Goal: Task Accomplishment & Management: Manage account settings

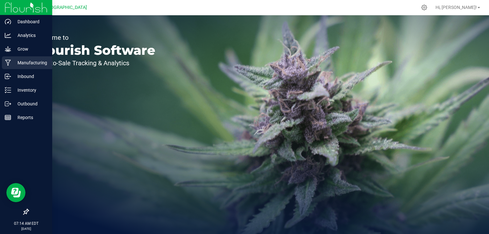
click at [18, 64] on p "Manufacturing" at bounding box center [30, 63] width 38 height 8
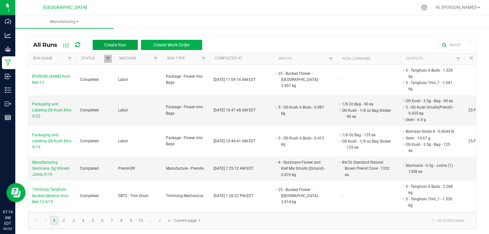
click at [106, 45] on span "Create Run" at bounding box center [115, 44] width 22 height 5
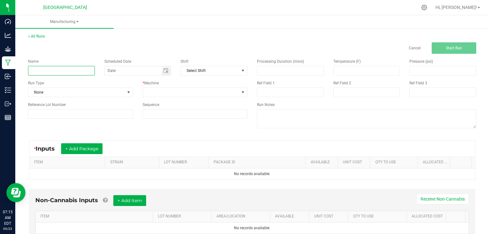
click at [85, 72] on input at bounding box center [61, 71] width 67 height 10
click at [88, 73] on input "Packaging and Labeling OG Kush 5-pack 7/23" at bounding box center [61, 71] width 67 height 10
type input "Packaging and Labeling OG Kush 8ths 9/22"
click at [107, 80] on div "Run Type" at bounding box center [80, 83] width 105 height 6
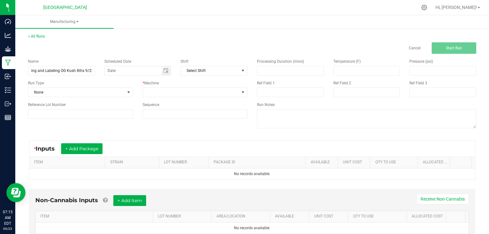
scroll to position [0, 0]
click at [129, 93] on span at bounding box center [128, 92] width 5 height 5
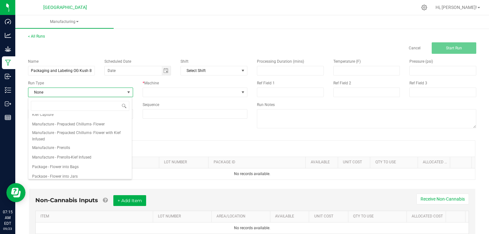
scroll to position [76, 0]
click at [77, 135] on span "Package - Flower into Bags" at bounding box center [55, 137] width 46 height 6
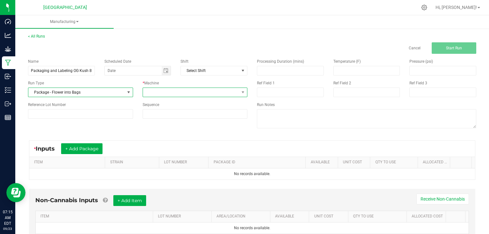
click at [190, 96] on span at bounding box center [191, 92] width 96 height 9
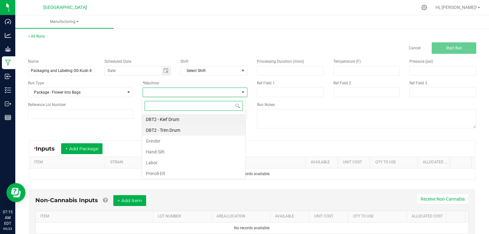
scroll to position [9, 104]
click at [167, 164] on li "Labor" at bounding box center [193, 162] width 103 height 11
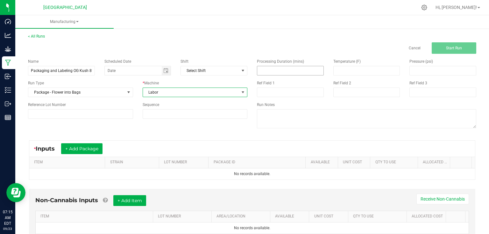
click at [303, 68] on input at bounding box center [290, 70] width 66 height 9
type input "300.00"
click at [193, 126] on div "Name Packaging and Labeling OG Kush 8ths 9/22 Scheduled Date Shift Select Shift…" at bounding box center [251, 94] width 457 height 81
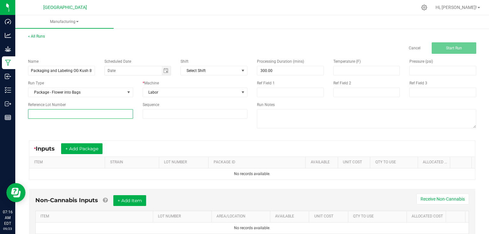
click at [71, 115] on input at bounding box center [80, 114] width 105 height 10
type input "25-F0016-1"
click at [97, 123] on div "Name Packaging and Labeling OG Kush 8ths 9/22 Scheduled Date Shift Select Shift…" at bounding box center [251, 94] width 457 height 81
click at [84, 151] on button "+ Add Package" at bounding box center [81, 148] width 41 height 11
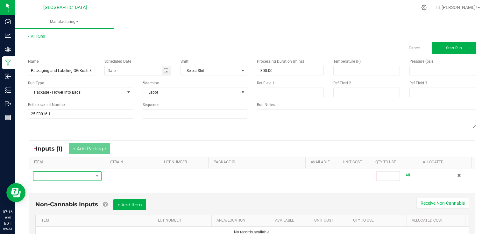
click at [79, 175] on span "NO DATA FOUND" at bounding box center [63, 175] width 60 height 9
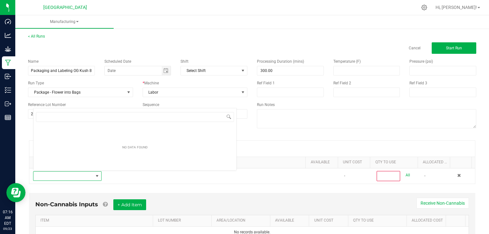
scroll to position [9, 66]
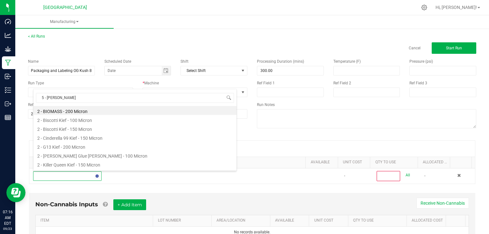
type input "5 - og kush"
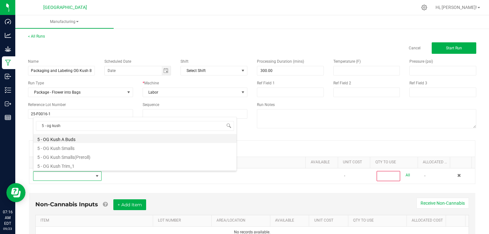
click at [75, 141] on li "5 - OG Kush A Buds" at bounding box center [134, 138] width 203 height 9
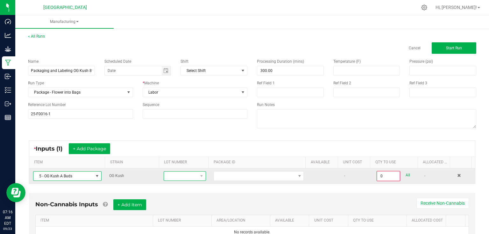
click at [193, 175] on span at bounding box center [181, 175] width 34 height 9
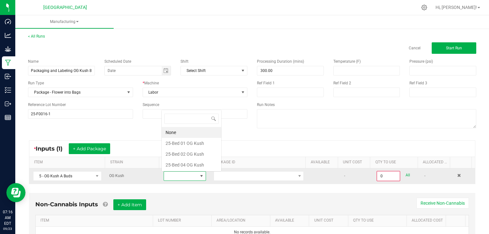
scroll to position [9, 41]
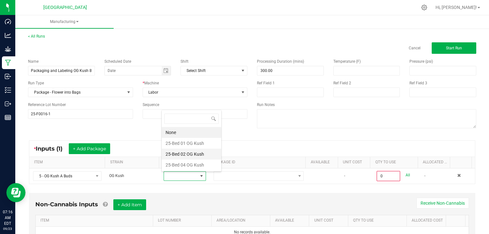
click at [193, 150] on Kush "25-Bed 02 OG Kush" at bounding box center [191, 154] width 59 height 11
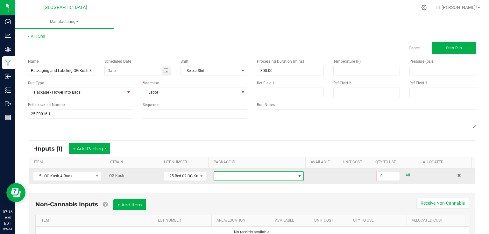
click at [227, 176] on span at bounding box center [254, 175] width 81 height 9
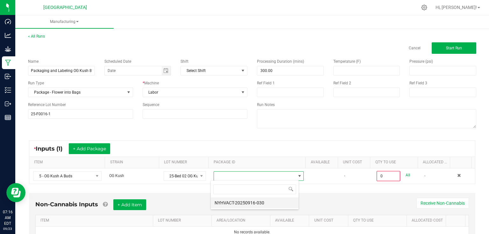
scroll to position [9, 88]
click at [252, 205] on li "NYHVACT-20250916-030" at bounding box center [255, 202] width 88 height 11
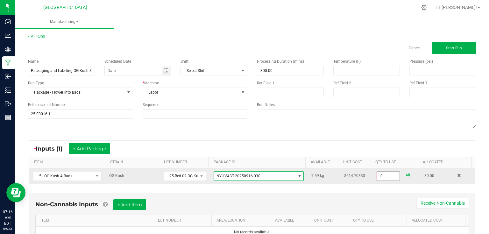
click at [387, 179] on input "0" at bounding box center [388, 175] width 22 height 9
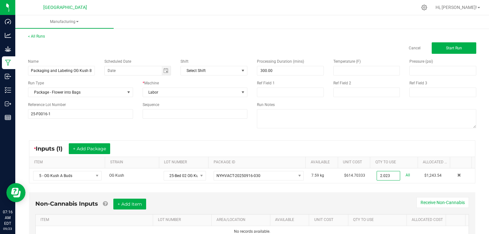
type input "2.0230 kg"
click at [370, 188] on div "* Inputs (1) + Add Package ITEM STRAIN LOT NUMBER PACKAGE ID AVAILABLE Unit Cos…" at bounding box center [251, 162] width 457 height 54
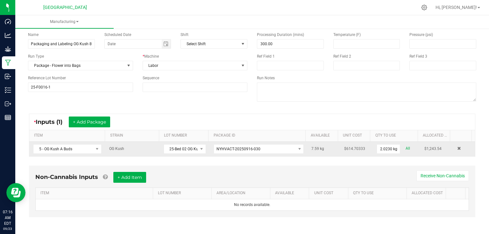
scroll to position [27, 0]
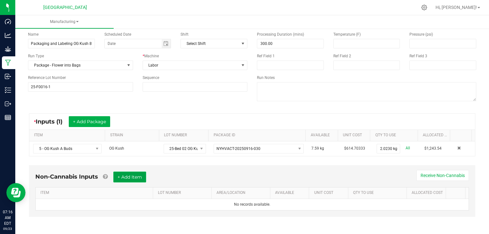
click at [136, 179] on button "+ Add Item" at bounding box center [129, 176] width 33 height 11
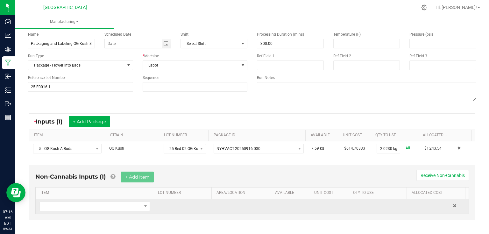
click at [109, 199] on td at bounding box center [95, 206] width 118 height 15
click at [97, 206] on span "NO DATA FOUND" at bounding box center [91, 206] width 102 height 9
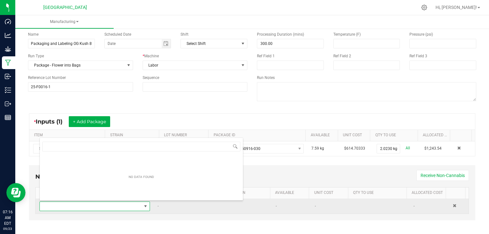
scroll to position [9, 107]
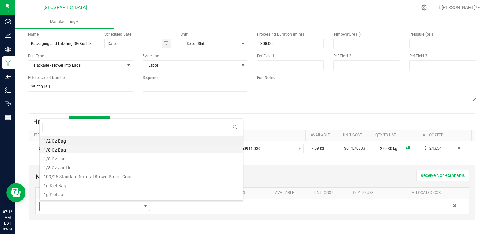
click at [60, 149] on li "1/8 Oz Bag" at bounding box center [141, 148] width 203 height 9
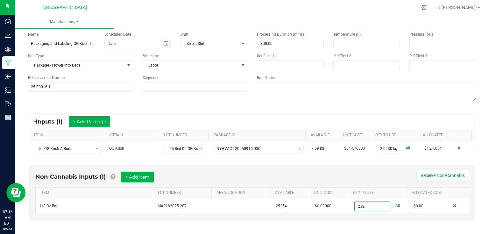
type input "232 ea"
click at [192, 173] on div "Non-Cannabis Inputs (1) + Add Item Receive Non-Cannabis" at bounding box center [251, 179] width 433 height 16
click at [142, 181] on button "+ Add Item" at bounding box center [137, 176] width 33 height 11
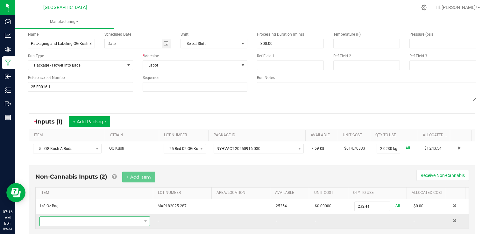
click at [53, 221] on span "NO DATA FOUND" at bounding box center [91, 221] width 102 height 9
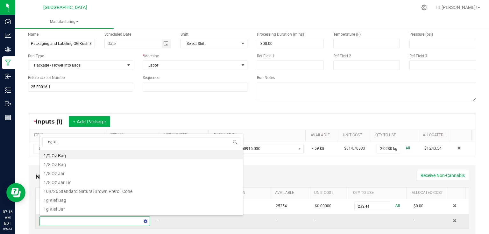
type input "[PERSON_NAME]"
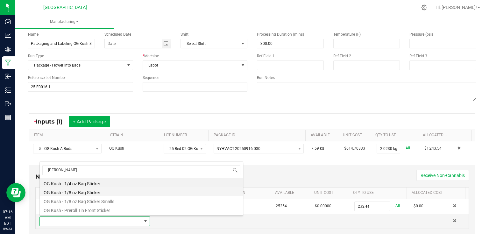
click at [88, 191] on li "OG Kush - 1/8 oz Bag Sticker" at bounding box center [141, 191] width 203 height 9
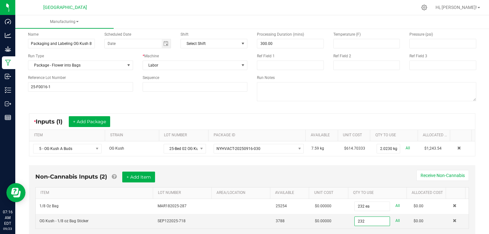
type input "232 ea"
click at [312, 168] on div "Non-Cannabis Inputs (2) + Add Item Receive Non-Cannabis ITEM LOT NUMBER AREA/LO…" at bounding box center [252, 200] width 446 height 70
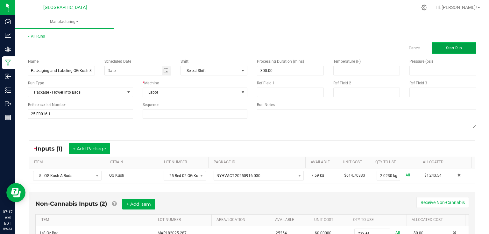
click at [455, 48] on span "Start Run" at bounding box center [454, 48] width 16 height 4
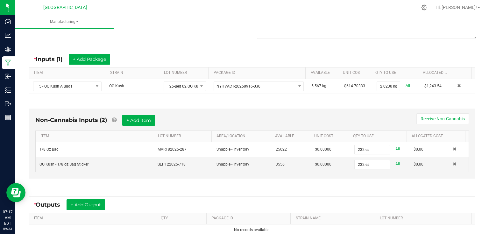
scroll to position [153, 0]
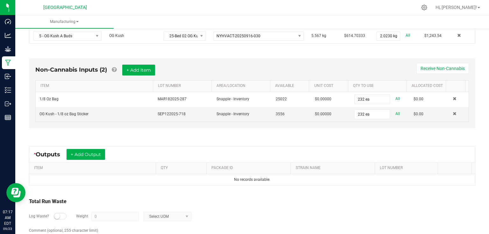
click at [84, 146] on div "* Outputs + Add Output" at bounding box center [251, 154] width 445 height 16
click at [85, 149] on button "+ Add Output" at bounding box center [85, 154] width 38 height 11
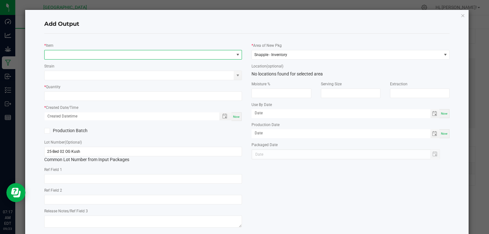
click at [127, 52] on span "NO DATA FOUND" at bounding box center [139, 54] width 189 height 9
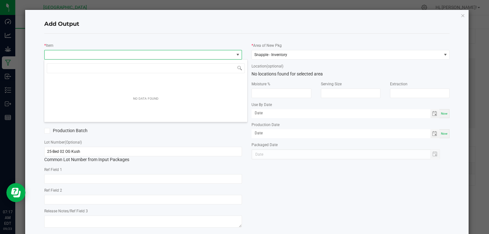
scroll to position [9, 196]
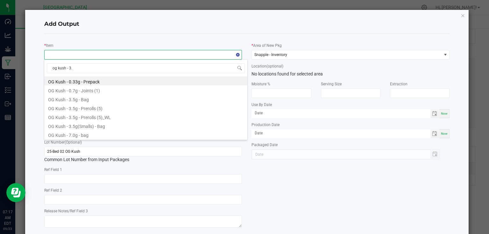
type input "og kush - 3.5"
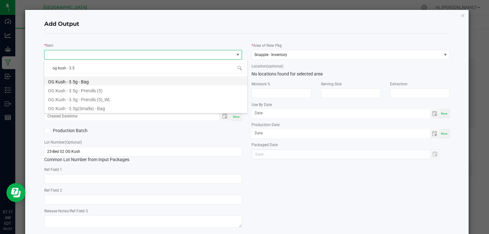
click at [90, 82] on li "OG Kush - 3.5g - Bag" at bounding box center [145, 80] width 203 height 9
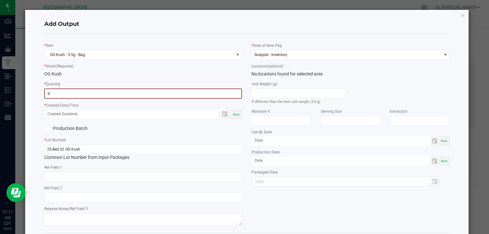
click at [101, 97] on input "0" at bounding box center [143, 93] width 197 height 9
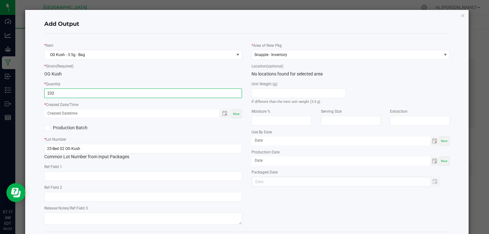
type input "232 ea"
click at [239, 114] on div "Now" at bounding box center [236, 113] width 10 height 9
type input "[DATE] 7:17 AM"
type input "[DATE]"
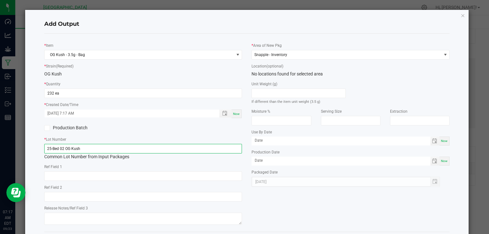
click at [190, 147] on input "25-Bed 02 OG Kush" at bounding box center [143, 149] width 198 height 10
type input "25-F0016-1"
click at [208, 122] on div "* Item OG Kush - 3.5g - Bag * Strain (Required) OG Kush * Quantity 232 ea * Cre…" at bounding box center [142, 133] width 207 height 188
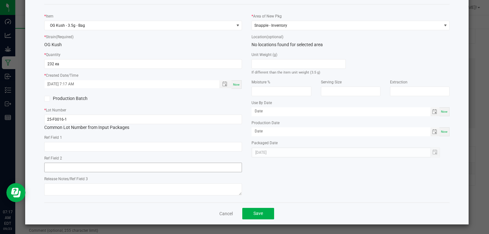
scroll to position [30, 0]
click at [258, 214] on span "Save" at bounding box center [258, 212] width 10 height 5
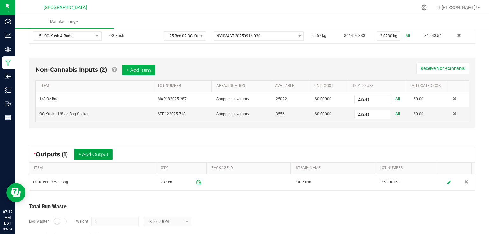
click at [104, 153] on button "+ Add Output" at bounding box center [93, 154] width 38 height 11
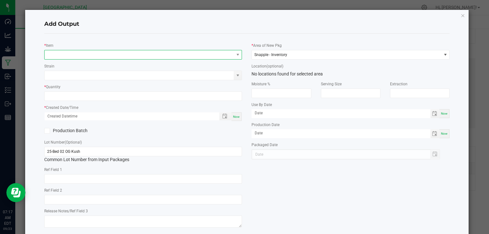
click at [107, 56] on span "NO DATA FOUND" at bounding box center [139, 54] width 189 height 9
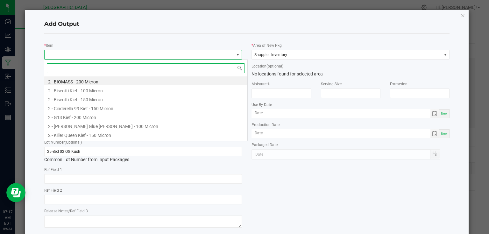
scroll to position [9, 196]
type input "biomass"
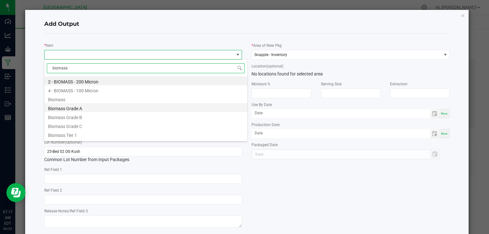
click at [77, 106] on li "Biomass Grade A" at bounding box center [145, 107] width 203 height 9
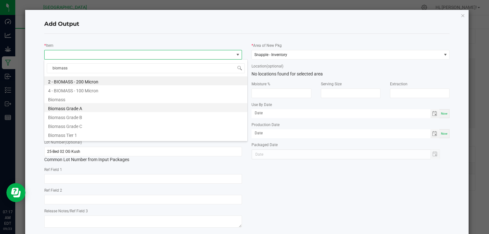
type input "0.0000 lb"
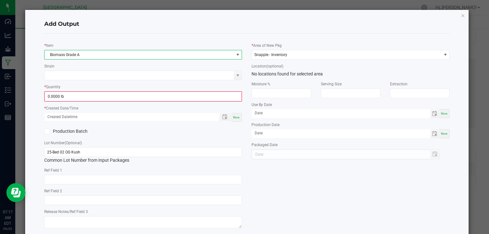
click at [236, 117] on span "Now" at bounding box center [236, 116] width 7 height 3
type input "[DATE] 7:17 AM"
type input "[DATE]"
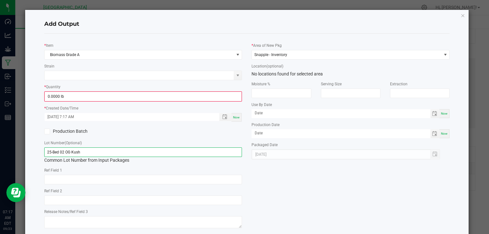
click at [217, 155] on input "25-Bed 02 OG Kush" at bounding box center [143, 152] width 198 height 10
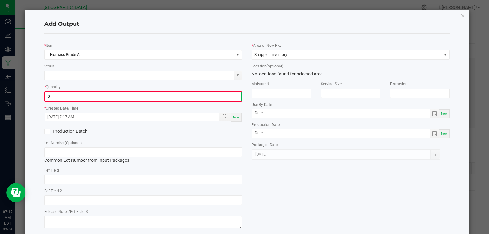
click at [146, 98] on input "0" at bounding box center [143, 96] width 197 height 9
click at [109, 94] on input "0" at bounding box center [143, 96] width 197 height 9
type input "0.3065 lb"
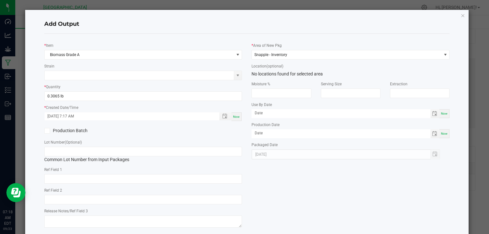
click at [233, 136] on div "* Item Biomass Grade A Strain * Quantity 0.3065 lb * Created Date/Time [DATE] 7…" at bounding box center [142, 134] width 207 height 191
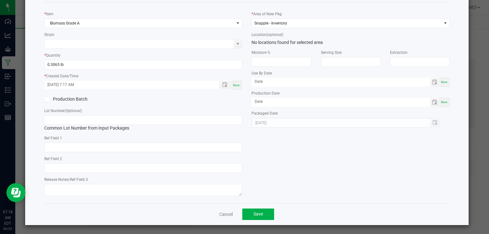
scroll to position [32, 0]
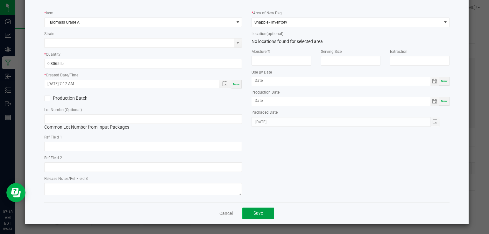
click at [267, 216] on button "Save" at bounding box center [258, 212] width 32 height 11
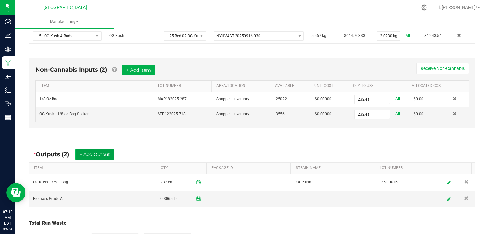
click at [112, 155] on button "+ Add Output" at bounding box center [94, 154] width 38 height 11
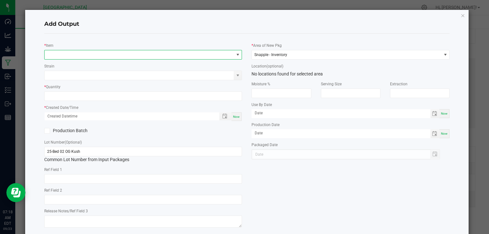
click at [103, 50] on span "NO DATA FOUND" at bounding box center [139, 54] width 189 height 9
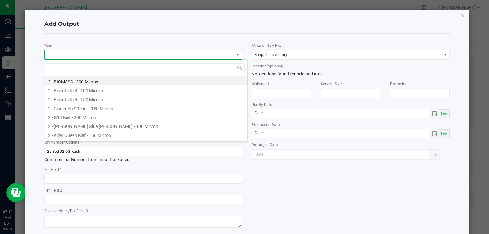
scroll to position [9, 196]
type input "ste"
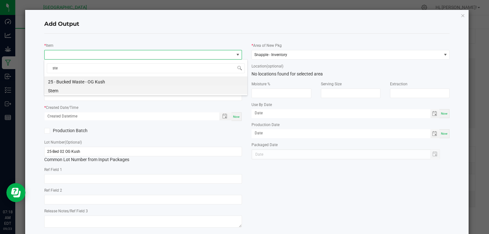
click at [84, 90] on li "Stem" at bounding box center [145, 89] width 203 height 9
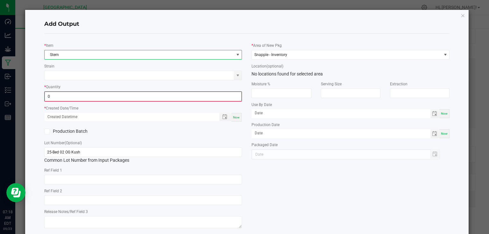
click at [89, 94] on input "0" at bounding box center [143, 96] width 197 height 9
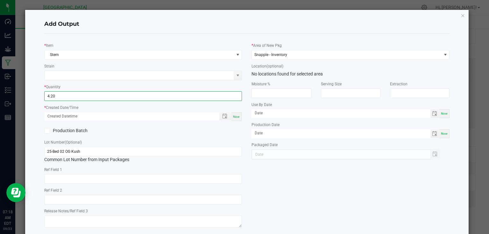
type input "4.2000 g"
click at [235, 119] on div "Now" at bounding box center [236, 116] width 10 height 9
type input "[DATE] 7:18 AM"
type input "[DATE]"
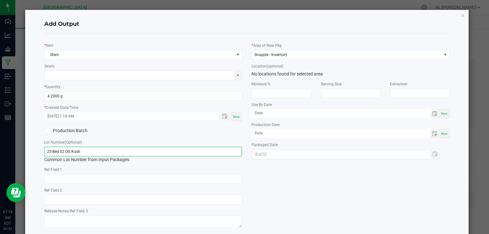
click at [198, 154] on input "25-Bed 02 OG Kush" at bounding box center [143, 152] width 198 height 10
click at [309, 176] on div "* Item Stem Strain * Quantity 4.2000 g * Created Date/Time [DATE] 7:18 AM Now P…" at bounding box center [246, 134] width 415 height 191
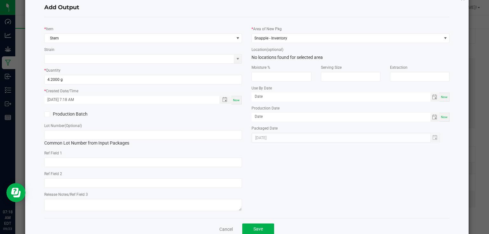
scroll to position [32, 0]
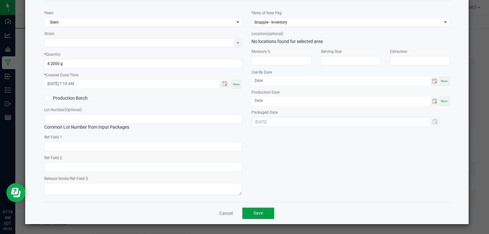
click at [262, 210] on button "Save" at bounding box center [258, 212] width 32 height 11
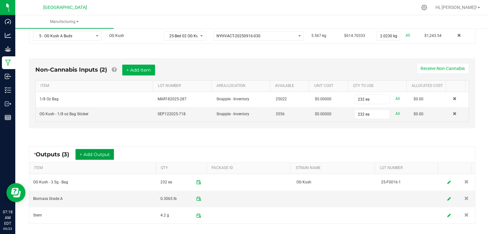
click at [97, 154] on button "+ Add Output" at bounding box center [94, 154] width 38 height 11
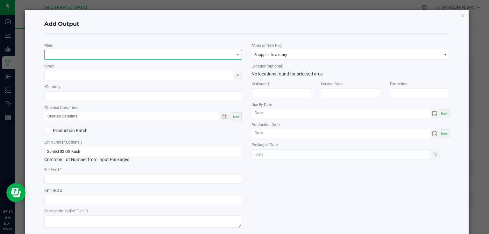
click at [111, 51] on span "NO DATA FOUND" at bounding box center [139, 54] width 189 height 9
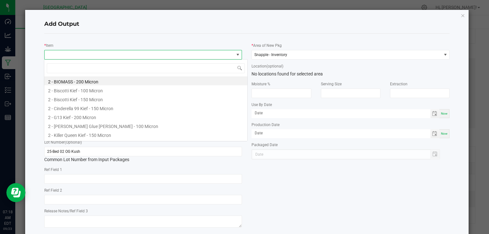
scroll to position [9, 196]
type input "5 - og kush"
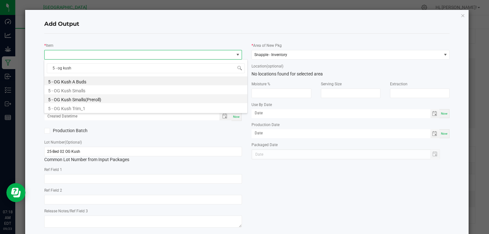
click at [103, 101] on li "5 - OG Kush Smalls(Preroll)" at bounding box center [145, 98] width 203 height 9
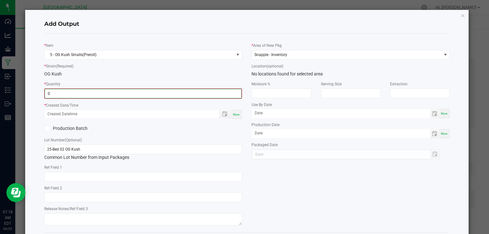
click at [109, 95] on input "0" at bounding box center [143, 93] width 197 height 9
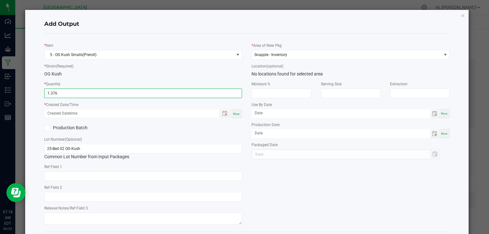
type input "1.3760 kg"
click at [233, 114] on span "Now" at bounding box center [236, 113] width 7 height 3
type input "[DATE] 7:18 AM"
type input "[DATE]"
click at [234, 129] on div "Production Batch" at bounding box center [142, 128] width 207 height 10
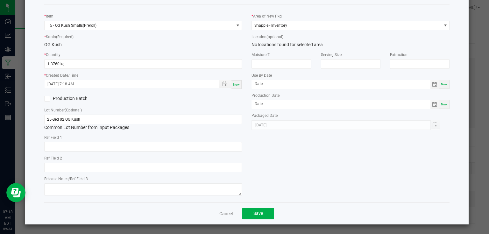
scroll to position [30, 0]
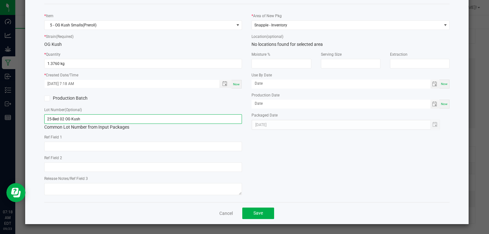
click at [231, 122] on input "25-Bed 02 OG Kush" at bounding box center [143, 119] width 198 height 10
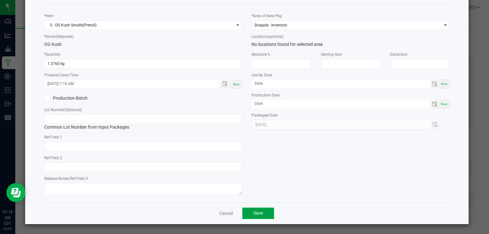
click at [264, 215] on button "Save" at bounding box center [258, 212] width 32 height 11
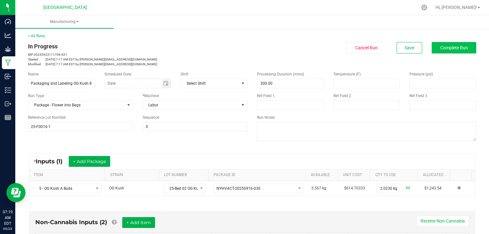
scroll to position [0, 0]
click at [456, 47] on span "Complete Run" at bounding box center [454, 47] width 28 height 5
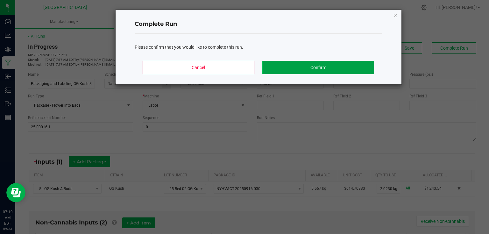
click at [341, 66] on button "Confirm" at bounding box center [317, 67] width 111 height 13
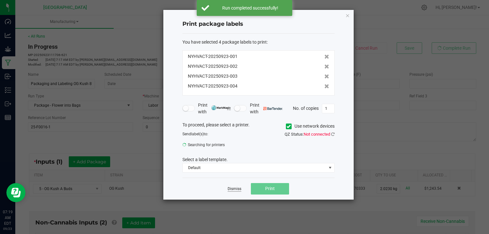
click at [239, 186] on link "Dismiss" at bounding box center [234, 188] width 14 height 5
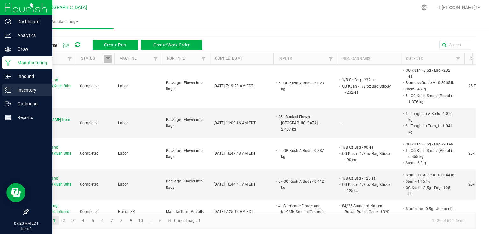
click at [12, 93] on p "Inventory" at bounding box center [30, 90] width 38 height 8
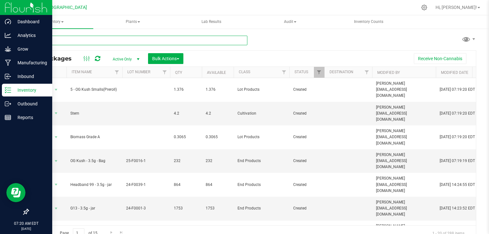
click at [63, 39] on input "text" at bounding box center [137, 41] width 219 height 10
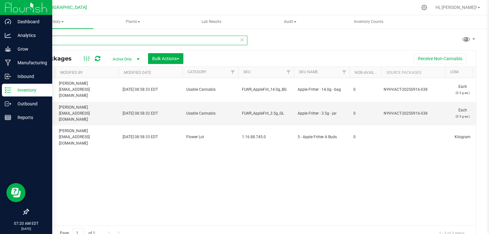
scroll to position [0, 353]
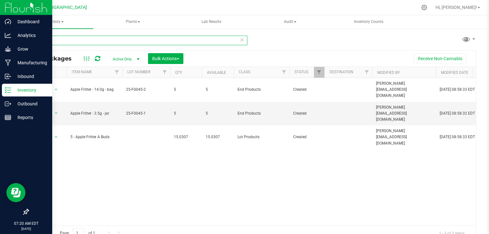
drag, startPoint x: 113, startPoint y: 224, endPoint x: 18, endPoint y: 8, distance: 235.8
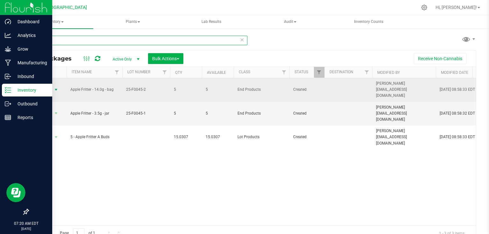
type input "apple"
click at [56, 89] on span "select" at bounding box center [55, 89] width 5 height 5
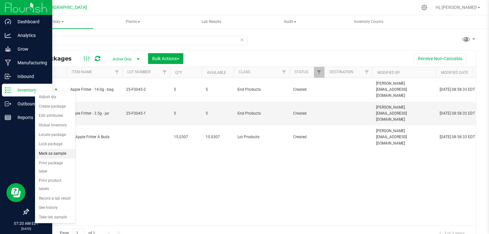
click at [60, 154] on li "Mark as sample" at bounding box center [55, 154] width 40 height 10
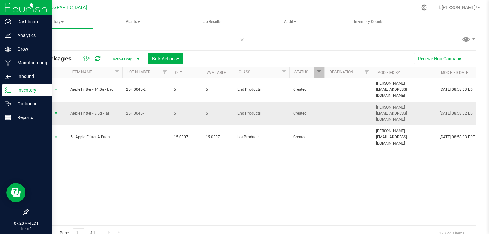
click at [56, 111] on span "select" at bounding box center [55, 113] width 5 height 5
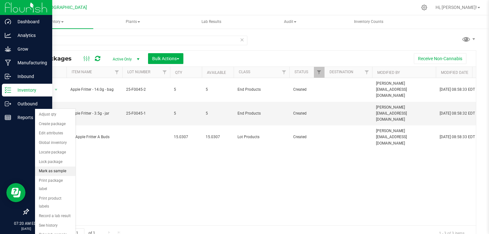
click at [51, 171] on li "Mark as sample" at bounding box center [55, 171] width 40 height 10
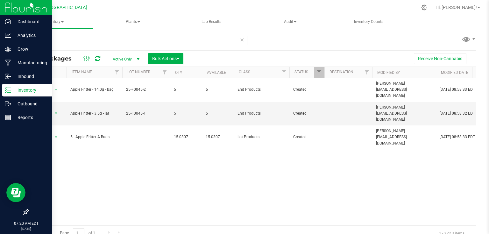
click at [95, 60] on icon at bounding box center [97, 58] width 5 height 6
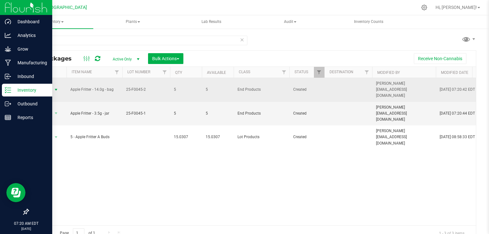
click at [52, 87] on span "select" at bounding box center [56, 89] width 8 height 9
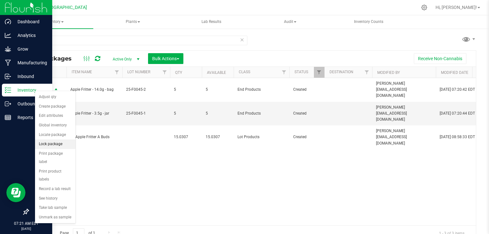
click at [56, 144] on li "Lock package" at bounding box center [55, 144] width 40 height 10
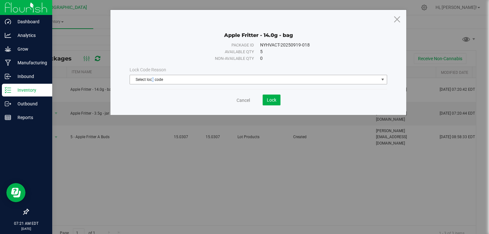
click at [153, 80] on span "Select lock code" at bounding box center [254, 79] width 249 height 9
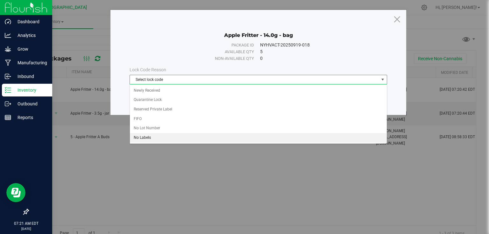
click at [161, 138] on li "No Labels" at bounding box center [258, 138] width 257 height 10
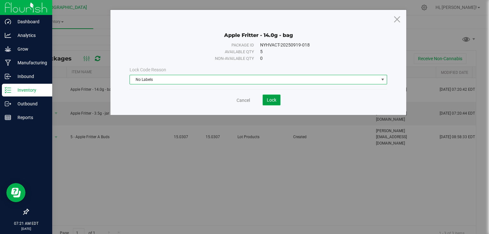
click at [279, 101] on button "Lock" at bounding box center [271, 99] width 18 height 11
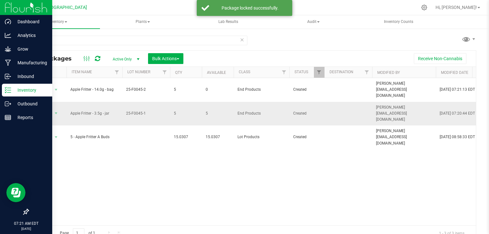
click at [63, 107] on td "Action Action Adjust qty Create package Edit attributes Global inventory Locate…" at bounding box center [47, 114] width 38 height 24
click at [50, 109] on span "Action" at bounding box center [43, 113] width 17 height 9
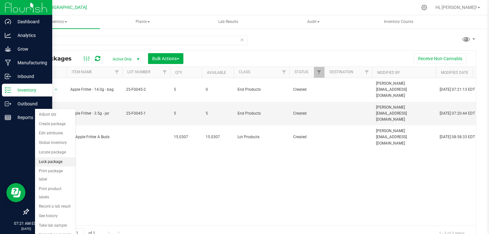
click at [61, 164] on li "Lock package" at bounding box center [55, 162] width 40 height 10
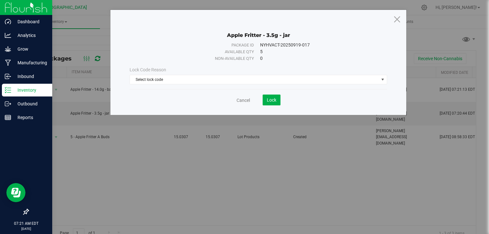
click at [212, 70] on div "Lock Code Reason" at bounding box center [257, 69] width 257 height 7
click at [211, 75] on span "Select lock code" at bounding box center [254, 79] width 249 height 9
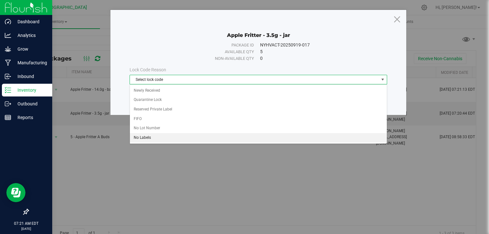
click at [152, 137] on li "No Labels" at bounding box center [258, 138] width 257 height 10
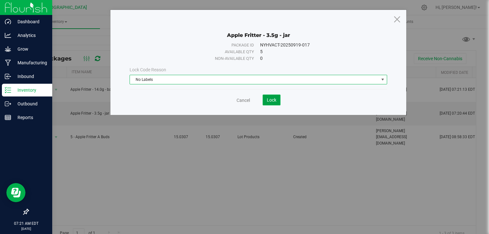
click at [266, 102] on button "Lock" at bounding box center [271, 99] width 18 height 11
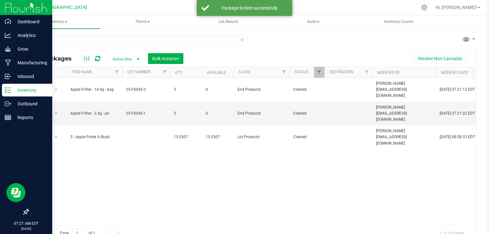
click at [240, 37] on icon at bounding box center [242, 40] width 4 height 8
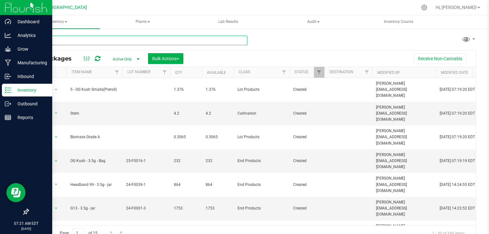
click at [77, 38] on input "text" at bounding box center [137, 41] width 219 height 10
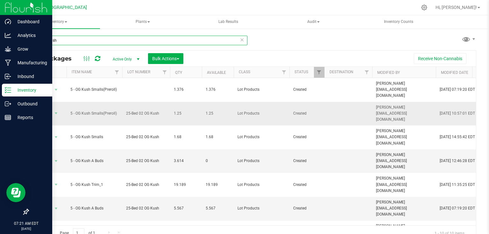
type input "5 - og kush"
click at [140, 110] on span "25-Bed 02 OG Kush" at bounding box center [146, 113] width 40 height 6
click at [160, 108] on input "25-Bed 02 OG Kush" at bounding box center [144, 113] width 45 height 10
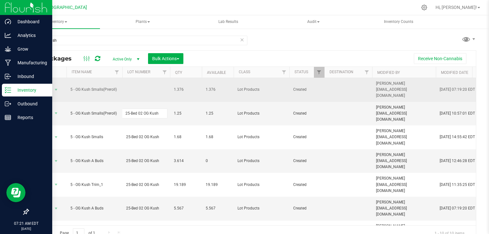
click at [145, 86] on td at bounding box center [146, 90] width 48 height 24
type input "25-Bed 02 OG Kush"
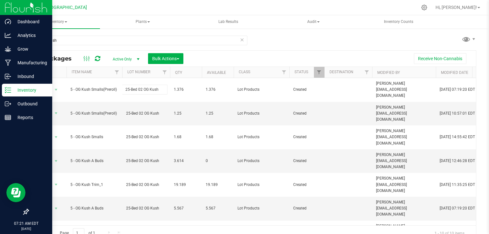
click at [197, 60] on div "All Packages Active Only Active Only Lab Samples Locked All Bulk Actions Add to…" at bounding box center [252, 145] width 448 height 191
click at [176, 57] on span "Bulk Actions" at bounding box center [165, 58] width 27 height 5
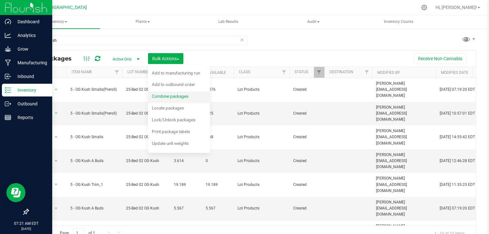
click at [167, 97] on span "Combine packages" at bounding box center [170, 96] width 37 height 5
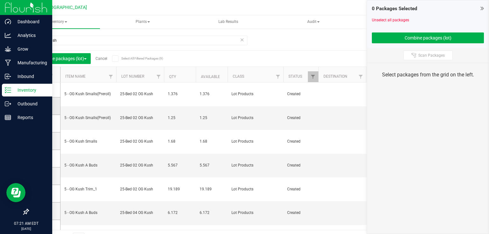
click at [47, 107] on label at bounding box center [44, 106] width 9 height 6
click at [0, 0] on input "checkbox" at bounding box center [0, 0] width 0 height 0
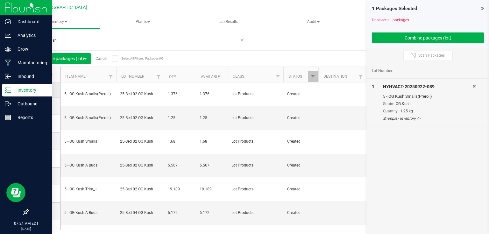
click at [43, 92] on span at bounding box center [43, 90] width 6 height 6
click at [0, 0] on input "checkbox" at bounding box center [0, 0] width 0 height 0
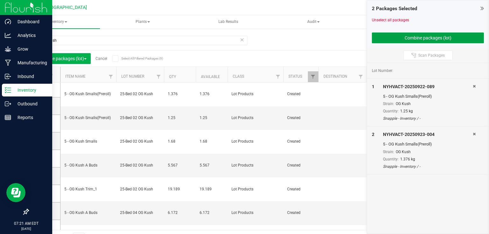
click at [376, 34] on button "Combine packages (lot)" at bounding box center [428, 37] width 112 height 11
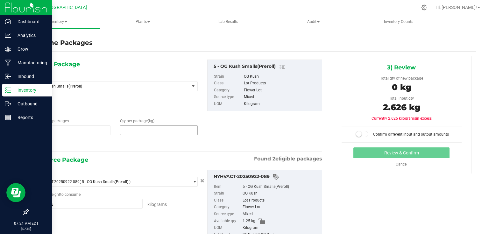
click at [157, 129] on span at bounding box center [159, 130] width 78 height 10
type input "2.626"
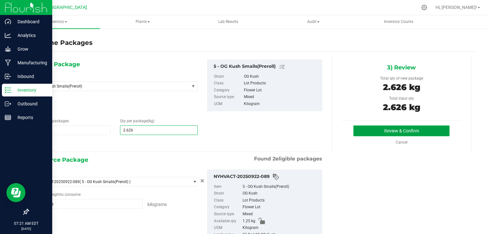
type input "3"
click at [379, 126] on button "Review & Confirm" at bounding box center [401, 130] width 96 height 11
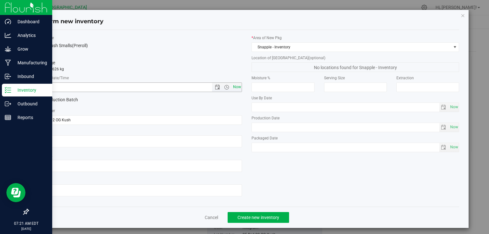
click at [233, 88] on span "Now" at bounding box center [236, 86] width 11 height 9
type input "[DATE] 7:21 AM"
click at [261, 219] on span "Create new inventory" at bounding box center [258, 217] width 42 height 5
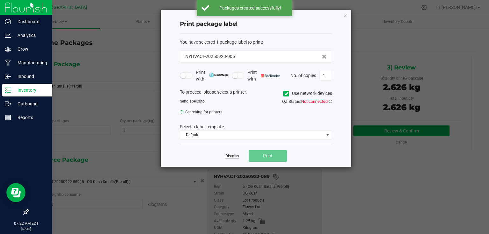
click at [232, 157] on link "Dismiss" at bounding box center [232, 155] width 14 height 5
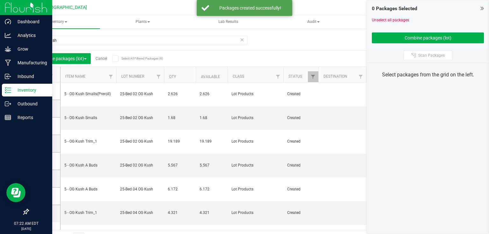
click at [479, 8] on div "0 Packages Selected" at bounding box center [428, 8] width 112 height 7
click at [481, 10] on icon at bounding box center [481, 8] width 3 height 6
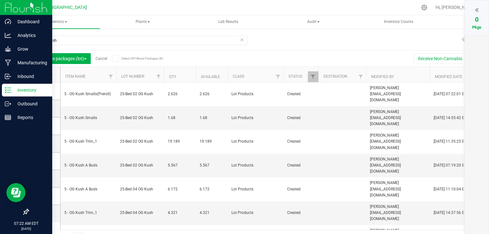
click at [97, 57] on link "Cancel" at bounding box center [101, 58] width 12 height 4
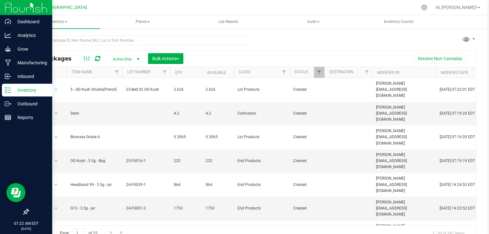
click at [112, 48] on div at bounding box center [137, 43] width 219 height 15
click at [122, 39] on input "text" at bounding box center [137, 41] width 219 height 10
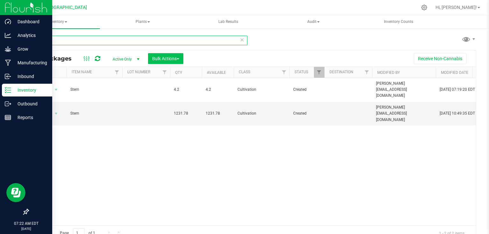
type input "stem"
click at [167, 61] on button "Bulk Actions" at bounding box center [165, 58] width 35 height 11
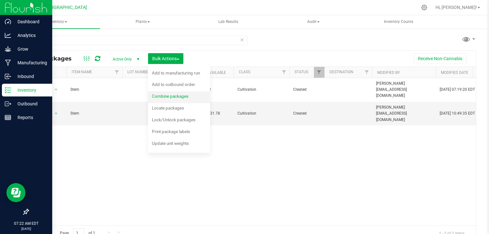
click at [174, 95] on span "Combine packages" at bounding box center [170, 96] width 37 height 5
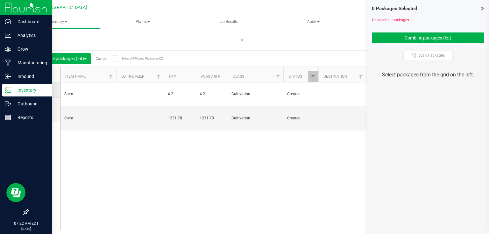
click at [44, 90] on icon at bounding box center [42, 90] width 4 height 0
click at [0, 0] on input "checkbox" at bounding box center [0, 0] width 0 height 0
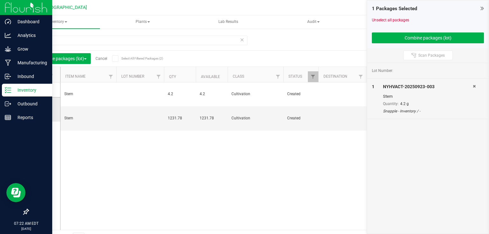
click at [39, 113] on td at bounding box center [44, 109] width 32 height 24
click at [42, 109] on icon at bounding box center [42, 109] width 4 height 0
click at [0, 0] on input "checkbox" at bounding box center [0, 0] width 0 height 0
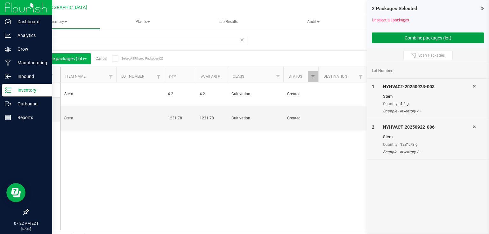
click at [403, 42] on button "Combine packages (lot)" at bounding box center [428, 37] width 112 height 11
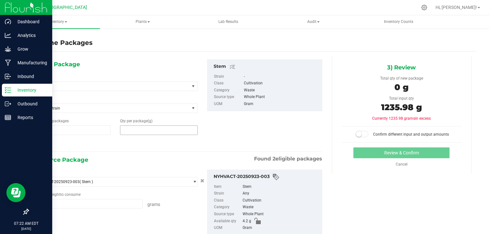
click at [142, 125] on span at bounding box center [159, 130] width 78 height 10
type input "1235.98"
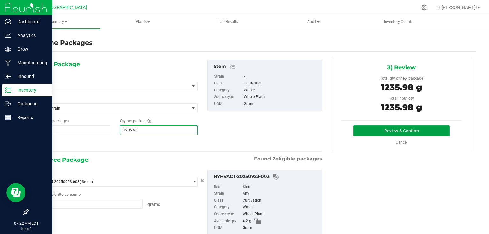
type input "1,236"
click at [368, 129] on button "Review & Confirm" at bounding box center [401, 130] width 96 height 11
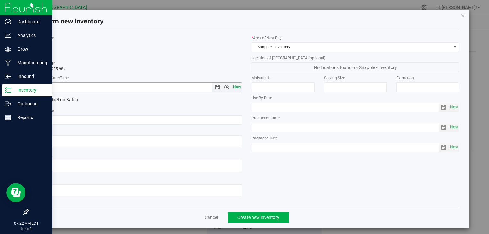
click at [234, 87] on span "Now" at bounding box center [236, 86] width 11 height 9
type input "[DATE] 7:22 AM"
click at [260, 216] on span "Create new inventory" at bounding box center [258, 217] width 42 height 5
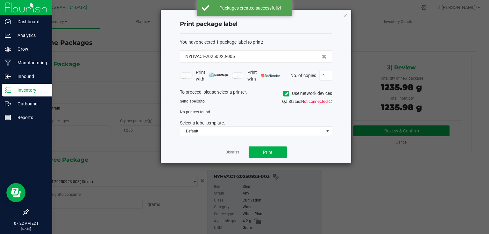
click at [239, 150] on div "Dismiss Print" at bounding box center [256, 152] width 152 height 22
click at [234, 150] on link "Dismiss" at bounding box center [232, 151] width 14 height 5
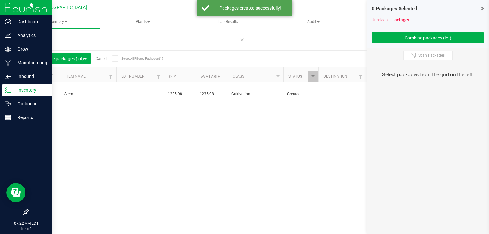
click at [481, 8] on icon at bounding box center [481, 8] width 3 height 6
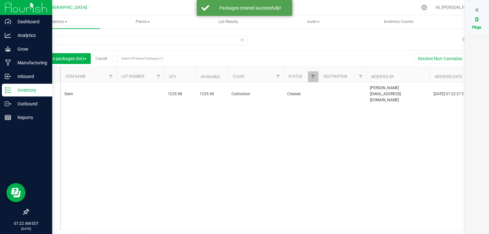
click at [98, 60] on link "Cancel" at bounding box center [101, 58] width 12 height 4
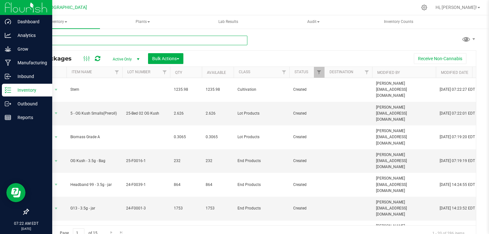
click at [104, 42] on input "text" at bounding box center [137, 41] width 219 height 10
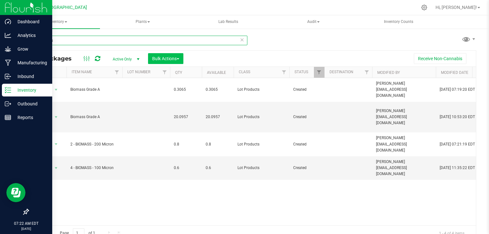
type input "biomass"
click at [170, 61] on button "Bulk Actions" at bounding box center [165, 58] width 35 height 11
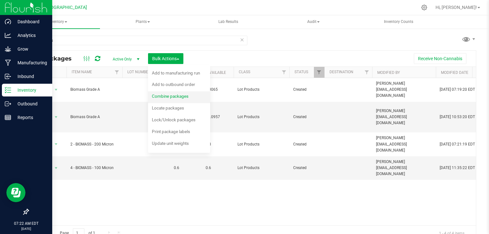
click at [164, 100] on div "Combine packages" at bounding box center [174, 97] width 45 height 10
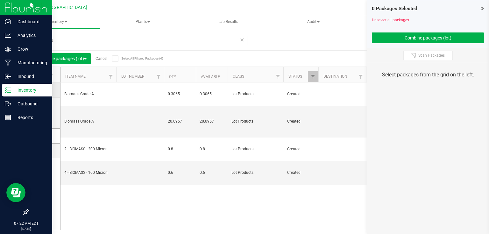
click at [43, 90] on icon at bounding box center [42, 90] width 4 height 0
click at [0, 0] on input "checkbox" at bounding box center [0, 0] width 0 height 0
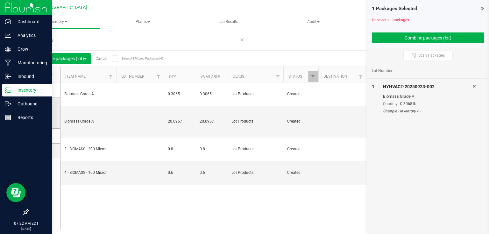
click at [40, 114] on span at bounding box center [43, 112] width 6 height 6
click at [0, 0] on input "checkbox" at bounding box center [0, 0] width 0 height 0
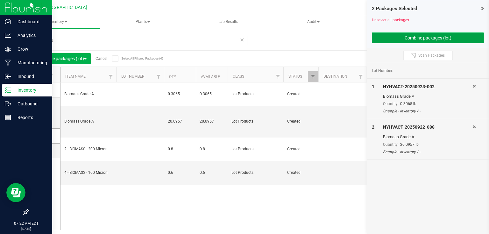
click at [444, 38] on button "Combine packages (lot)" at bounding box center [428, 37] width 112 height 11
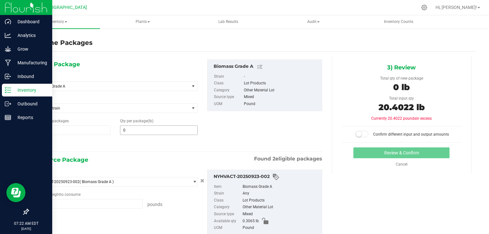
click at [150, 134] on span "0 0" at bounding box center [159, 130] width 78 height 10
click at [156, 128] on span at bounding box center [159, 130] width 78 height 10
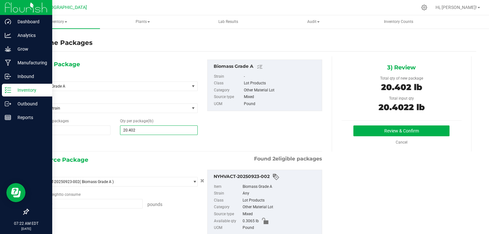
type input "20.4022"
type input "20"
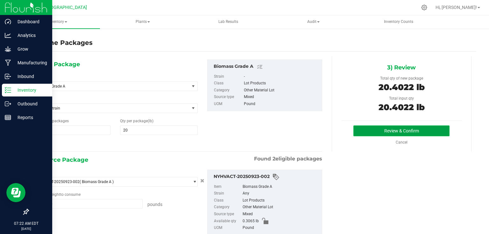
click at [369, 131] on button "Review & Confirm" at bounding box center [401, 130] width 96 height 11
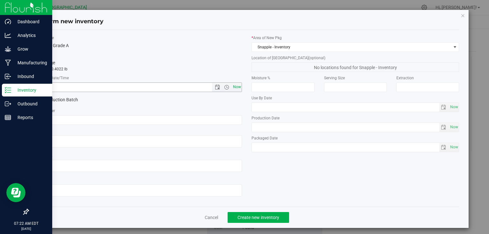
click at [236, 85] on span "Now" at bounding box center [236, 86] width 11 height 9
type input "[DATE] 7:22 AM"
click at [257, 221] on button "Create new inventory" at bounding box center [257, 217] width 61 height 11
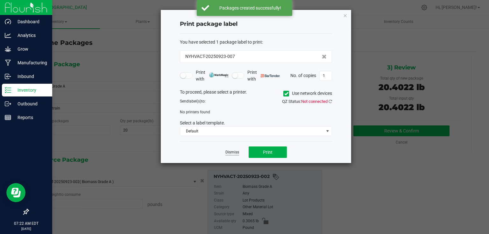
click at [234, 153] on link "Dismiss" at bounding box center [232, 151] width 14 height 5
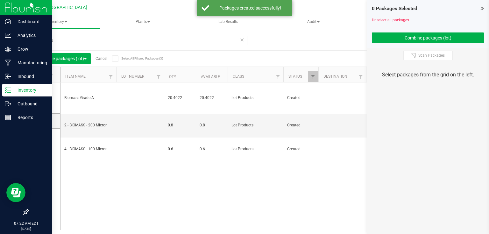
click at [480, 10] on icon at bounding box center [481, 8] width 3 height 6
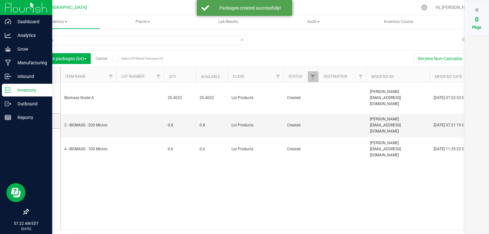
click at [105, 59] on link "Cancel" at bounding box center [101, 58] width 12 height 4
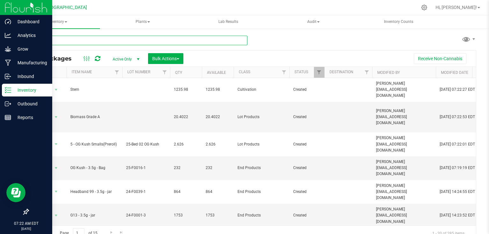
click at [97, 38] on input "text" at bounding box center [137, 41] width 219 height 10
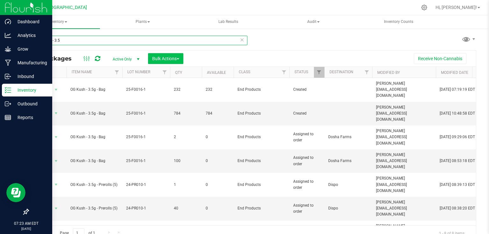
type input "og kush - 3.5"
click at [176, 61] on button "Bulk Actions" at bounding box center [165, 58] width 35 height 11
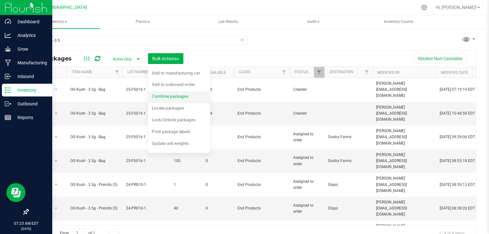
click at [174, 91] on li "Combine packages" at bounding box center [179, 97] width 62 height 12
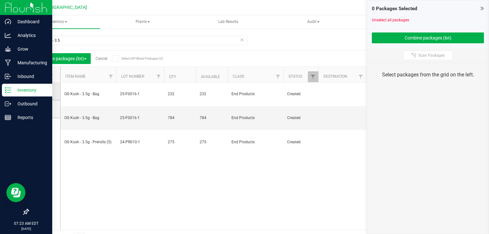
click at [47, 89] on label at bounding box center [44, 91] width 9 height 6
click at [0, 0] on input "checkbox" at bounding box center [0, 0] width 0 height 0
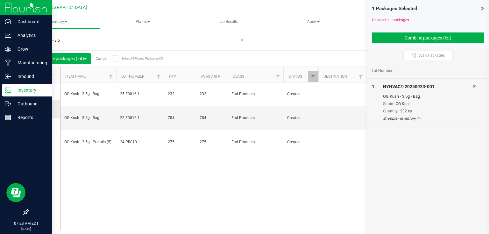
click at [48, 108] on label at bounding box center [44, 109] width 9 height 6
click at [0, 0] on input "checkbox" at bounding box center [0, 0] width 0 height 0
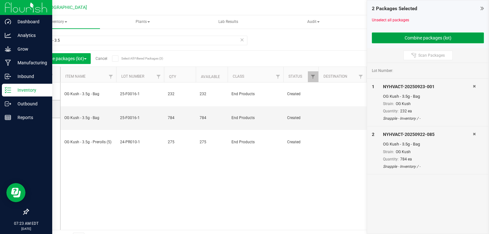
click at [396, 41] on button "Combine packages (lot)" at bounding box center [428, 37] width 112 height 11
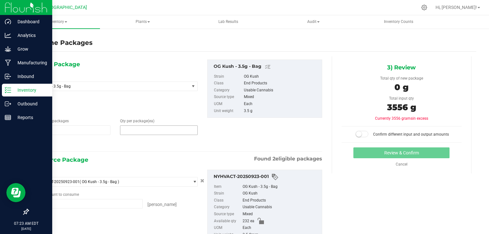
click at [162, 129] on span at bounding box center [159, 130] width 78 height 10
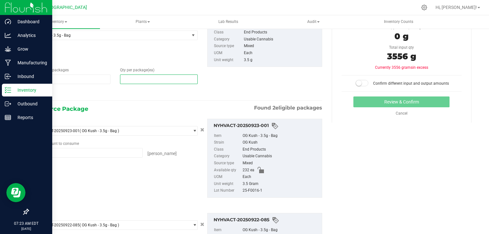
scroll to position [76, 0]
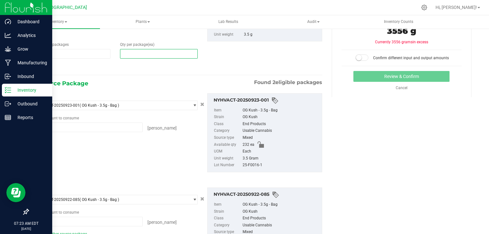
type input "0"
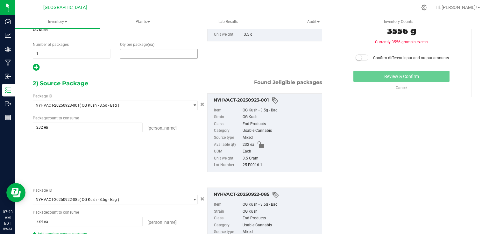
click at [134, 52] on span at bounding box center [159, 54] width 78 height 10
type input "1016"
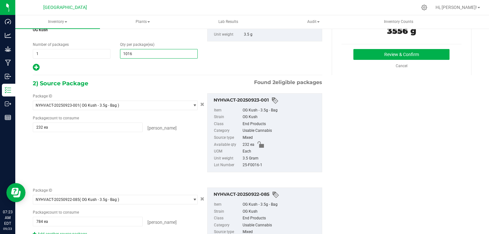
type input "1,016"
click at [369, 60] on div "Review & Confirm Cancel" at bounding box center [401, 59] width 120 height 20
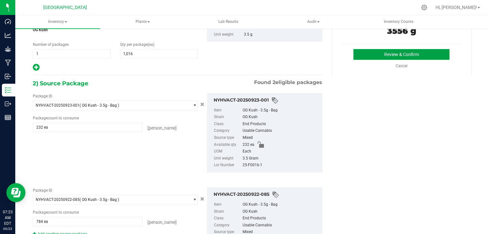
click at [372, 56] on button "Review & Confirm" at bounding box center [401, 54] width 96 height 11
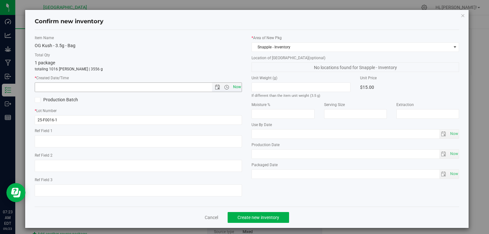
click at [237, 89] on span "Now" at bounding box center [236, 86] width 11 height 9
type input "[DATE] 7:23 AM"
click at [266, 221] on button "Create new inventory" at bounding box center [257, 217] width 61 height 11
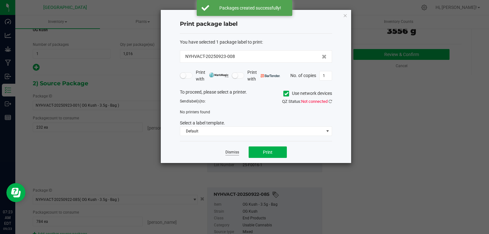
click at [233, 153] on link "Dismiss" at bounding box center [232, 151] width 14 height 5
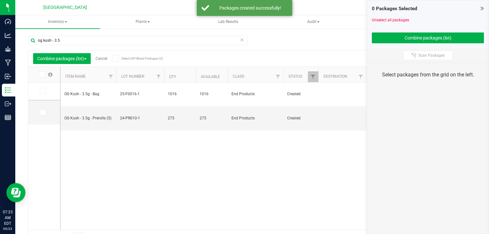
click at [482, 9] on icon at bounding box center [481, 8] width 3 height 6
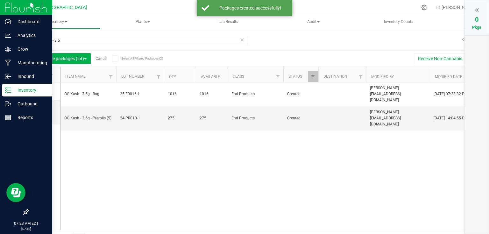
click at [13, 9] on img at bounding box center [26, 7] width 43 height 15
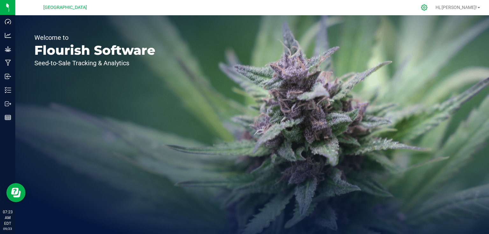
click at [428, 5] on div at bounding box center [424, 7] width 9 height 7
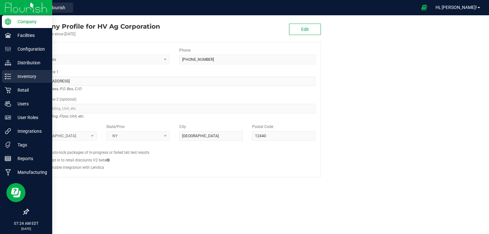
click at [10, 77] on icon at bounding box center [8, 76] width 6 height 6
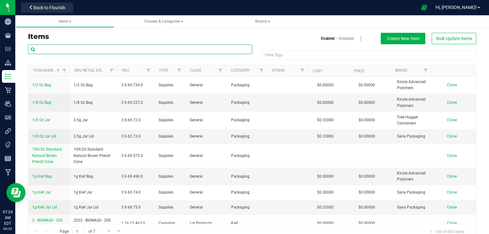
click at [82, 47] on input "text" at bounding box center [140, 50] width 224 height 10
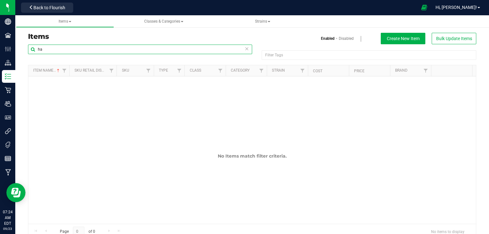
type input "h"
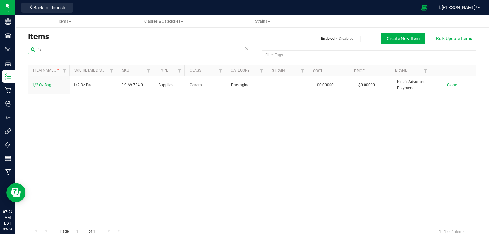
type input "1"
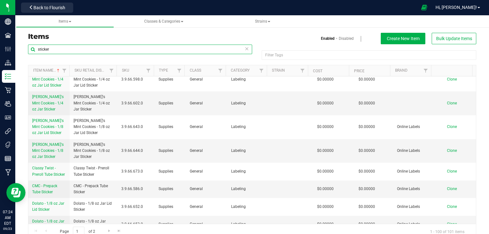
scroll to position [127, 0]
type input "s"
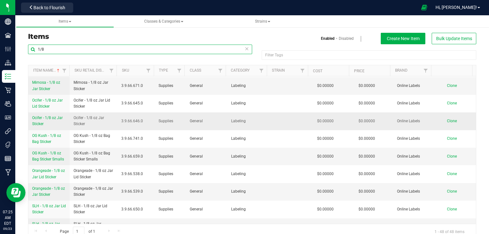
scroll to position [534, 0]
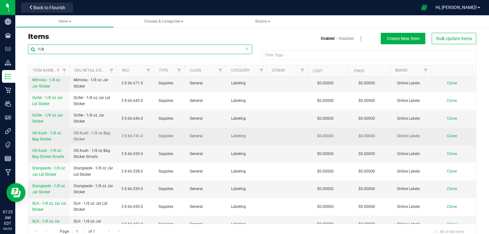
type input "1/8"
drag, startPoint x: 31, startPoint y: 130, endPoint x: 57, endPoint y: 136, distance: 27.2
click at [57, 136] on td "OG Kush - 1/8 oz Bag Sticker" at bounding box center [48, 136] width 41 height 17
copy span "OG Kush - 1/8 oz Bag Sticker"
click at [435, 133] on td "Clone" at bounding box center [454, 136] width 41 height 17
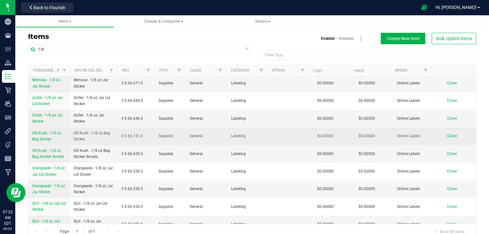
click at [447, 134] on span "Clone" at bounding box center [452, 136] width 10 height 4
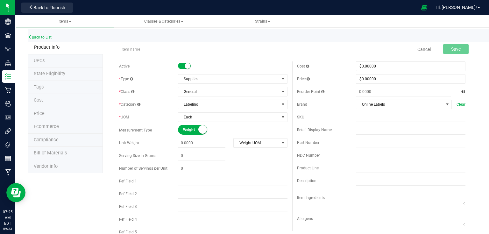
click at [134, 48] on input "text" at bounding box center [203, 50] width 168 height 10
click at [136, 49] on input "OG Kush - 1/8 oz Bag Sticker" at bounding box center [203, 50] width 168 height 10
type input "Candy Whippetz - 1/8 oz Bag Sticker"
click at [448, 52] on button "Save" at bounding box center [455, 49] width 25 height 10
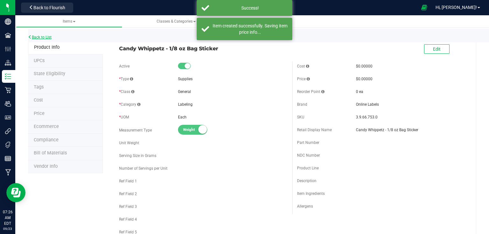
click at [45, 35] on link "Back to List" at bounding box center [40, 37] width 24 height 4
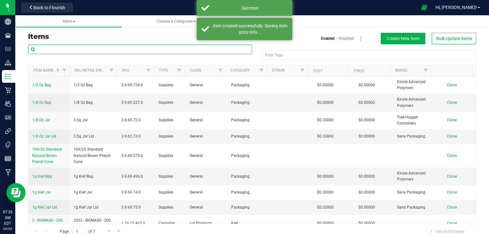
click at [78, 52] on input "text" at bounding box center [140, 50] width 224 height 10
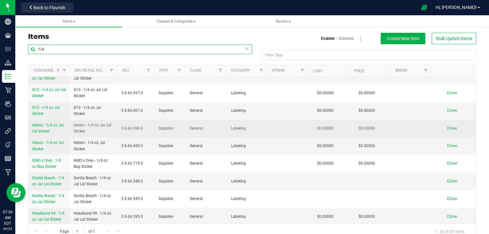
scroll to position [51, 0]
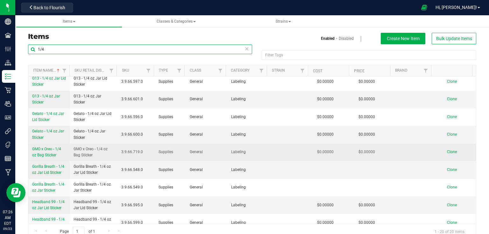
type input "1/4"
drag, startPoint x: 31, startPoint y: 148, endPoint x: 61, endPoint y: 156, distance: 30.4
click at [61, 156] on td "GMO x Oreo - 1/4 oz Bag Sticker" at bounding box center [48, 151] width 41 height 17
copy span "GMO x Oreo - 1/4 oz Bag Sticker"
click at [447, 152] on span "Clone" at bounding box center [452, 151] width 10 height 4
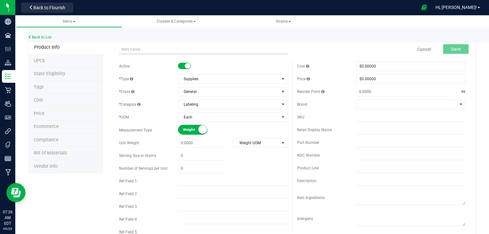
click at [205, 46] on input "text" at bounding box center [203, 50] width 168 height 10
click at [141, 49] on input "GMO x Oreo - 1/4 oz Bag Sticker" at bounding box center [203, 50] width 168 height 10
type input "Candy Whippetz - 1/4 oz Bag Sticker"
click at [445, 48] on button "Save" at bounding box center [455, 49] width 25 height 10
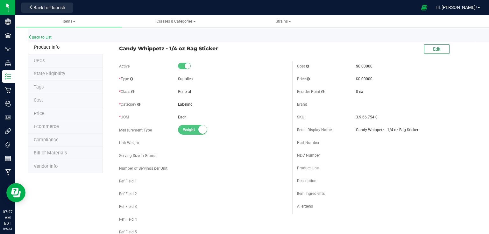
drag, startPoint x: 117, startPoint y: 48, endPoint x: 219, endPoint y: 52, distance: 101.9
click at [219, 52] on div "Candy Whippetz - 1/4 oz Bag Sticker" at bounding box center [203, 46] width 178 height 11
copy span "Candy Whippetz - 1/4 oz Bag Sticker"
click at [44, 37] on link "Back to List" at bounding box center [40, 37] width 24 height 4
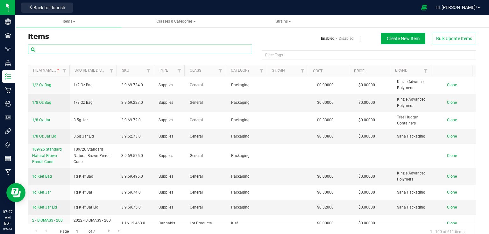
click at [88, 47] on input "text" at bounding box center [140, 50] width 224 height 10
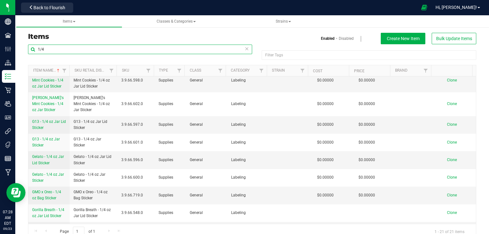
scroll to position [51, 0]
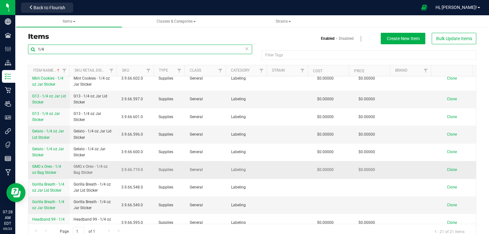
type input "1/4"
drag, startPoint x: 31, startPoint y: 165, endPoint x: 59, endPoint y: 173, distance: 28.7
click at [59, 173] on td "GMO x Oreo - 1/4 oz Bag Sticker" at bounding box center [48, 169] width 41 height 17
copy span "GMO x Oreo - 1/4 oz Bag Sticker"
click at [447, 169] on span "Clone" at bounding box center [452, 169] width 10 height 4
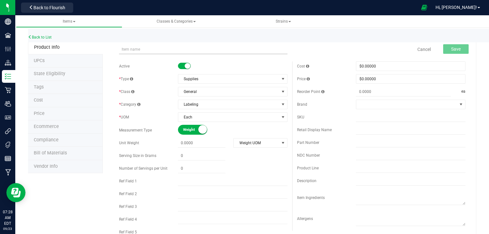
click at [171, 47] on input "text" at bounding box center [203, 50] width 168 height 10
click at [141, 47] on input "GMO x Oreo - 1/4 oz Bag Sticker" at bounding box center [203, 50] width 168 height 10
click at [159, 48] on input "Lime Headbanger - 1/4 oz Bag Sticker" at bounding box center [203, 50] width 168 height 10
type input "Lime Headbanger - 1/2 oz Bag Sticker"
click at [451, 47] on span "Save" at bounding box center [456, 48] width 10 height 5
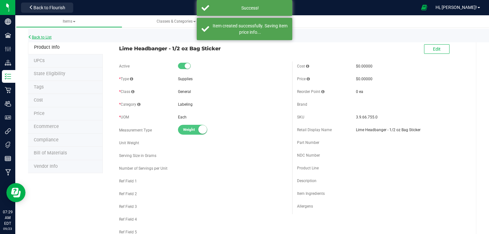
click at [43, 37] on link "Back to List" at bounding box center [40, 37] width 24 height 4
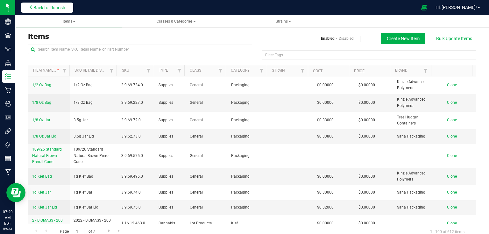
click at [58, 5] on span "Back to Flourish" at bounding box center [49, 7] width 32 height 5
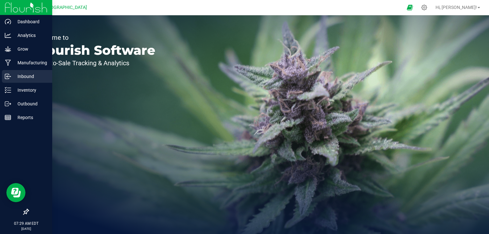
click at [16, 81] on div "Inbound" at bounding box center [27, 76] width 50 height 13
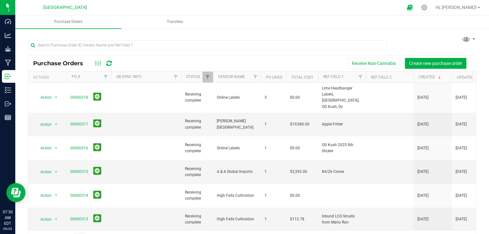
click at [268, 52] on div at bounding box center [207, 47] width 358 height 15
click at [450, 65] on span "Create new purchase order" at bounding box center [435, 63] width 53 height 5
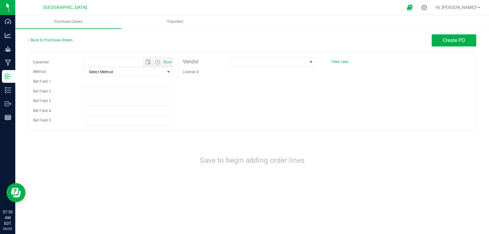
type input "[DATE] 7:30 AM"
click at [254, 61] on span at bounding box center [268, 62] width 77 height 9
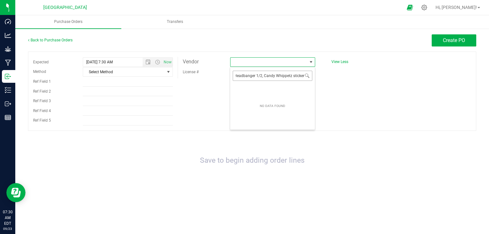
drag, startPoint x: 304, startPoint y: 75, endPoint x: 271, endPoint y: 78, distance: 33.2
click at [271, 78] on span "Lime Headbanger 1/2, Candy Whippetz stickers" at bounding box center [272, 75] width 85 height 15
drag, startPoint x: 304, startPoint y: 74, endPoint x: 198, endPoint y: 78, distance: 105.7
click at [198, 78] on body "Dashboard Analytics Grow Manufacturing Inbound Inventory Outbound Reports 07:30…" at bounding box center [244, 117] width 489 height 234
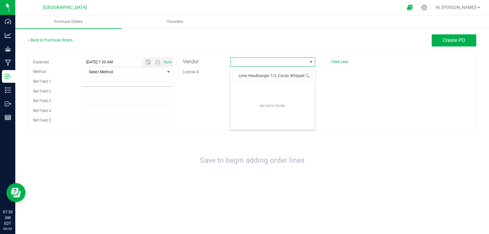
type input "Lime Headbanger 1/2, Candy Whippetz stickers"
click at [96, 81] on input "Ref Field 1" at bounding box center [128, 82] width 90 height 10
paste input "Lime Headbanger 1/2, Candy Whippetz stickers"
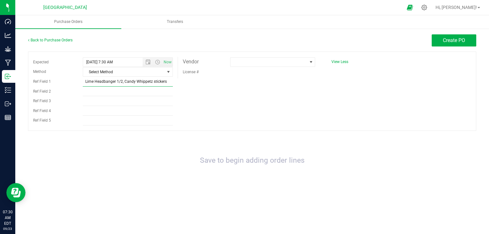
type input "Lime Headbanger 1/2, Candy Whippetz stickers"
click at [242, 57] on div "Expected [DATE] 7:30 AM Now Method Select Method Select Method USPS UPS FedEx L…" at bounding box center [252, 91] width 448 height 79
click at [244, 60] on span at bounding box center [268, 62] width 77 height 9
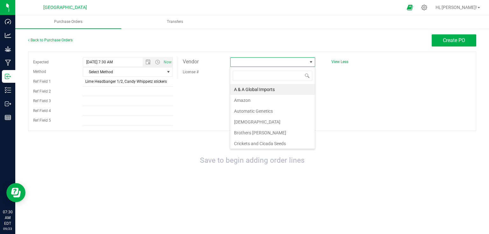
scroll to position [9, 85]
type input "onlin"
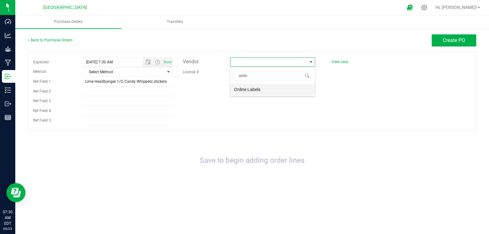
click at [250, 90] on li "Online Labels" at bounding box center [272, 89] width 85 height 11
click at [447, 40] on span "Create PO" at bounding box center [453, 40] width 22 height 6
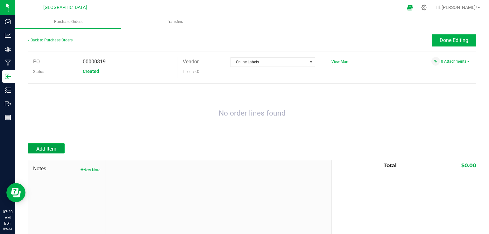
click at [55, 144] on button "Add Item" at bounding box center [46, 148] width 37 height 10
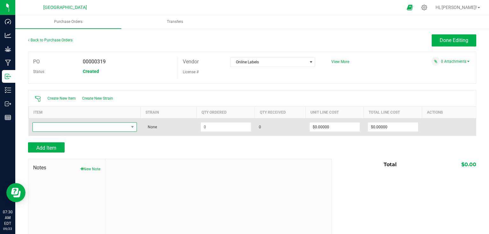
click at [99, 129] on span "NO DATA FOUND" at bounding box center [81, 126] width 96 height 9
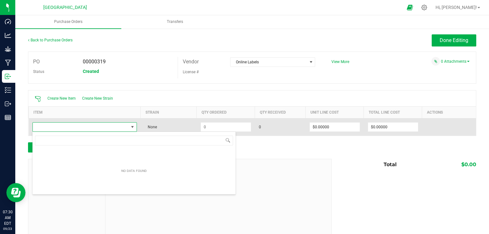
scroll to position [9, 103]
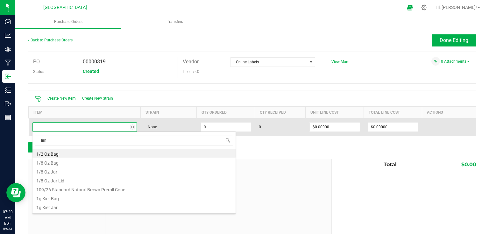
type input "lime"
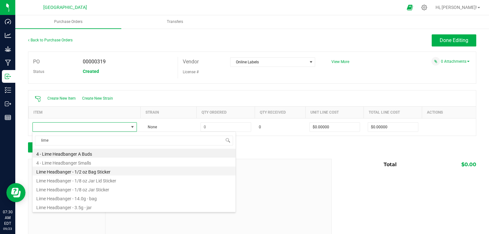
click at [111, 173] on li "Lime Headbanger - 1/2 oz Bag Sticker" at bounding box center [133, 170] width 203 height 9
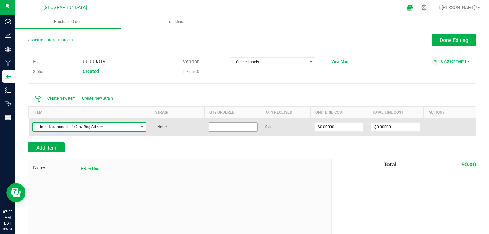
click at [229, 128] on input at bounding box center [233, 126] width 48 height 9
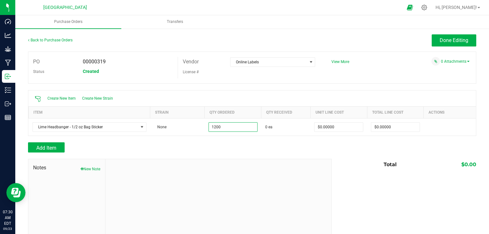
type input "1200 ea"
click at [196, 138] on div at bounding box center [252, 139] width 448 height 6
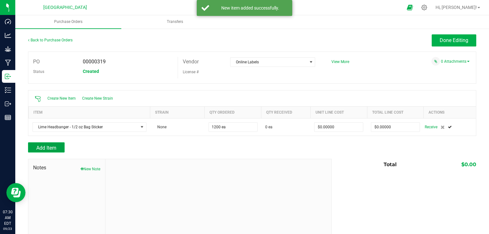
click at [54, 148] on span "Add Item" at bounding box center [46, 148] width 20 height 6
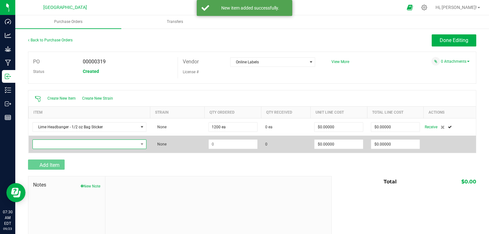
click at [63, 145] on span "NO DATA FOUND" at bounding box center [85, 144] width 105 height 9
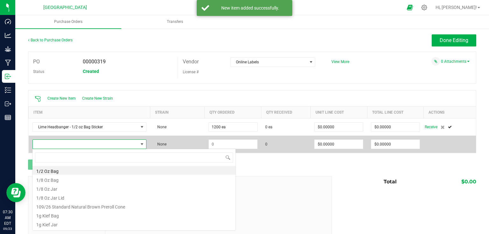
scroll to position [9, 111]
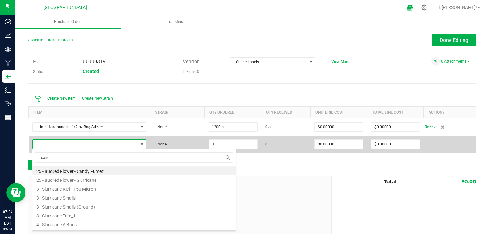
type input "candy"
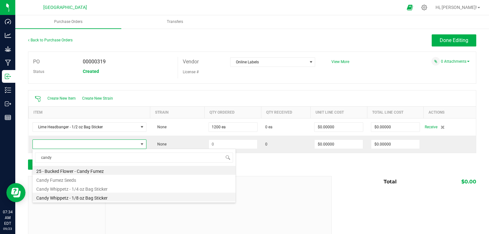
click at [104, 200] on li "Candy Whippetz - 1/8 oz Bag Sticker" at bounding box center [133, 196] width 203 height 9
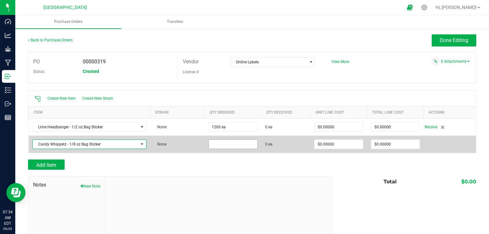
click at [240, 144] on input at bounding box center [233, 144] width 48 height 9
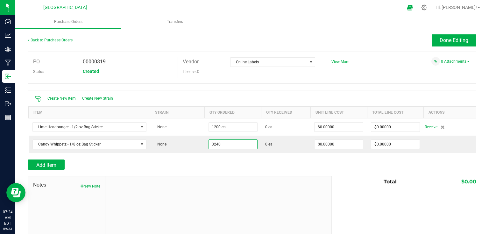
type input "3240 ea"
click at [258, 160] on div "Add Item" at bounding box center [177, 164] width 299 height 10
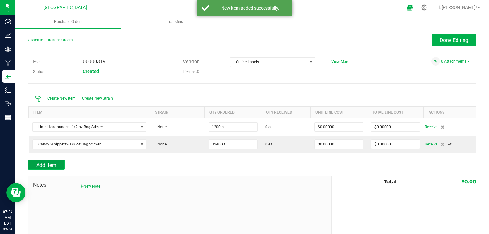
click at [61, 166] on button "Add Item" at bounding box center [46, 164] width 37 height 10
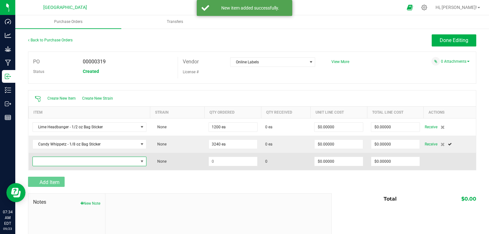
click at [63, 162] on span "NO DATA FOUND" at bounding box center [85, 161] width 105 height 9
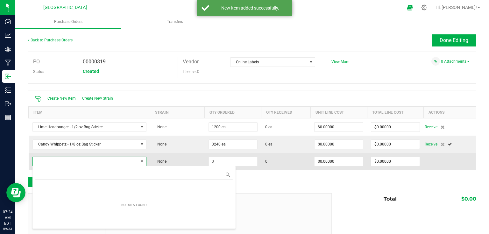
scroll to position [31799, 31695]
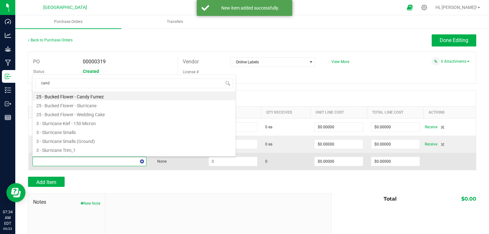
type input "candy"
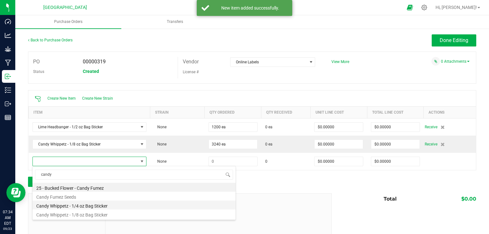
click at [89, 205] on li "Candy Whippetz - 1/4 oz Bag Sticker" at bounding box center [133, 204] width 203 height 9
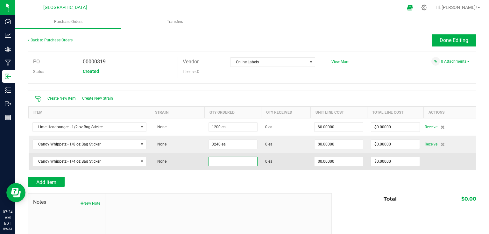
click at [228, 160] on input at bounding box center [233, 161] width 48 height 9
type input "2"
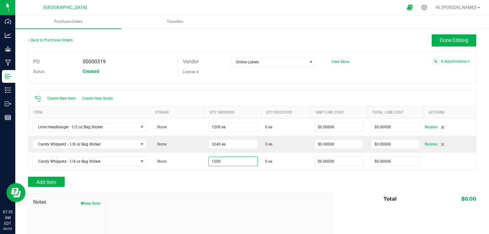
type input "1200 ea"
click at [280, 182] on div "Add Item" at bounding box center [177, 182] width 299 height 10
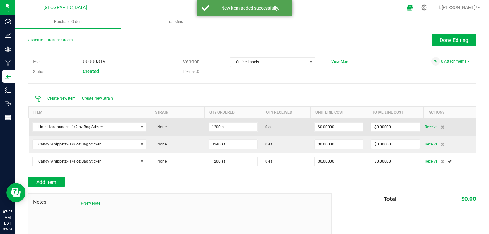
click at [424, 127] on span "Receive" at bounding box center [430, 127] width 13 height 8
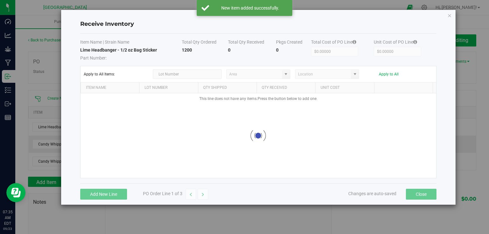
type input "Snapple - Inventory"
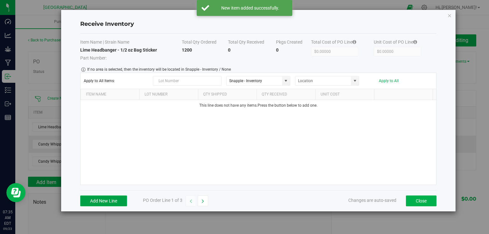
click at [113, 202] on button "Add New Line" at bounding box center [103, 200] width 47 height 11
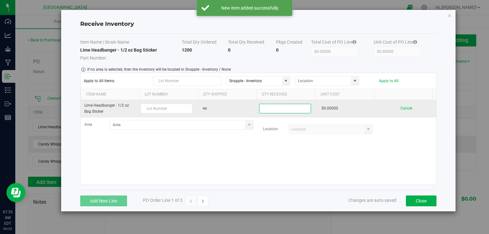
click at [293, 109] on input at bounding box center [284, 108] width 51 height 9
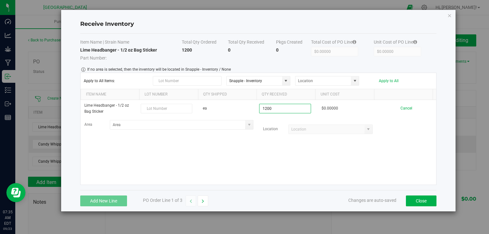
type input "1200 ea"
click at [240, 147] on kendo-grid-list "Lime Headbanger - 1/2 oz Bag Sticker ea 1200 ea $0.00000 Cancel Area Location" at bounding box center [257, 142] width 355 height 85
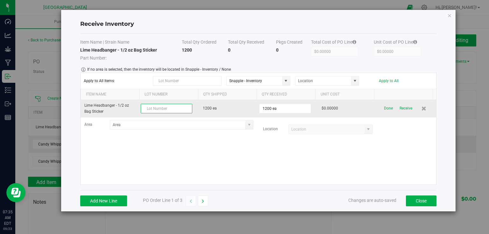
click at [171, 108] on input "text" at bounding box center [167, 109] width 52 height 10
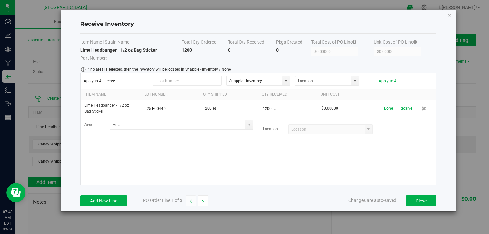
type input "25-F0044-2"
click at [314, 150] on kendo-grid-list "Lime Headbanger - 1/2 oz Bag Sticker 25-F0044-2 1200 ea 1200 ea $0.00000 Done R…" at bounding box center [257, 142] width 355 height 85
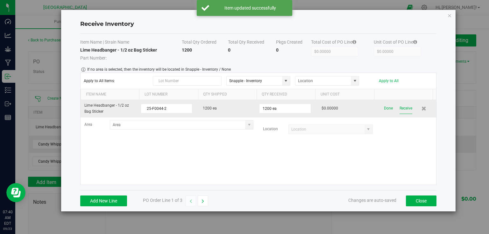
click at [405, 107] on button "Receive" at bounding box center [405, 108] width 13 height 11
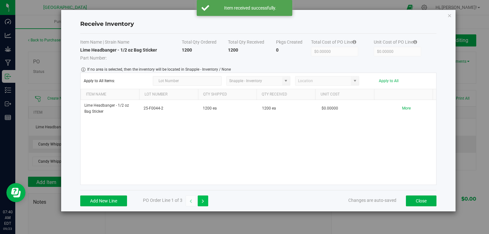
click at [207, 204] on button "button" at bounding box center [203, 200] width 10 height 11
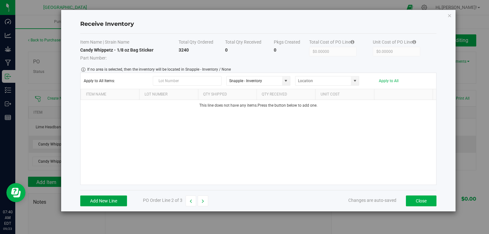
click at [111, 197] on button "Add New Line" at bounding box center [103, 200] width 47 height 11
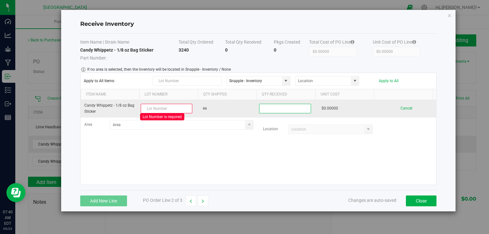
click at [288, 108] on input at bounding box center [284, 108] width 51 height 9
type input "3240 ea"
click at [160, 108] on input "text" at bounding box center [167, 109] width 52 height 10
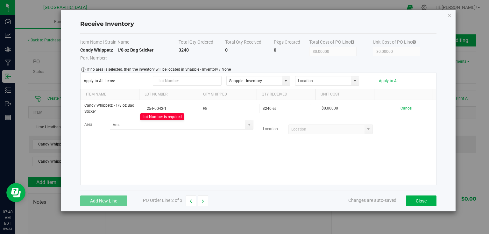
type input "25-F0042-1"
click at [239, 163] on kendo-grid-list "Candy Whippetz - 1/8 oz Bag Sticker 25-F0042-1 Lot Number is required ea 3240 e…" at bounding box center [257, 142] width 355 height 85
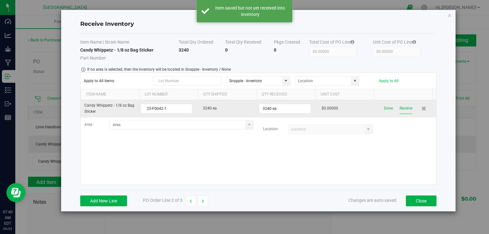
click at [403, 109] on button "Receive" at bounding box center [405, 108] width 13 height 11
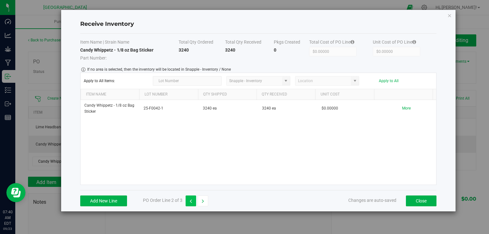
click at [193, 202] on button "button" at bounding box center [190, 200] width 10 height 11
click at [205, 199] on button "button" at bounding box center [203, 200] width 10 height 11
click at [204, 199] on button "button" at bounding box center [203, 200] width 10 height 11
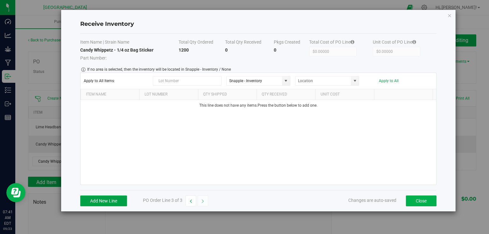
click at [113, 202] on button "Add New Line" at bounding box center [103, 200] width 47 height 11
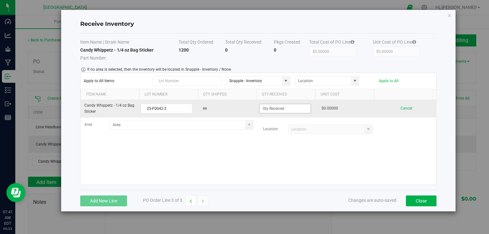
type input "25-F0042-2"
click at [294, 111] on input at bounding box center [284, 108] width 51 height 9
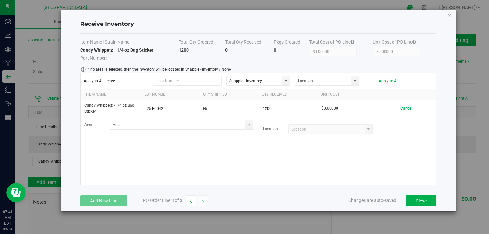
type input "1200 ea"
click at [351, 171] on kendo-grid-list "Candy Whippetz - 1/4 oz Bag Sticker 25-F0042-2 ea 1200 ea $0.00000 Cancel Area …" at bounding box center [257, 142] width 355 height 85
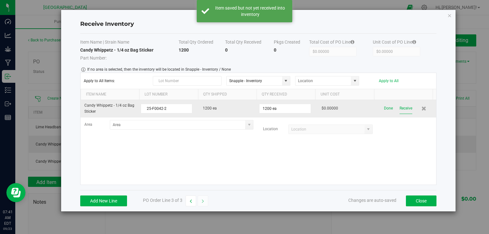
click at [401, 106] on button "Receive" at bounding box center [405, 108] width 13 height 11
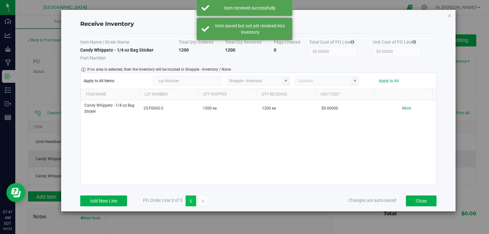
click at [188, 197] on button "button" at bounding box center [190, 200] width 10 height 11
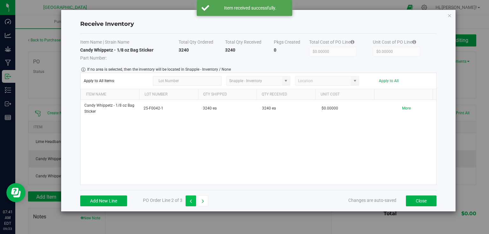
click at [190, 200] on icon "button" at bounding box center [191, 201] width 2 height 4
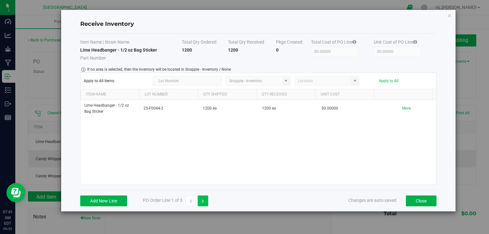
click at [204, 201] on button "button" at bounding box center [203, 200] width 10 height 11
click at [421, 204] on button "Close" at bounding box center [421, 200] width 31 height 11
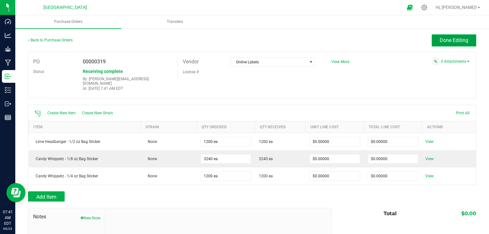
click at [459, 41] on span "Done Editing" at bounding box center [453, 40] width 29 height 6
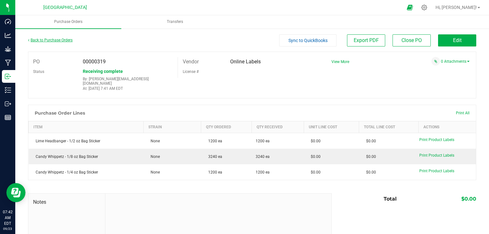
click at [52, 38] on link "Back to Purchase Orders" at bounding box center [50, 40] width 45 height 4
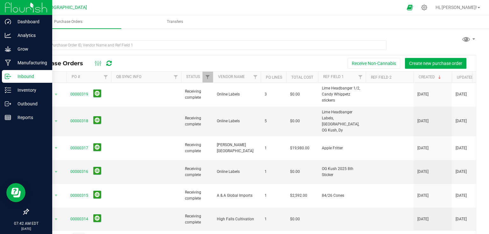
click at [12, 4] on img at bounding box center [26, 7] width 43 height 15
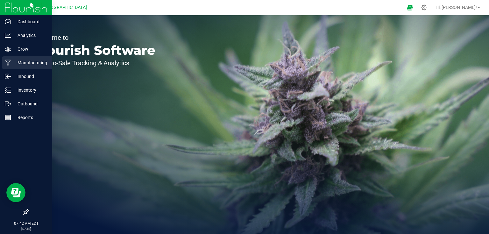
click at [15, 57] on div "Manufacturing" at bounding box center [27, 62] width 50 height 13
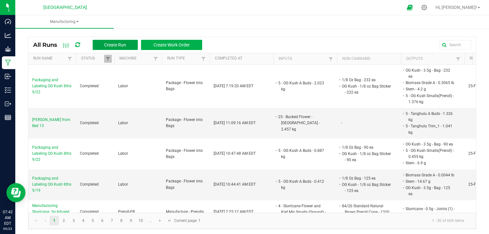
click at [106, 45] on span "Create Run" at bounding box center [115, 44] width 22 height 5
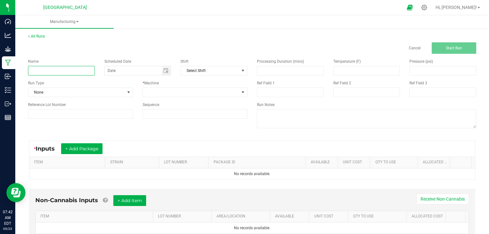
click at [79, 74] on input at bounding box center [61, 71] width 67 height 10
type input "Packaging and Labeling Lime Headbanger 14g"
click at [128, 93] on span at bounding box center [128, 92] width 5 height 5
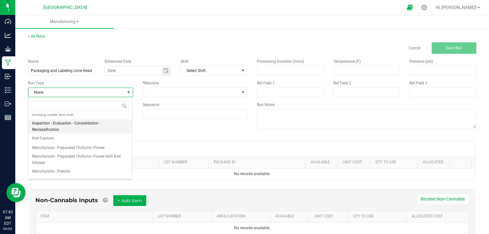
scroll to position [51, 0]
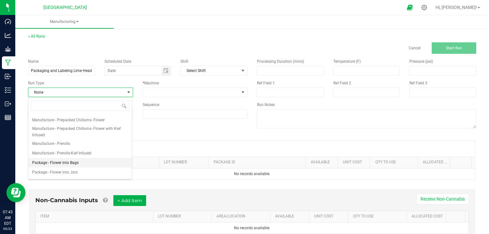
click at [77, 159] on span "Package - Flower into Bags" at bounding box center [55, 162] width 46 height 6
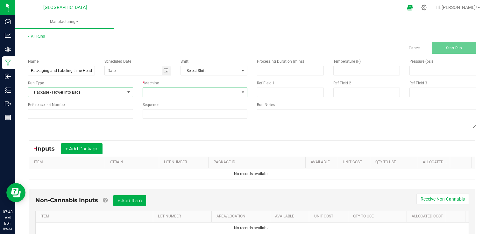
click at [164, 89] on span at bounding box center [191, 92] width 96 height 9
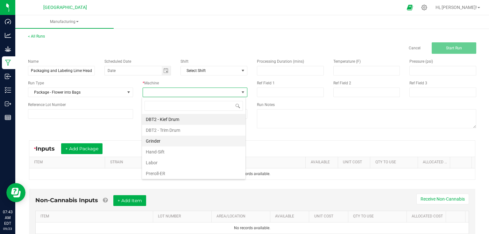
scroll to position [9, 104]
click at [159, 163] on li "Labor" at bounding box center [193, 162] width 103 height 11
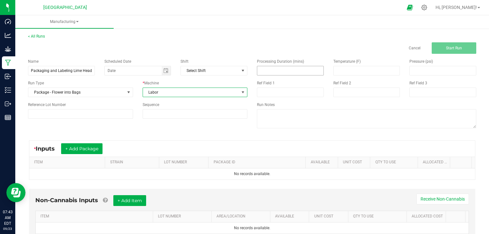
click at [293, 71] on input at bounding box center [290, 70] width 66 height 9
type input "5.00"
drag, startPoint x: 156, startPoint y: 123, endPoint x: 135, endPoint y: 127, distance: 21.0
click at [150, 125] on div "Name Packaging and Labeling Lime Headbanger 14g Scheduled Date Shift Select Shi…" at bounding box center [251, 94] width 457 height 81
drag, startPoint x: 89, startPoint y: 148, endPoint x: 84, endPoint y: 160, distance: 13.7
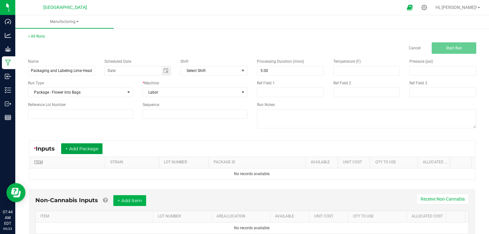
click at [83, 162] on kendo-grid "* Inputs + Add Package ITEM STRAIN LOT NUMBER PACKAGE ID AVAILABLE Unit Cost QT…" at bounding box center [252, 159] width 446 height 39
click at [91, 149] on button "+ Add Package" at bounding box center [81, 148] width 41 height 11
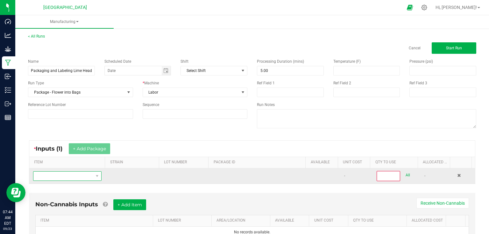
click at [80, 175] on span "NO DATA FOUND" at bounding box center [63, 175] width 60 height 9
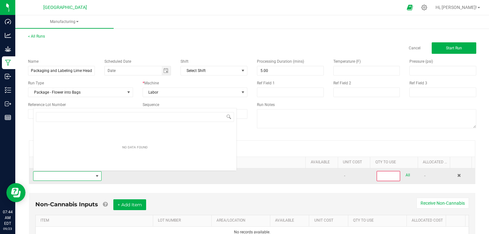
scroll to position [9, 66]
type input "5"
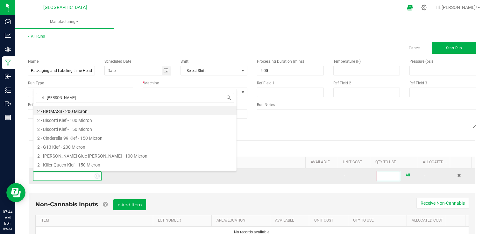
type input "4 - lime"
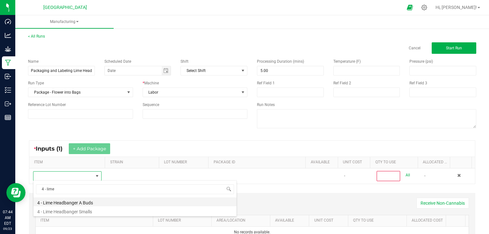
click at [92, 200] on li "4 - Lime Headbanger A Buds" at bounding box center [134, 201] width 203 height 9
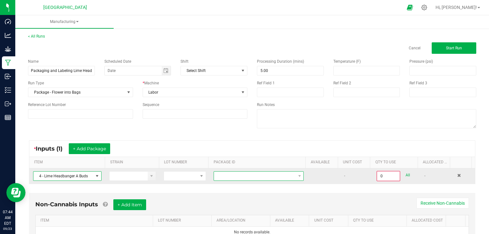
click at [228, 176] on span at bounding box center [254, 175] width 81 height 9
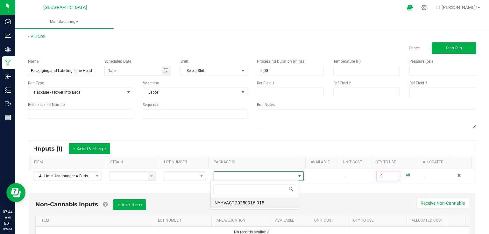
scroll to position [9, 88]
click at [241, 203] on li "NYHVACT-20250916-015" at bounding box center [255, 202] width 88 height 11
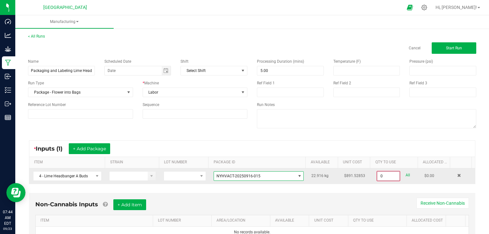
click at [387, 175] on input "0" at bounding box center [388, 175] width 22 height 9
click at [392, 178] on input "0" at bounding box center [388, 175] width 22 height 9
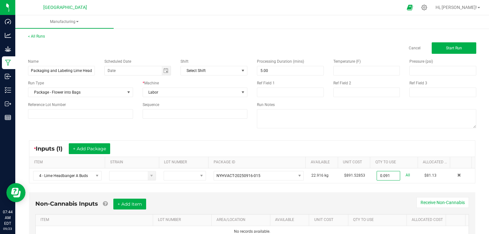
type input "0.0910 kg"
click at [398, 152] on div "* Inputs (1) + Add Package" at bounding box center [251, 149] width 445 height 16
click at [362, 140] on div "* Inputs (1) + Add Package ITEM STRAIN LOT NUMBER PACKAGE ID AVAILABLE Unit Cos…" at bounding box center [251, 162] width 457 height 54
click at [126, 115] on input at bounding box center [80, 114] width 105 height 10
click at [47, 113] on input "25-F0042-2" at bounding box center [80, 114] width 105 height 10
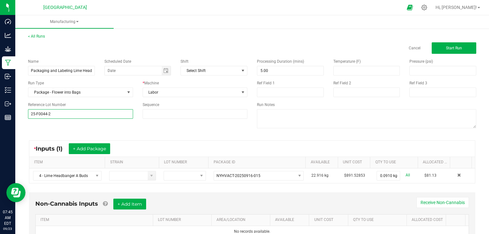
type input "25-F0044-2"
click at [92, 123] on div "Name Packaging and Labeling Lime Headbanger 14g Scheduled Date Shift Select Shi…" at bounding box center [251, 94] width 457 height 81
click at [279, 91] on input at bounding box center [290, 92] width 67 height 10
type input "Time Test"
click at [219, 129] on div "Name Packaging and Labeling Lime Headbanger 14g Scheduled Date Shift Select Shi…" at bounding box center [251, 94] width 457 height 81
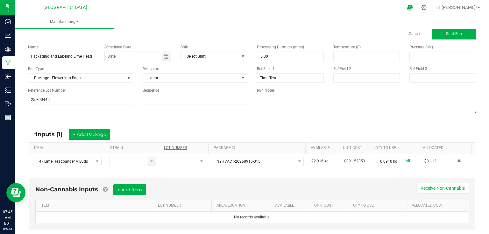
scroll to position [27, 0]
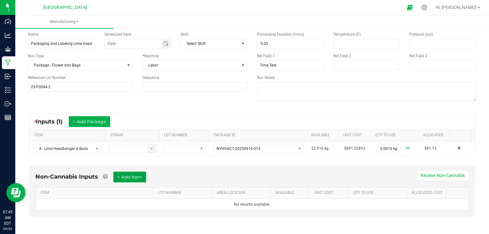
click at [135, 173] on button "+ Add Item" at bounding box center [129, 176] width 33 height 11
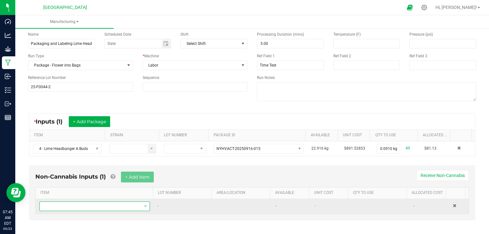
click at [116, 207] on span "NO DATA FOUND" at bounding box center [91, 206] width 102 height 9
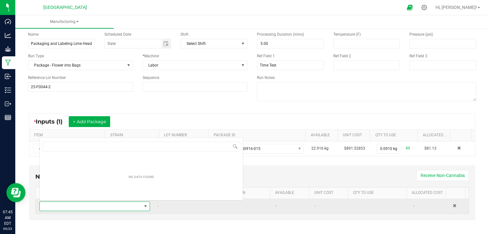
scroll to position [9, 107]
type input "1/2"
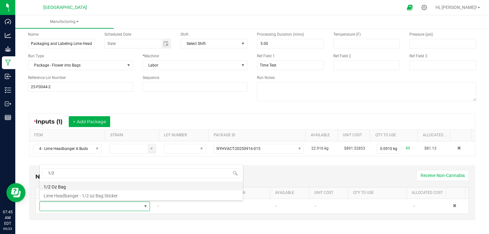
click at [70, 184] on li "1/2 Oz Bag" at bounding box center [141, 185] width 203 height 9
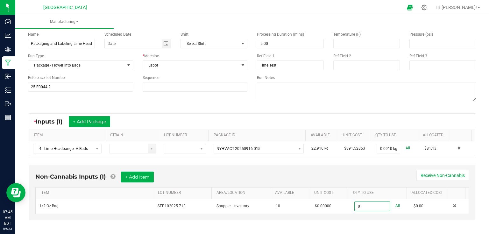
type input "0 ea"
click at [370, 188] on th "QTY TO USE" at bounding box center [377, 192] width 59 height 11
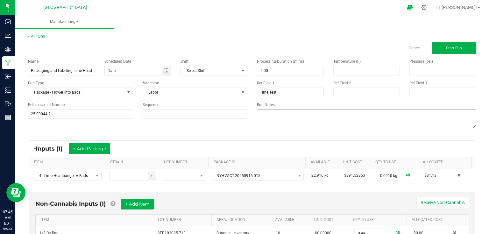
scroll to position [0, 0]
click at [452, 48] on span "Start Run" at bounding box center [454, 48] width 16 height 4
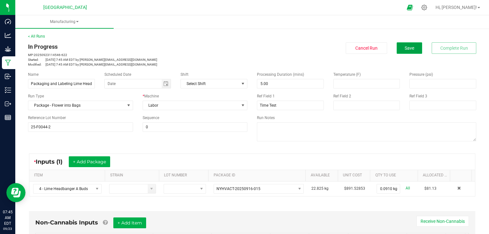
click at [398, 48] on button "Save" at bounding box center [408, 47] width 25 height 11
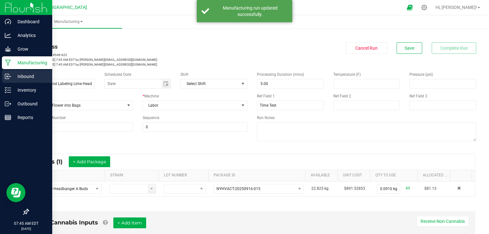
click at [22, 73] on p "Inbound" at bounding box center [30, 77] width 38 height 8
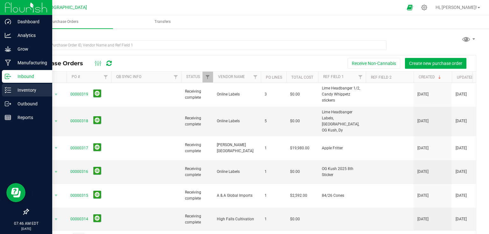
click at [32, 88] on p "Inventory" at bounding box center [30, 90] width 38 height 8
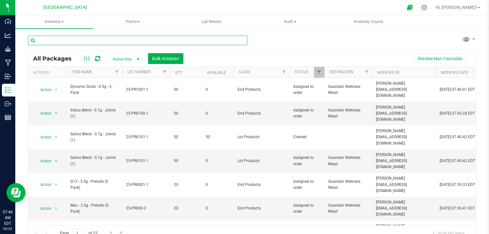
click at [80, 42] on input "text" at bounding box center [137, 41] width 219 height 10
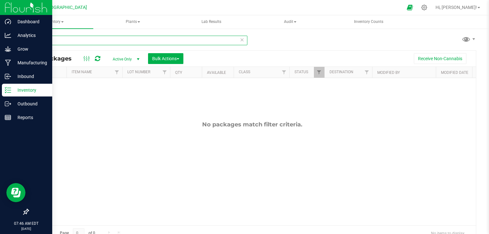
type input "1/8 oz"
click at [6, 5] on img at bounding box center [26, 7] width 43 height 15
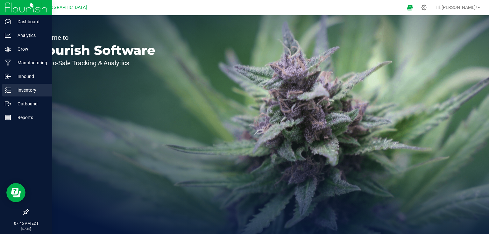
click at [21, 87] on p "Inventory" at bounding box center [30, 90] width 38 height 8
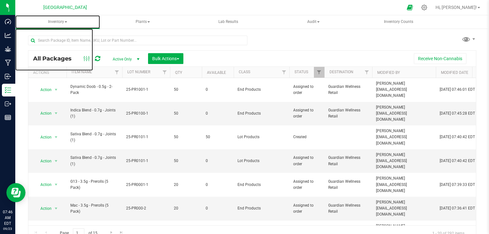
click at [66, 22] on span at bounding box center [66, 21] width 3 height 1
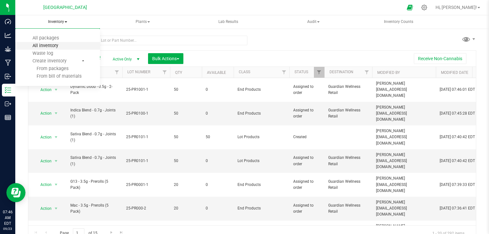
click at [57, 45] on span "All inventory" at bounding box center [45, 45] width 43 height 5
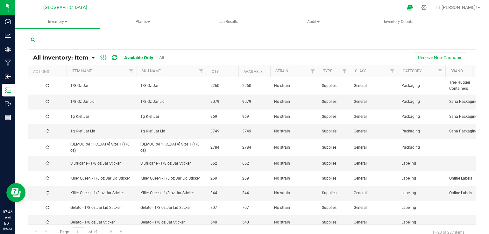
click at [92, 38] on input "text" at bounding box center [140, 40] width 224 height 10
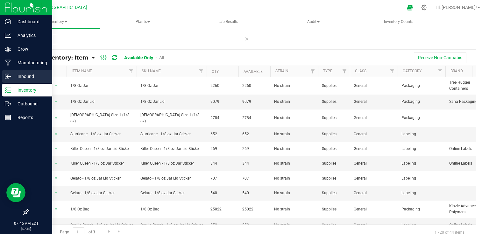
type input "1/8"
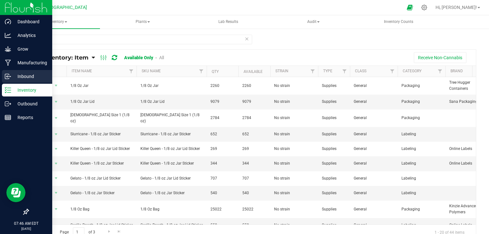
click at [13, 74] on p "Inbound" at bounding box center [30, 77] width 38 height 8
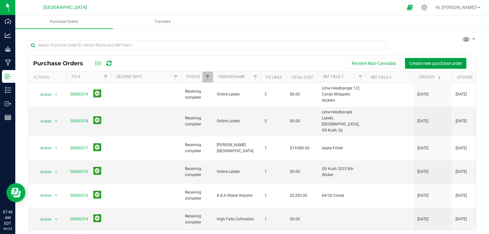
click at [447, 63] on span "Create new purchase order" at bounding box center [435, 63] width 53 height 5
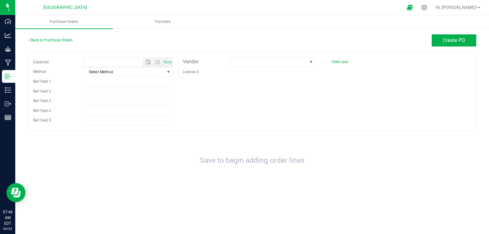
type input "[DATE] 7:46 AM"
click at [265, 65] on span at bounding box center [268, 62] width 77 height 9
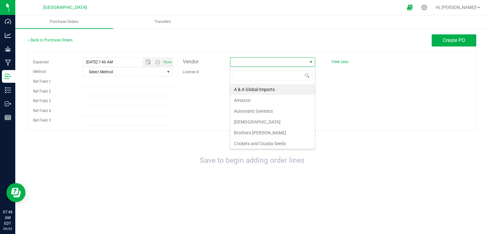
scroll to position [9, 85]
type input "sa"
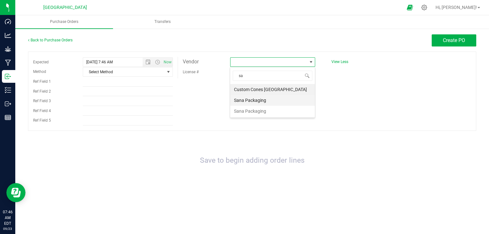
click at [253, 99] on li "Sana Packaging" at bounding box center [272, 100] width 85 height 11
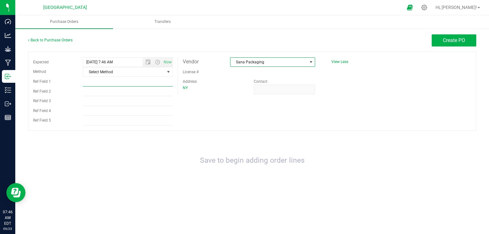
click at [145, 82] on input "Ref Field 1" at bounding box center [128, 82] width 90 height 10
type input "1 pallet of 1/8 oz jar and 30k 1/2 oz bag"
click at [447, 30] on div "Back to Purchase Orders Create PO Expected [DATE] 7:46 AM Now Method Select Met…" at bounding box center [251, 115] width 473 height 175
click at [459, 44] on button "Create PO" at bounding box center [453, 40] width 45 height 12
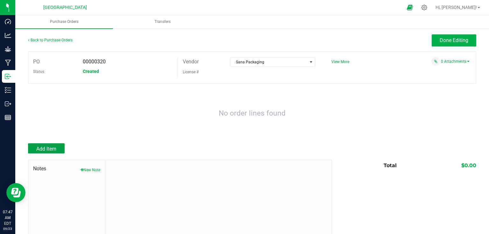
click at [51, 152] on button "Add Item" at bounding box center [46, 148] width 37 height 10
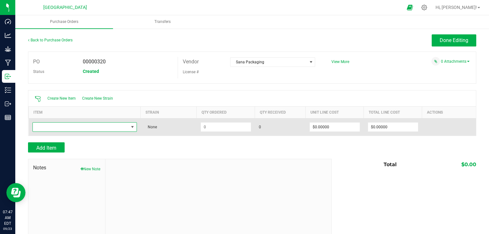
click at [67, 127] on span "NO DATA FOUND" at bounding box center [81, 126] width 96 height 9
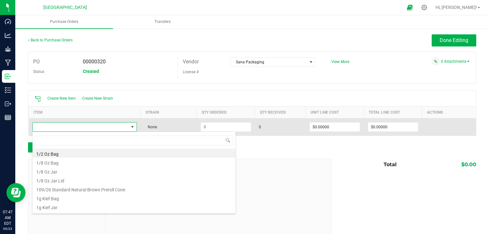
scroll to position [9, 103]
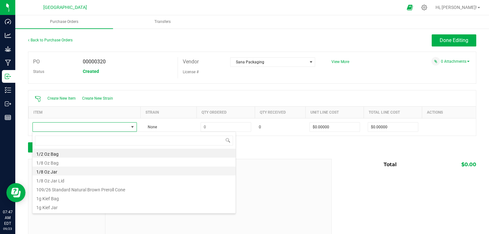
click at [57, 172] on li "1/8 Oz Jar" at bounding box center [133, 170] width 203 height 9
type input "$0.33000"
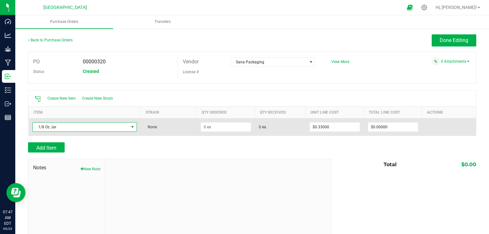
click at [223, 132] on td at bounding box center [226, 126] width 58 height 17
click at [228, 128] on input at bounding box center [226, 126] width 50 height 9
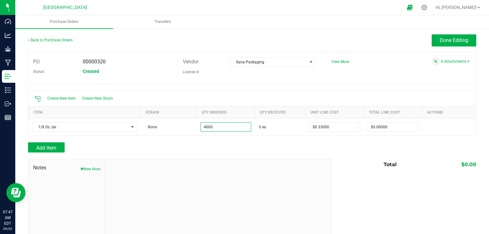
type input "4000 ea"
click at [148, 157] on div at bounding box center [252, 155] width 448 height 6
type input "$1,320.00000"
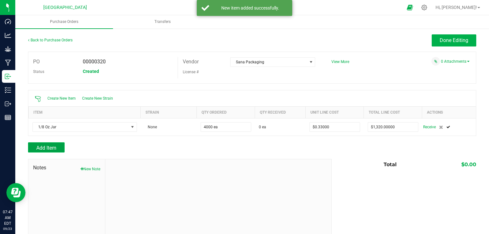
click at [52, 148] on span "Add Item" at bounding box center [46, 148] width 20 height 6
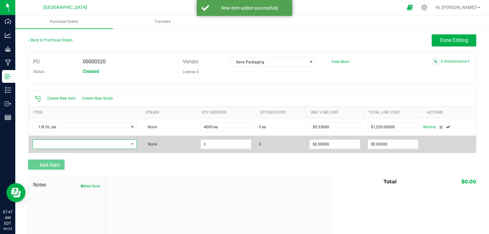
click at [54, 145] on span "NO DATA FOUND" at bounding box center [81, 144] width 96 height 9
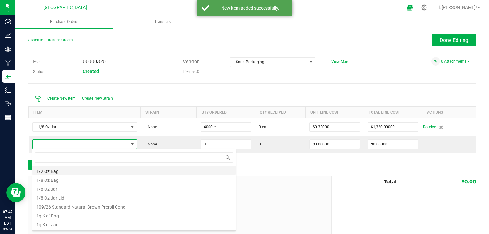
click at [56, 169] on li "1/2 Oz Bag" at bounding box center [133, 170] width 203 height 9
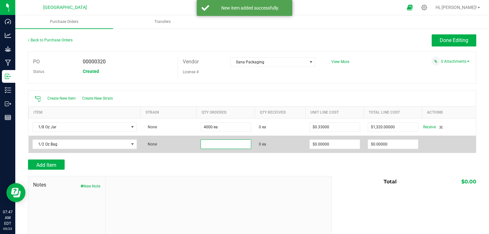
click at [228, 143] on input at bounding box center [226, 144] width 50 height 9
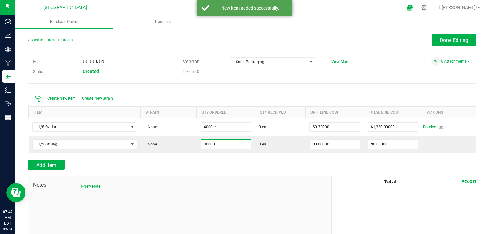
type input "30000 ea"
click at [275, 167] on div "Add Item" at bounding box center [177, 164] width 299 height 10
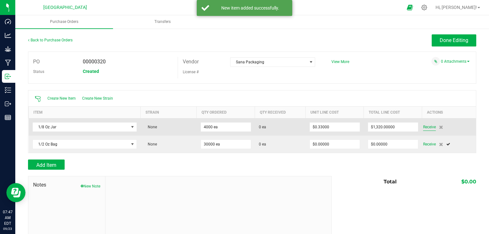
click at [424, 128] on span "Receive" at bounding box center [429, 127] width 13 height 8
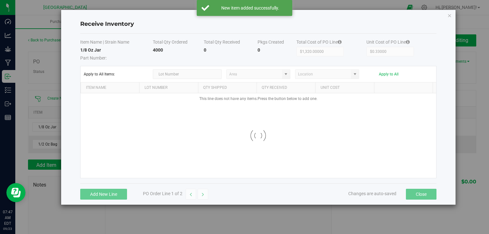
type input "Snapple - Inventory"
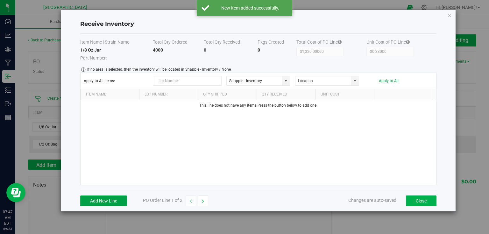
click at [100, 199] on button "Add New Line" at bounding box center [103, 200] width 47 height 11
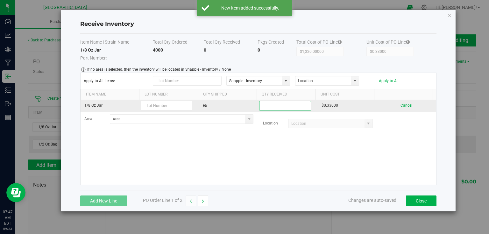
click at [277, 101] on input at bounding box center [284, 105] width 51 height 9
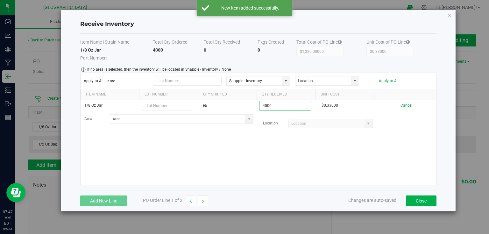
type input "4000 ea"
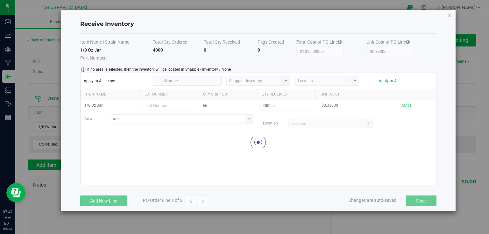
click at [312, 173] on kendo-grid-list "1/8 Oz Jar ea 4000 ea $0.33000 Cancel Area Location Loading" at bounding box center [257, 142] width 355 height 85
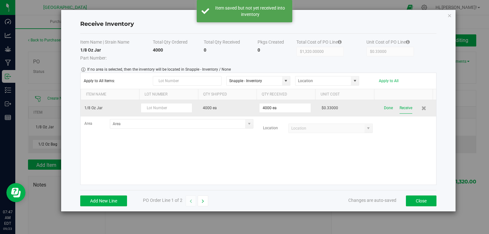
click at [406, 107] on button "Receive" at bounding box center [405, 107] width 13 height 11
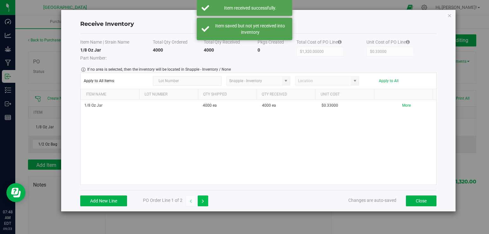
click at [202, 199] on icon "button" at bounding box center [203, 201] width 2 height 4
type input "$0.00000"
click at [121, 202] on button "Add New Line" at bounding box center [103, 200] width 47 height 11
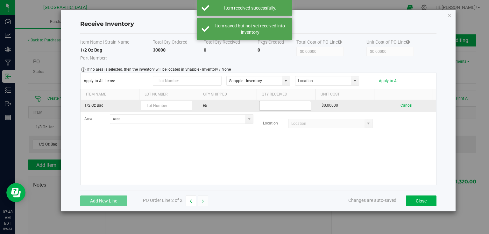
click at [263, 107] on input at bounding box center [284, 105] width 51 height 9
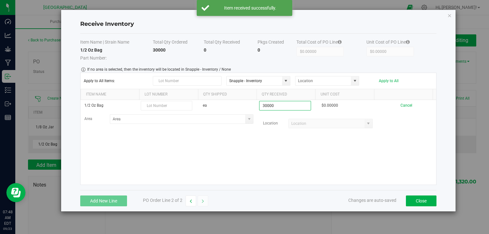
type input "30000 ea"
click at [319, 146] on kendo-grid-list "1/2 Oz Bag ea 30000 ea $0.00000 Cancel Area Location" at bounding box center [257, 142] width 355 height 85
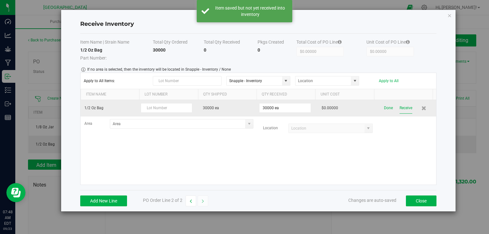
click at [399, 107] on button "Receive" at bounding box center [405, 107] width 13 height 11
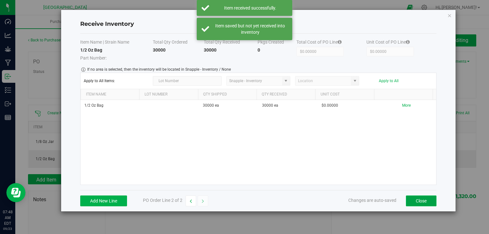
click at [419, 203] on button "Close" at bounding box center [421, 200] width 31 height 11
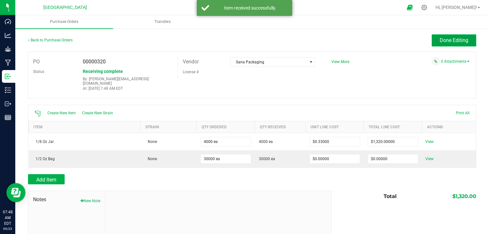
click at [453, 37] on span "Done Editing" at bounding box center [453, 40] width 29 height 6
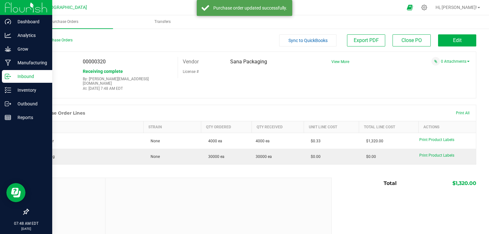
click at [7, 10] on img at bounding box center [26, 7] width 43 height 15
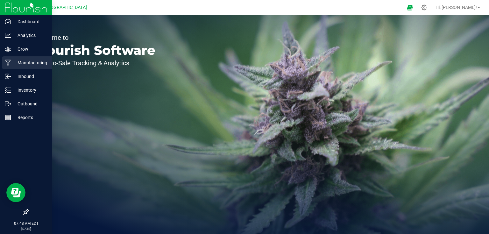
click at [43, 62] on p "Manufacturing" at bounding box center [30, 63] width 38 height 8
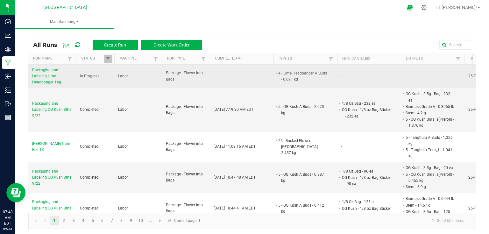
click at [55, 86] on td "Packaging and Labeling Lime Headbanger 14g" at bounding box center [52, 77] width 48 height 24
click at [57, 82] on span "Packaging and Labeling Lime Headbanger 14g" at bounding box center [52, 76] width 40 height 18
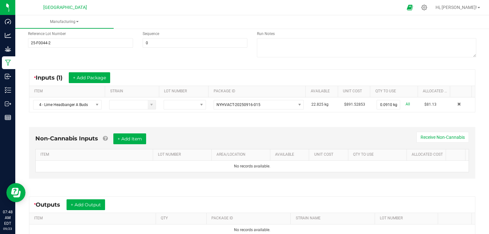
scroll to position [102, 0]
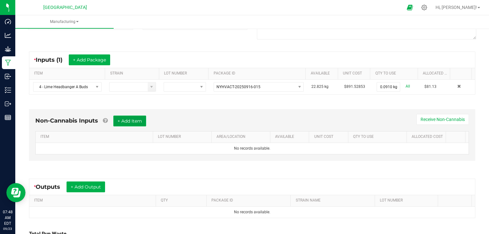
click at [132, 117] on button "+ Add Item" at bounding box center [129, 120] width 33 height 11
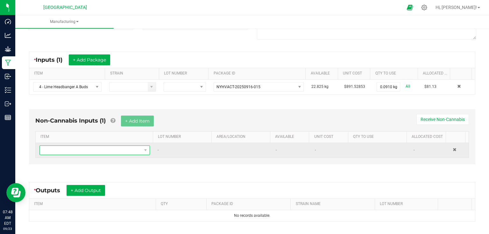
click at [115, 146] on span "NO DATA FOUND" at bounding box center [91, 150] width 102 height 9
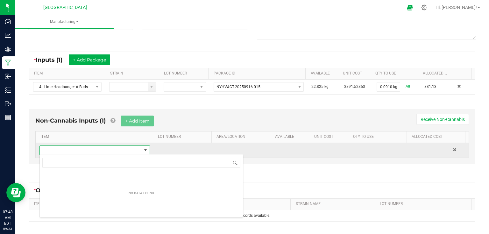
scroll to position [9, 107]
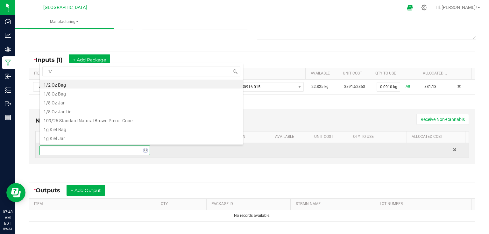
type input "1/2"
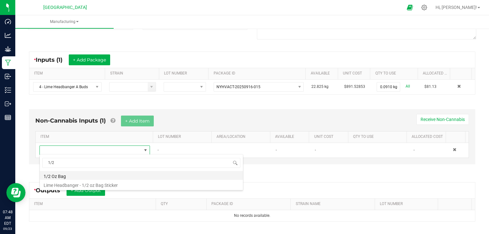
click at [66, 173] on li "1/2 Oz Bag" at bounding box center [141, 175] width 203 height 9
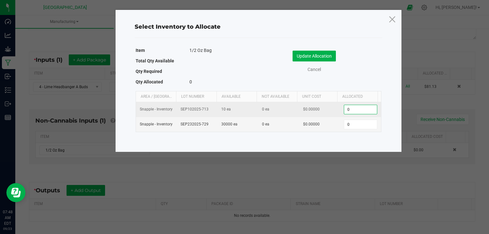
click at [360, 110] on input "0" at bounding box center [360, 109] width 32 height 9
type input "1"
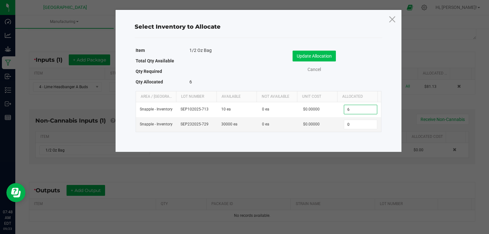
type input "6"
click at [331, 58] on button "Update Allocation" at bounding box center [313, 56] width 43 height 11
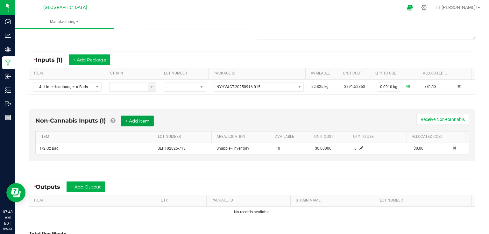
click at [133, 120] on button "+ Add Item" at bounding box center [137, 120] width 33 height 11
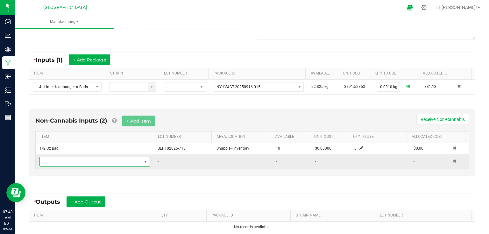
click at [120, 159] on span "NO DATA FOUND" at bounding box center [91, 161] width 102 height 9
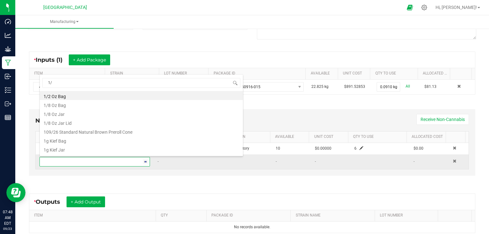
type input "1/2"
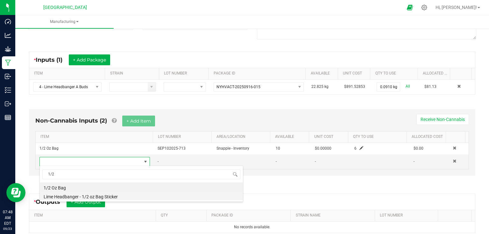
click at [81, 198] on li "Lime Headbanger - 1/2 oz Bag Sticker" at bounding box center [141, 195] width 203 height 9
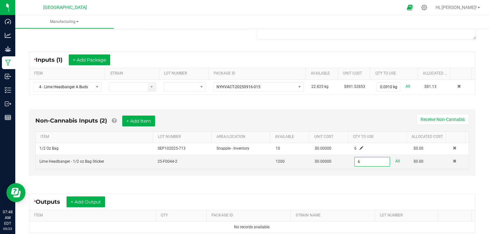
type input "6 ea"
click at [351, 178] on div "Non-Cannabis Inputs (2) + Add Item Receive Non-Cannabis ITEM LOT NUMBER AREA/LO…" at bounding box center [251, 143] width 457 height 87
click at [89, 201] on button "+ Add Output" at bounding box center [85, 201] width 38 height 11
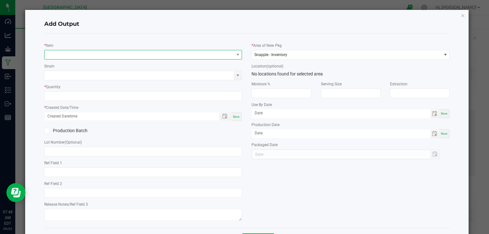
click at [109, 55] on span "NO DATA FOUND" at bounding box center [139, 54] width 189 height 9
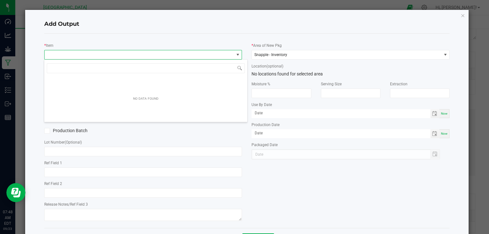
scroll to position [9, 196]
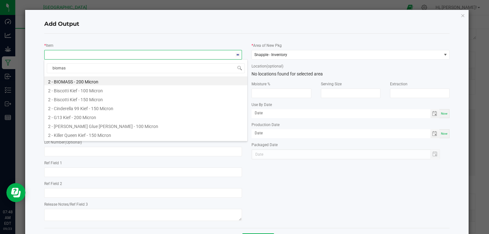
type input "biomass"
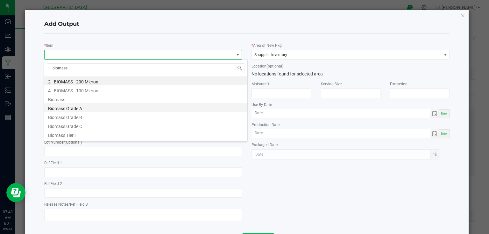
click at [78, 108] on li "Biomass Grade A" at bounding box center [145, 107] width 203 height 9
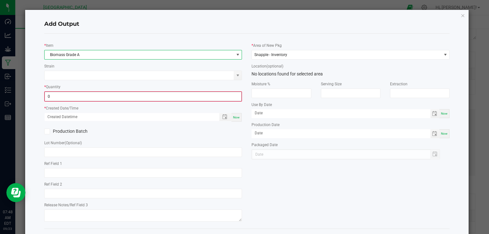
click at [88, 97] on input "0" at bounding box center [143, 96] width 197 height 9
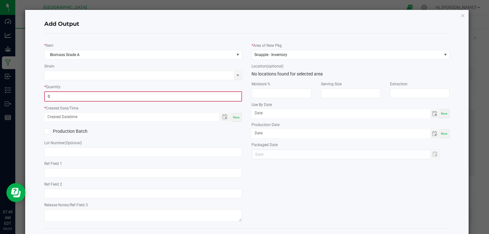
click at [135, 98] on input "0" at bounding box center [143, 96] width 197 height 9
type input "0.0"
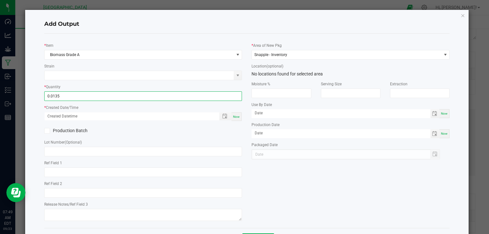
type input "0.0135 lb"
click at [233, 117] on span "Now" at bounding box center [236, 116] width 7 height 3
type input "09/23/2025 7:49 AM"
type input "[DATE]"
click at [237, 134] on div "Production Batch" at bounding box center [142, 131] width 207 height 10
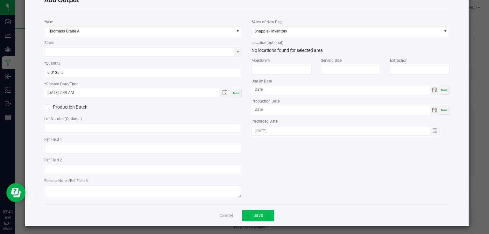
scroll to position [26, 0]
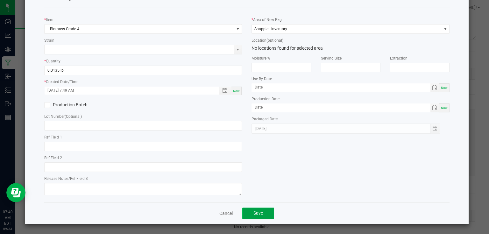
click at [267, 218] on button "Save" at bounding box center [258, 212] width 32 height 11
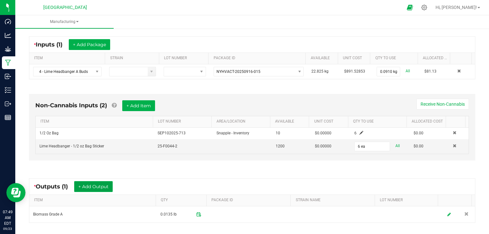
scroll to position [153, 0]
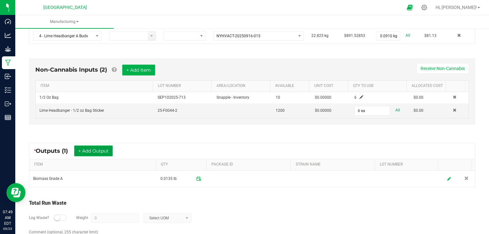
click at [104, 150] on button "+ Add Output" at bounding box center [93, 150] width 38 height 11
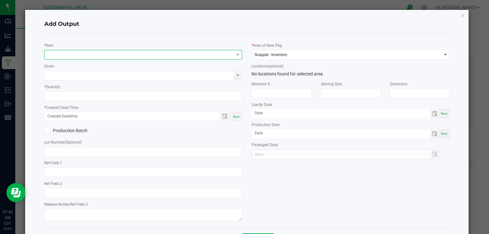
click at [110, 50] on span "NO DATA FOUND" at bounding box center [139, 54] width 189 height 9
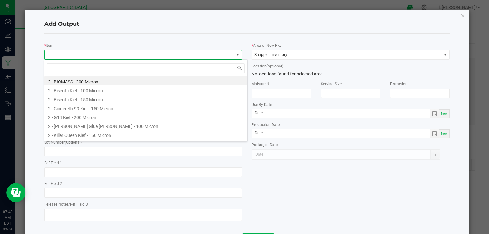
scroll to position [9, 196]
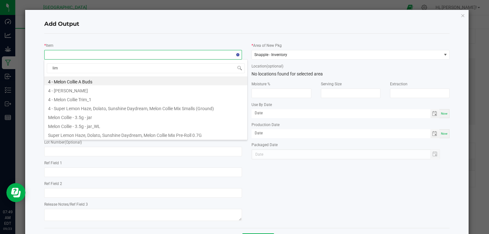
type input "lime"
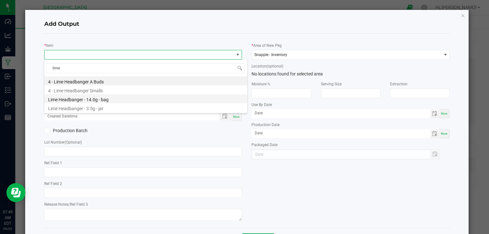
click at [94, 101] on li "Lime Headbanger - 14.0g - bag" at bounding box center [145, 98] width 203 height 9
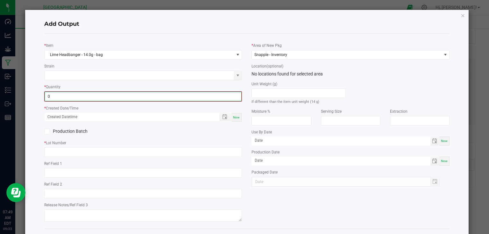
click at [96, 98] on input "0" at bounding box center [143, 96] width 197 height 9
type input "6 ea"
click at [234, 117] on span "Now" at bounding box center [236, 116] width 7 height 3
type input "09/23/2025 7:49 AM"
type input "[DATE]"
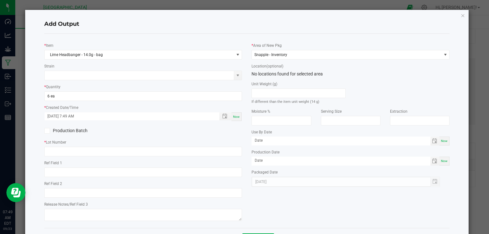
click at [233, 127] on div "Production Batch" at bounding box center [142, 131] width 207 height 10
click at [143, 152] on input "text" at bounding box center [143, 152] width 198 height 10
type input "25-F0044-2"
click at [158, 135] on div "Production Batch" at bounding box center [142, 131] width 207 height 10
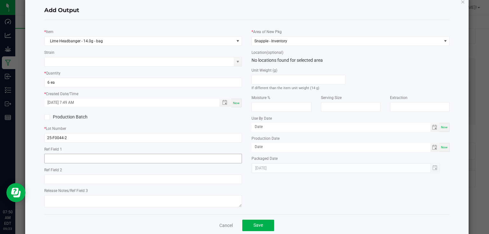
scroll to position [26, 0]
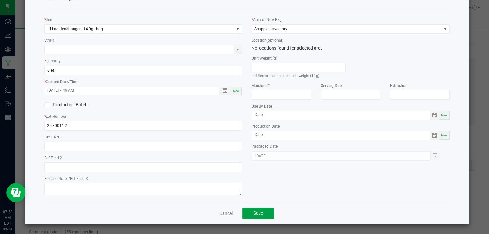
click at [256, 215] on span "Save" at bounding box center [258, 212] width 10 height 5
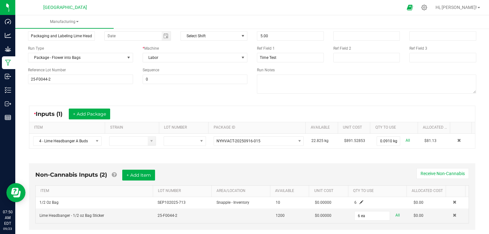
scroll to position [0, 0]
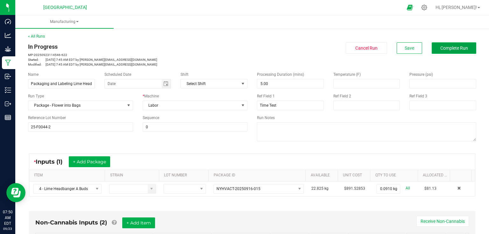
click at [457, 49] on span "Complete Run" at bounding box center [454, 47] width 28 height 5
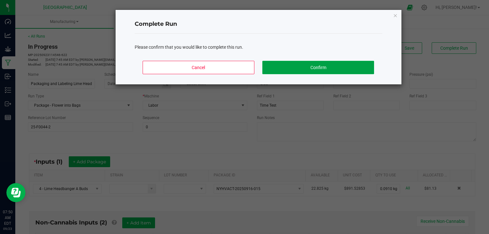
click at [343, 66] on button "Confirm" at bounding box center [317, 67] width 111 height 13
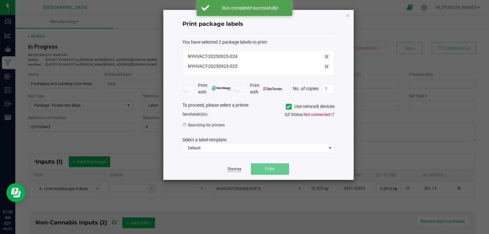
click at [233, 171] on link "Dismiss" at bounding box center [234, 168] width 14 height 5
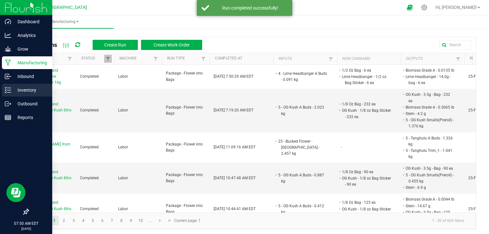
click at [14, 94] on div "Inventory" at bounding box center [27, 90] width 50 height 13
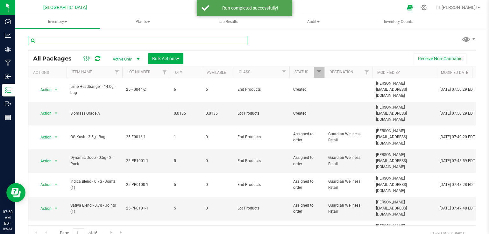
click at [130, 41] on input "text" at bounding box center [137, 41] width 219 height 10
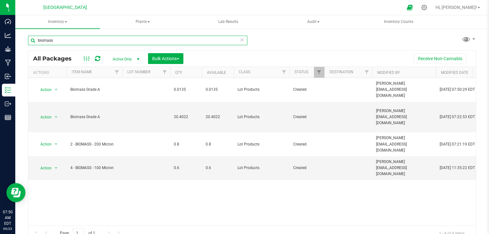
type input "biomass"
click at [185, 59] on div "Bulk Actions" at bounding box center [168, 58] width 40 height 11
click at [176, 59] on span "Bulk Actions" at bounding box center [165, 58] width 27 height 5
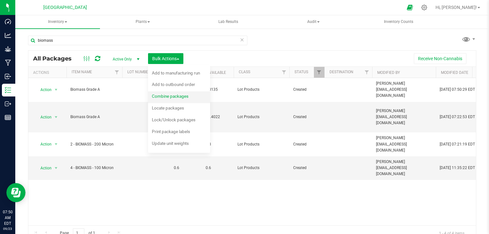
click at [168, 99] on div "Combine packages" at bounding box center [174, 97] width 45 height 10
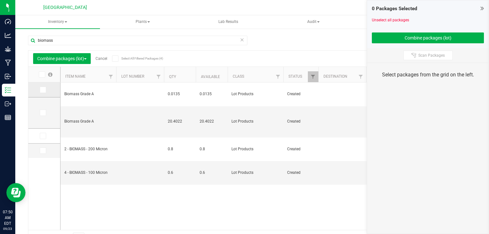
click at [42, 90] on icon at bounding box center [42, 90] width 4 height 0
click at [0, 0] on input "checkbox" at bounding box center [0, 0] width 0 height 0
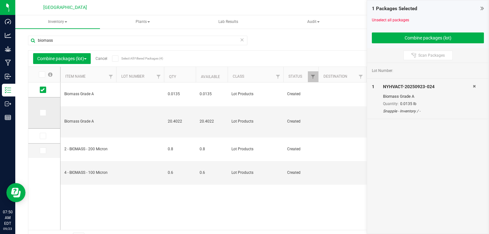
click at [41, 113] on icon at bounding box center [42, 113] width 4 height 0
click at [0, 0] on input "checkbox" at bounding box center [0, 0] width 0 height 0
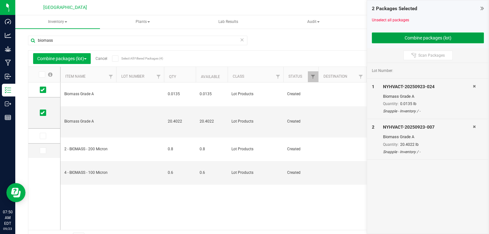
click at [419, 38] on button "Combine packages (lot)" at bounding box center [428, 37] width 112 height 11
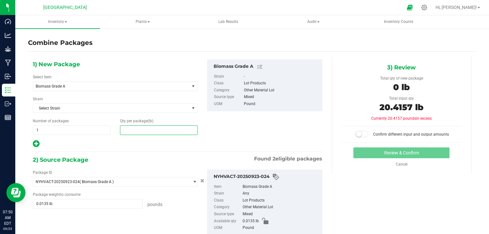
click at [141, 127] on span at bounding box center [159, 130] width 78 height 10
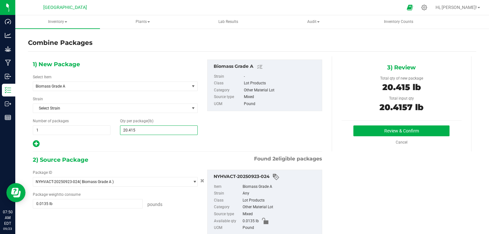
type input "20.4157"
type input "20"
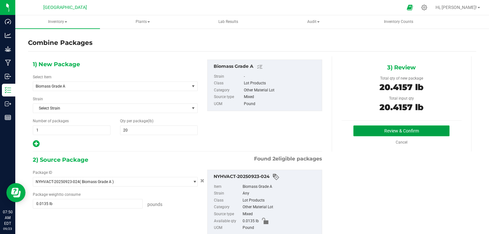
click at [391, 135] on button "Review & Confirm" at bounding box center [401, 130] width 96 height 11
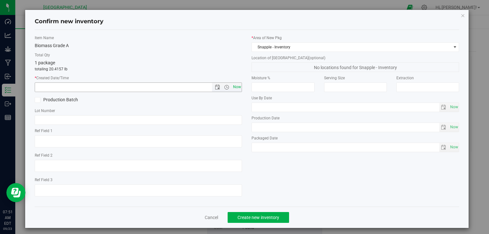
click at [235, 87] on span "Now" at bounding box center [236, 86] width 11 height 9
type input "9/23/2025 7:51 AM"
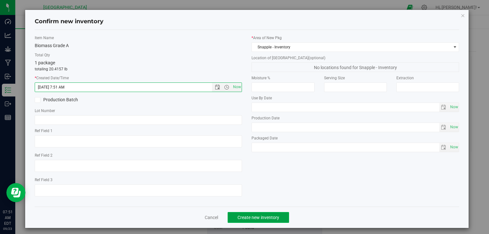
click at [261, 217] on span "Create new inventory" at bounding box center [258, 217] width 42 height 5
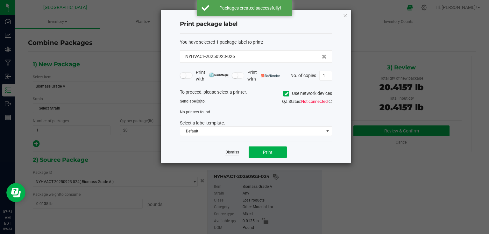
click at [233, 152] on link "Dismiss" at bounding box center [232, 151] width 14 height 5
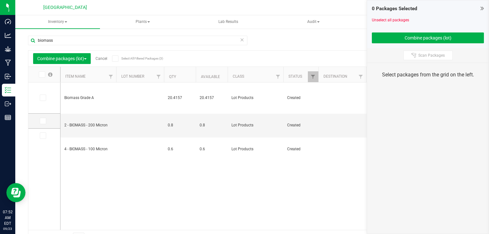
click at [482, 5] on icon at bounding box center [481, 8] width 3 height 6
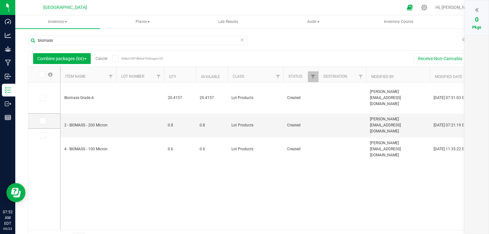
click at [101, 57] on link "Cancel" at bounding box center [101, 58] width 12 height 4
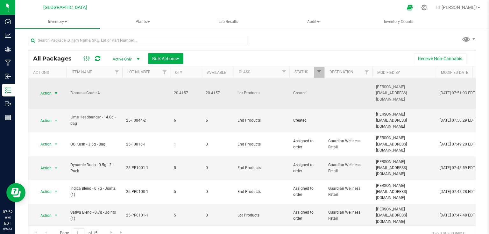
click at [55, 92] on span "select" at bounding box center [55, 93] width 5 height 5
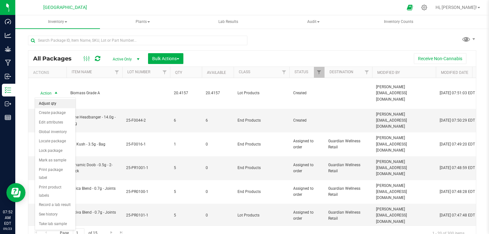
click at [51, 104] on li "Adjust qty" at bounding box center [55, 104] width 40 height 10
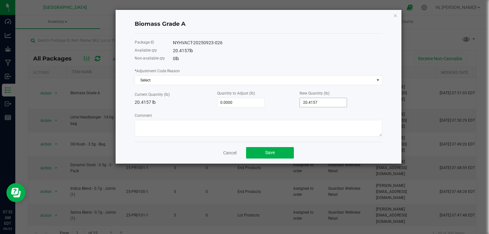
click at [325, 104] on input "20.4157" at bounding box center [323, 102] width 47 height 9
type input "-18.4157"
type input "2"
type input "-0.4157"
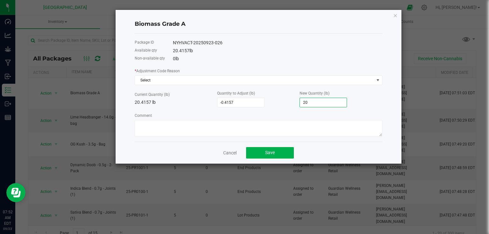
type input "20."
type input "-0.3157"
type input "20.10"
type input "-0.3067"
type input "20.109"
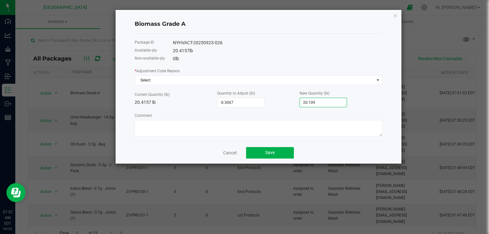
type input "-0.3065"
type input "20.1092"
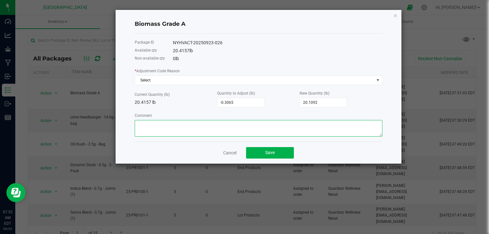
click at [323, 120] on textarea "Comment" at bounding box center [258, 128] width 247 height 17
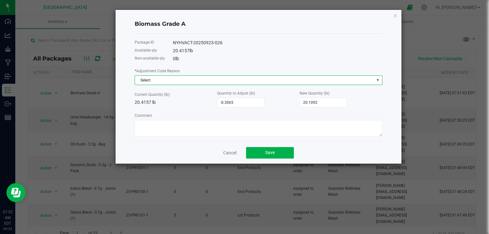
click at [361, 83] on span "Select" at bounding box center [254, 80] width 239 height 9
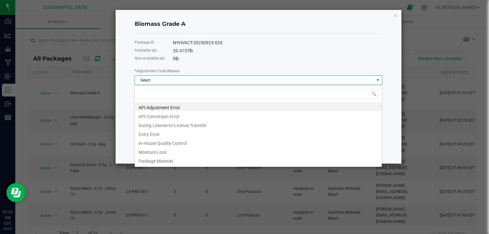
scroll to position [9, 247]
click at [165, 134] on li "Entry Error" at bounding box center [258, 133] width 247 height 9
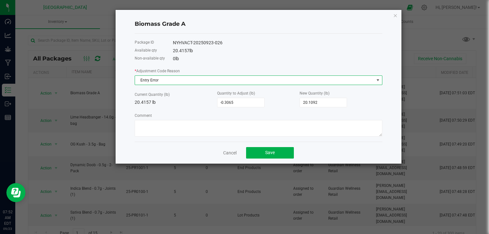
click at [264, 115] on div "Comment" at bounding box center [258, 124] width 247 height 24
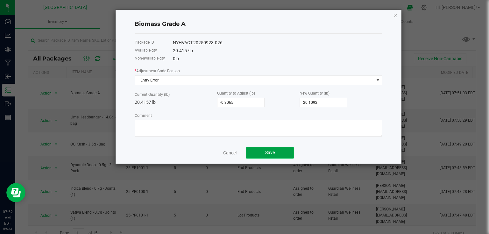
click at [273, 151] on span "Save" at bounding box center [270, 152] width 10 height 5
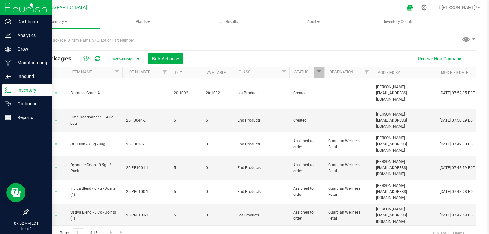
click at [33, 8] on img at bounding box center [26, 7] width 43 height 15
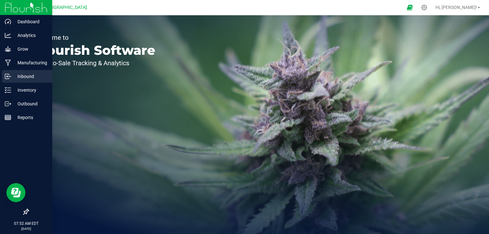
click at [24, 79] on p "Inbound" at bounding box center [30, 77] width 38 height 8
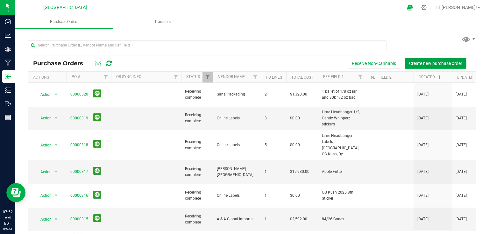
click at [414, 62] on span "Create new purchase order" at bounding box center [435, 63] width 53 height 5
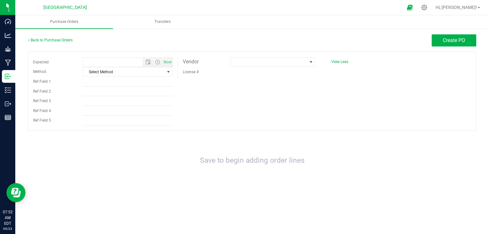
type input "9/23/2025 7:52 AM"
click at [234, 59] on span at bounding box center [268, 62] width 77 height 9
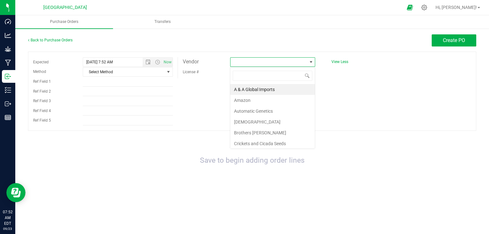
scroll to position [9, 85]
type input "high"
click at [262, 92] on li "High Falls Cultivation" at bounding box center [272, 89] width 85 height 11
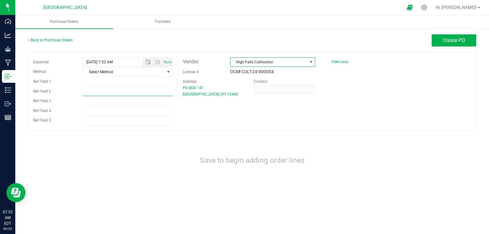
click at [109, 87] on input "Ref Field 2" at bounding box center [128, 92] width 90 height 10
click at [117, 80] on input "Ref Field 1" at bounding box center [128, 82] width 90 height 10
type input "biomass og kush"
click at [252, 121] on div "Expected 9/23/2025 7:52 AM Now Method Select Method Select Method USPS UPS FedE…" at bounding box center [252, 91] width 448 height 79
click at [445, 38] on span "Create PO" at bounding box center [453, 40] width 22 height 6
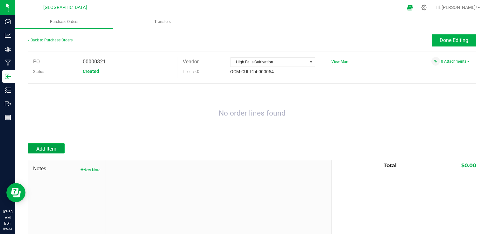
click at [36, 145] on button "Add Item" at bounding box center [46, 148] width 37 height 10
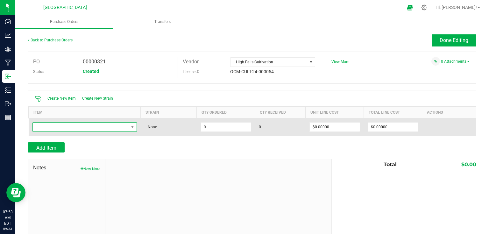
click at [104, 127] on span "NO DATA FOUND" at bounding box center [81, 126] width 96 height 9
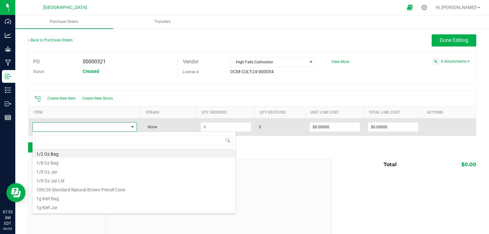
scroll to position [9, 103]
type input "biomass"
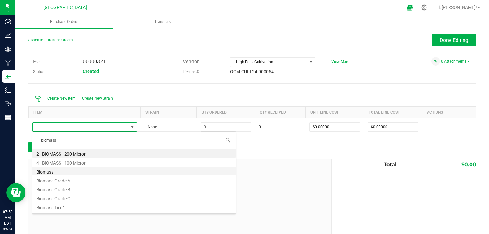
click at [58, 171] on li "Biomass" at bounding box center [133, 170] width 203 height 9
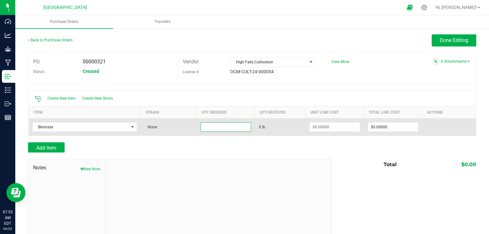
click at [218, 126] on input at bounding box center [226, 126] width 50 height 9
click at [226, 129] on input at bounding box center [226, 126] width 50 height 9
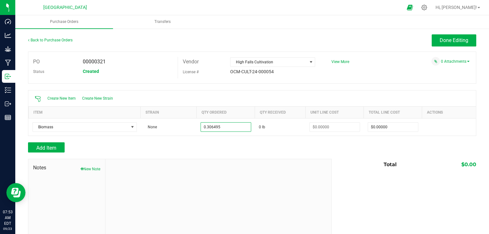
type input "0.3065 lb"
click at [268, 156] on div at bounding box center [252, 155] width 448 height 6
type input "$0.00000"
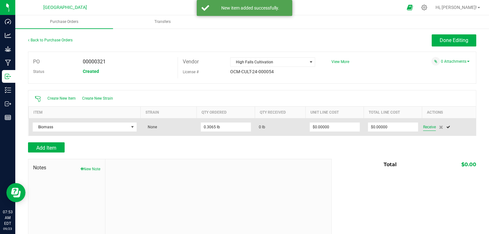
click at [428, 130] on span "Receive" at bounding box center [429, 127] width 13 height 8
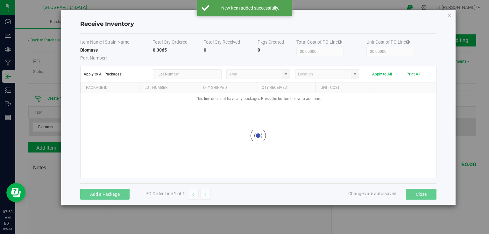
type input "Snapple - Inventory"
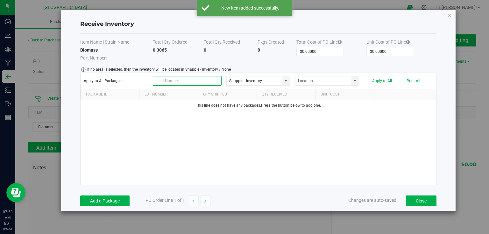
click at [194, 81] on input "text" at bounding box center [187, 81] width 69 height 10
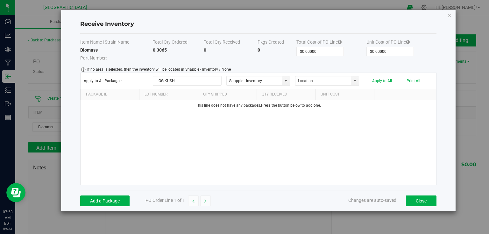
click at [213, 129] on div "This line does not have any packages. Press the button below to add one." at bounding box center [257, 142] width 355 height 85
click at [204, 78] on input "OG KUSH" at bounding box center [187, 81] width 69 height 10
type input "O"
click at [116, 205] on div "Add a Package PO Order Line 1 of 1 Changes are auto-saved Close" at bounding box center [258, 200] width 356 height 21
click at [121, 201] on button "Add a Package" at bounding box center [104, 200] width 49 height 11
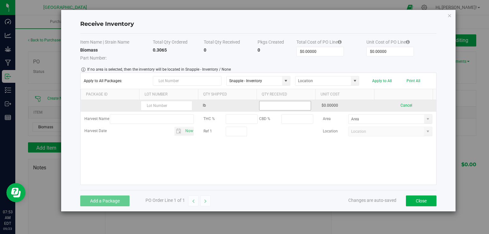
click at [288, 108] on input at bounding box center [284, 105] width 51 height 9
type input "0.3065 lb"
click at [164, 102] on input "text" at bounding box center [167, 106] width 52 height 10
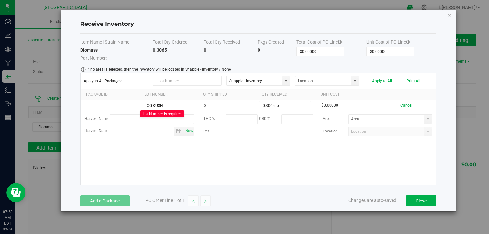
type input "OG KUSH"
click at [245, 158] on kendo-grid-list "OG KUSH Lot Number is required lb 0.3065 lb $0.00000 Cancel Harvest Name THC % …" at bounding box center [257, 142] width 355 height 85
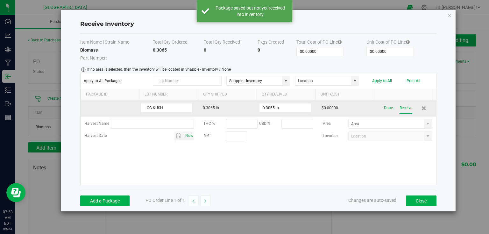
click at [400, 109] on button "Receive" at bounding box center [405, 107] width 13 height 11
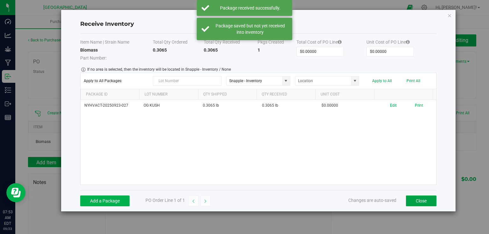
click at [423, 200] on button "Close" at bounding box center [421, 200] width 31 height 11
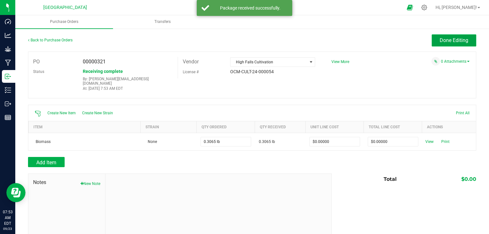
click at [454, 45] on button "Done Editing" at bounding box center [453, 40] width 45 height 12
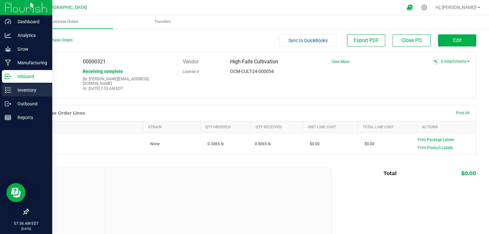
click at [33, 93] on p "Inventory" at bounding box center [30, 90] width 38 height 8
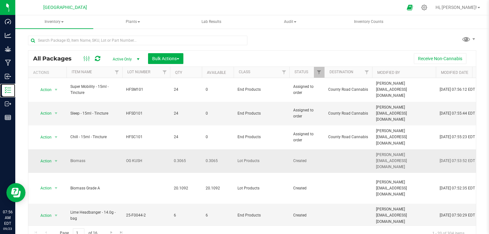
scroll to position [25, 0]
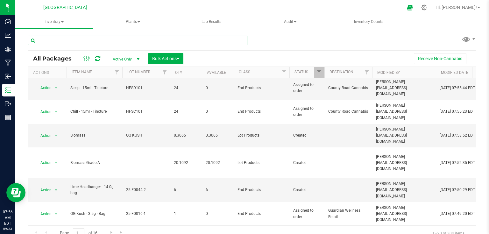
click at [100, 44] on input "text" at bounding box center [137, 41] width 219 height 10
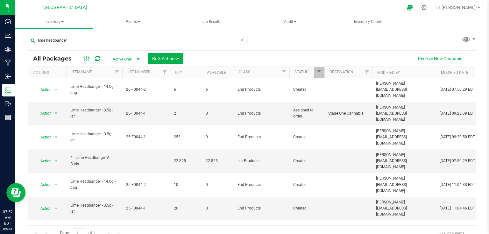
type input "lime headbanger"
click at [240, 40] on icon at bounding box center [242, 40] width 4 height 8
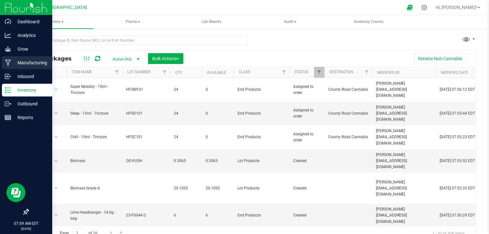
click at [8, 65] on icon at bounding box center [8, 63] width 6 height 6
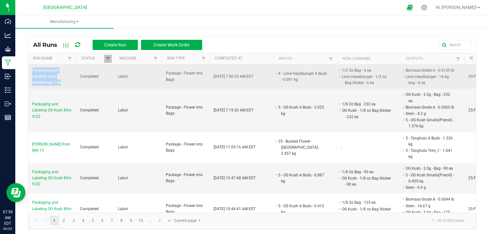
drag, startPoint x: 32, startPoint y: 67, endPoint x: 60, endPoint y: 81, distance: 31.2
click at [60, 81] on span "Packaging and Labeling Lime Headbanger 14g" at bounding box center [52, 76] width 40 height 18
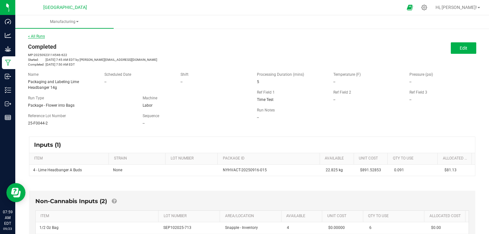
click at [37, 38] on link "< All Runs" at bounding box center [36, 36] width 17 height 4
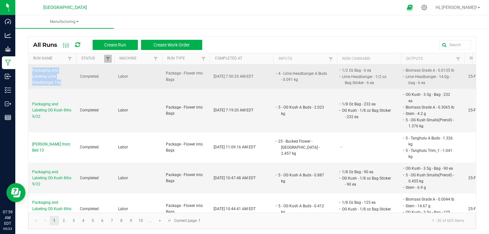
drag, startPoint x: 31, startPoint y: 69, endPoint x: 60, endPoint y: 80, distance: 31.4
click at [60, 80] on td "Packaging and Labeling Lime Headbanger 14g" at bounding box center [52, 77] width 48 height 24
click at [55, 82] on span "Packaging and Labeling Lime Headbanger 14g" at bounding box center [52, 76] width 40 height 18
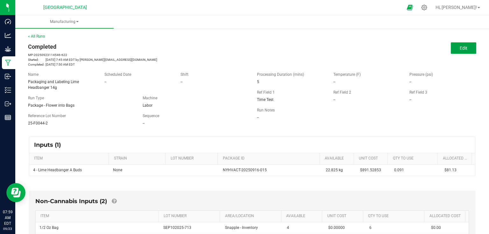
click at [459, 50] on span "Edit" at bounding box center [463, 47] width 8 height 5
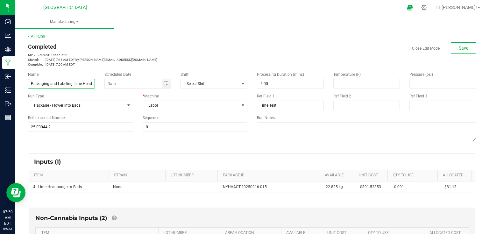
click at [90, 84] on input "Packaging and Labeling Lime Headbanger 14g" at bounding box center [61, 84] width 67 height 10
type input "Packaging and Labeling Lime Headbanger 14g 9/22"
click at [466, 45] on button "Save" at bounding box center [462, 47] width 25 height 11
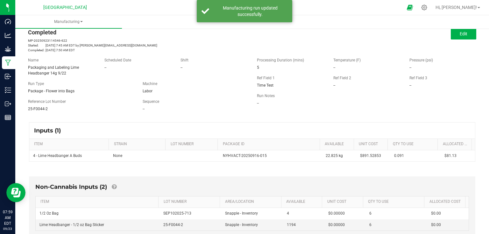
scroll to position [0, 0]
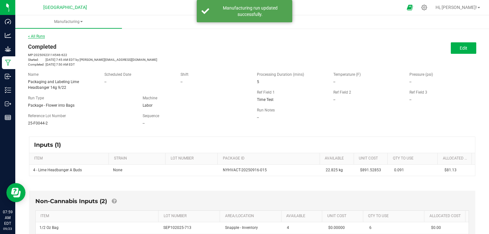
click at [42, 35] on link "< All Runs" at bounding box center [36, 36] width 17 height 4
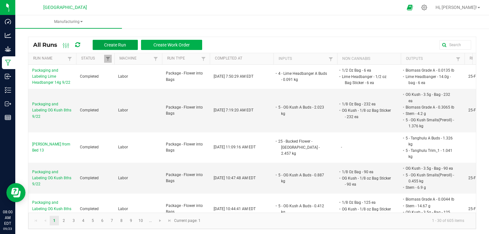
click at [104, 47] on button "Create Run" at bounding box center [115, 45] width 45 height 10
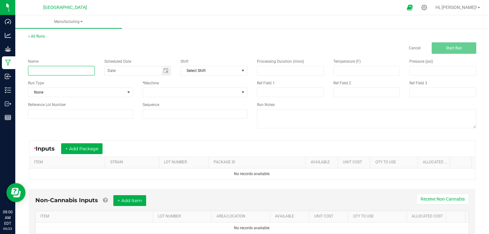
click at [55, 72] on input at bounding box center [61, 71] width 67 height 10
type input "L"
type input "Packaging and Labeling Lime Headbanger 8ths 9/23"
click at [202, 33] on div "< All Runs Cancel Start Run" at bounding box center [252, 43] width 448 height 20
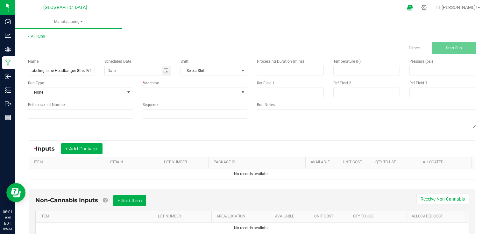
scroll to position [0, 0]
click at [120, 95] on span "None" at bounding box center [76, 92] width 96 height 9
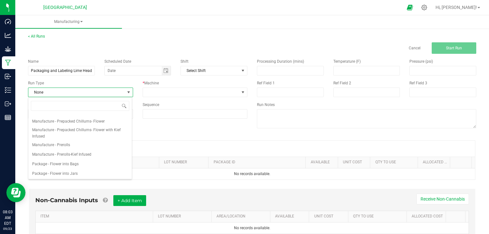
scroll to position [51, 0]
click at [70, 162] on span "Package - Flower into Bags" at bounding box center [55, 162] width 46 height 6
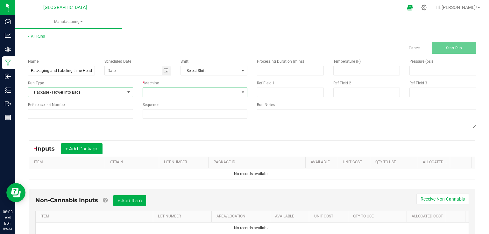
click at [158, 88] on span at bounding box center [191, 92] width 96 height 9
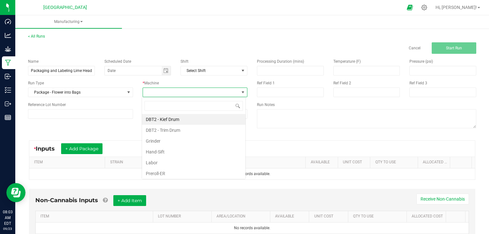
scroll to position [9, 104]
click at [150, 162] on li "Labor" at bounding box center [193, 162] width 103 height 11
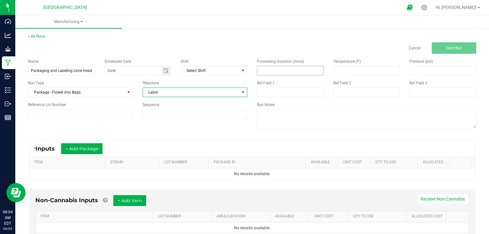
click at [263, 71] on input at bounding box center [290, 70] width 66 height 9
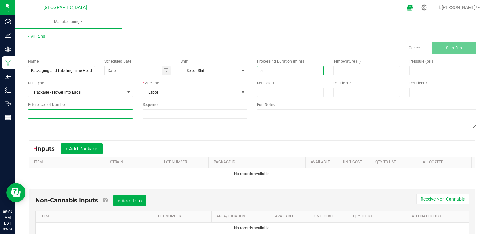
type input "5.00"
click at [111, 115] on input at bounding box center [80, 114] width 105 height 10
type input "25-F0044-1"
click at [156, 129] on div "Name Packaging and Labeling Lime Headbanger 8ths 9/23 Scheduled Date Shift Sele…" at bounding box center [251, 94] width 457 height 81
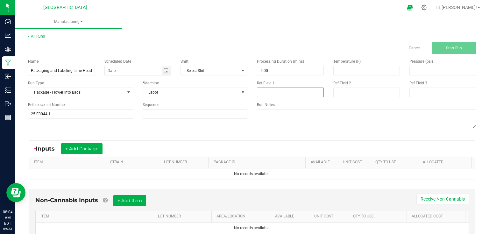
click at [299, 92] on input at bounding box center [290, 92] width 67 height 10
click at [267, 93] on input "TimeTest" at bounding box center [290, 92] width 67 height 10
type input "Time Test"
click at [208, 135] on div "* Inputs + Add Package ITEM STRAIN LOT NUMBER PACKAGE ID AVAILABLE Unit Cost QT…" at bounding box center [251, 160] width 457 height 51
click at [88, 149] on button "+ Add Package" at bounding box center [81, 148] width 41 height 11
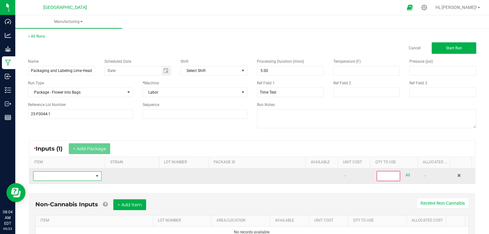
click at [78, 174] on span "NO DATA FOUND" at bounding box center [63, 175] width 60 height 9
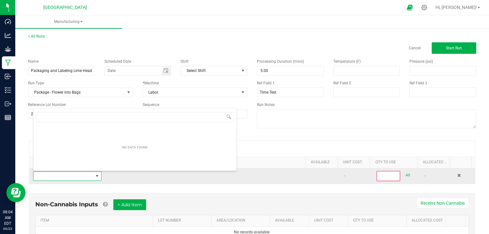
scroll to position [9, 66]
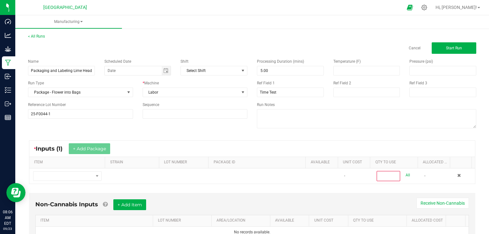
click at [268, 137] on div "* Inputs (1) + Add Package ITEM STRAIN LOT NUMBER PACKAGE ID AVAILABLE Unit Cos…" at bounding box center [251, 162] width 457 height 55
click at [145, 124] on div "Name Packaging and Labeling Lime Headbanger 8ths 9/23 Scheduled Date Shift Sele…" at bounding box center [251, 94] width 457 height 81
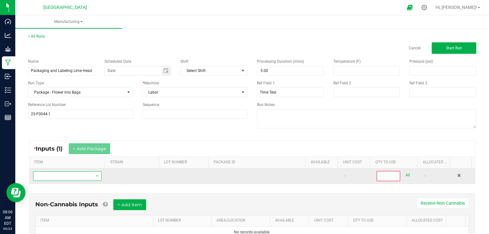
click at [75, 179] on span "NO DATA FOUND" at bounding box center [63, 175] width 60 height 9
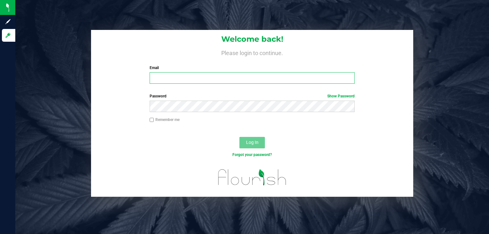
type input "[PERSON_NAME][EMAIL_ADDRESS][DOMAIN_NAME]"
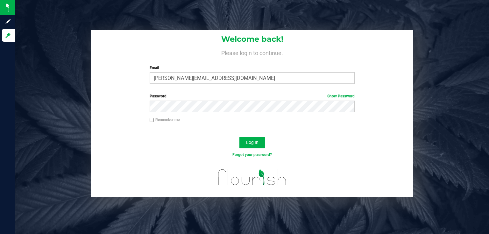
click at [256, 150] on div "Log In" at bounding box center [252, 144] width 322 height 21
click at [260, 145] on button "Log In" at bounding box center [251, 142] width 25 height 11
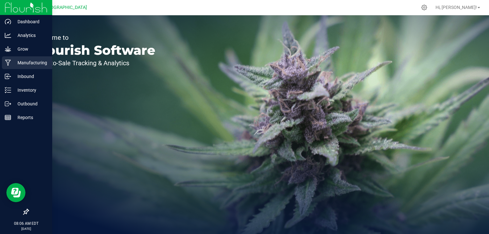
click at [20, 60] on p "Manufacturing" at bounding box center [30, 63] width 38 height 8
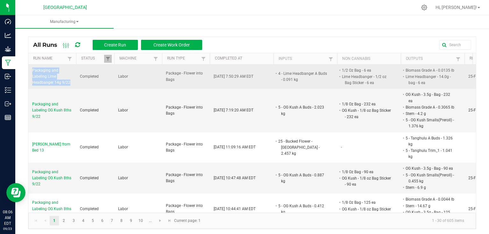
drag, startPoint x: 30, startPoint y: 68, endPoint x: 76, endPoint y: 84, distance: 48.8
click at [76, 84] on tr "Packaging and Labeling Lime Headbanger 14g 9/22 Completed Labor Package - Flowe…" at bounding box center [266, 77] width 477 height 24
copy span "Packaging and Labeling Lime Headbanger 14g 9/22"
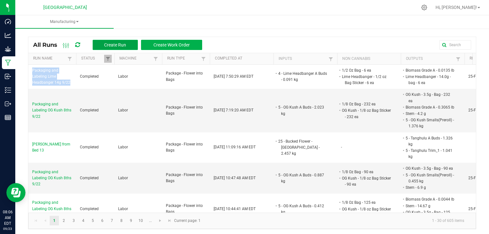
click at [125, 46] on span "Create Run" at bounding box center [115, 44] width 22 height 5
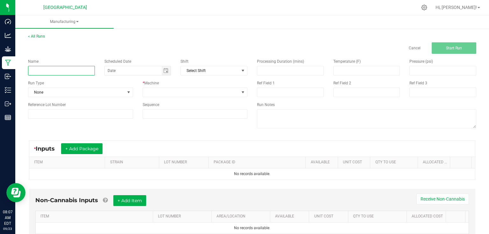
click at [67, 67] on input at bounding box center [61, 71] width 67 height 10
paste input "Packaging and Labeling Lime Headbanger 14g 9/22"
click at [81, 72] on input "Packaging and Labeling Lime Headbanger 14g 9/22" at bounding box center [61, 71] width 67 height 10
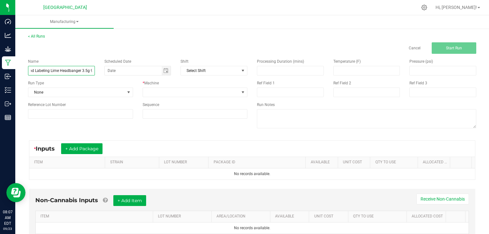
type input "Packaging and Labeling Lime Headbanger 3.5g 9/22"
click at [122, 49] on div "Cancel Start Run" at bounding box center [251, 47] width 457 height 11
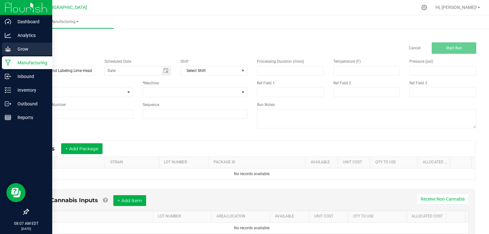
click at [13, 53] on div "Grow" at bounding box center [27, 49] width 50 height 13
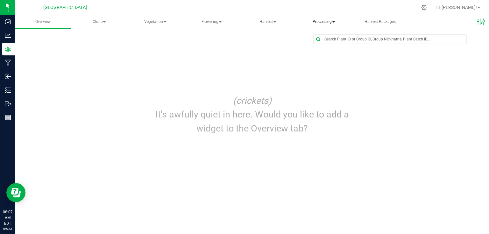
click at [325, 24] on span "Processing" at bounding box center [323, 22] width 55 height 13
click at [320, 46] on span "Processing harvests" at bounding box center [333, 45] width 59 height 5
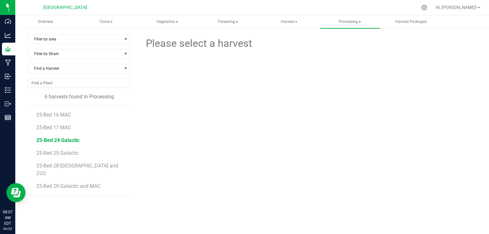
click at [65, 140] on span "25-Bed 24 Galactic" at bounding box center [57, 140] width 43 height 6
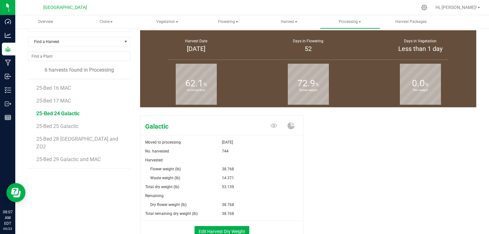
scroll to position [69, 0]
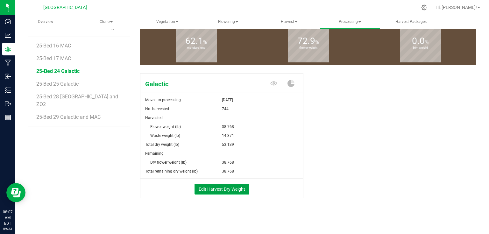
click at [233, 184] on button "Edit Harvest Dry Weight" at bounding box center [221, 189] width 55 height 11
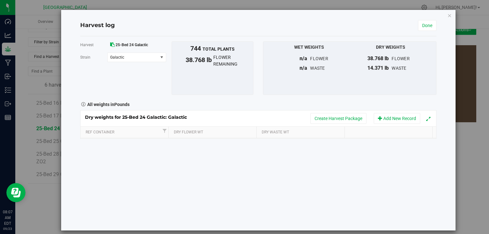
scroll to position [69, 0]
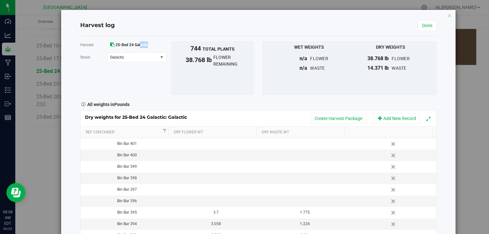
drag, startPoint x: 149, startPoint y: 45, endPoint x: 140, endPoint y: 43, distance: 8.7
click at [140, 43] on div "25-Bed 24 Galactic" at bounding box center [136, 44] width 59 height 7
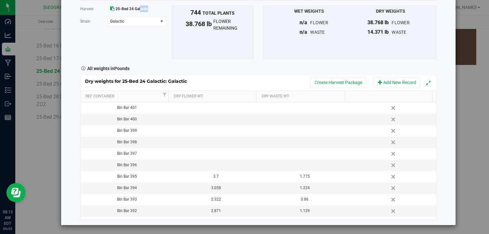
scroll to position [0, 0]
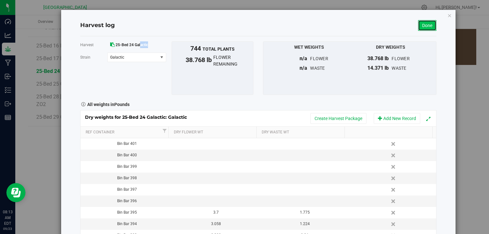
click at [424, 26] on link "Done" at bounding box center [427, 25] width 18 height 11
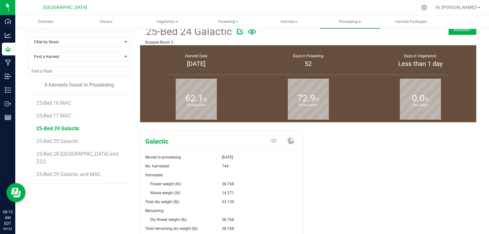
scroll to position [69, 0]
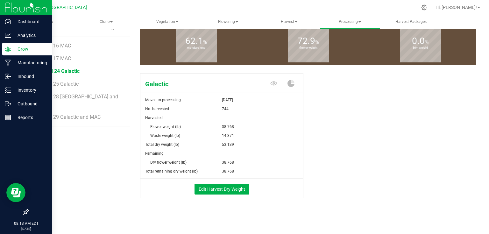
click at [25, 9] on img at bounding box center [26, 7] width 43 height 15
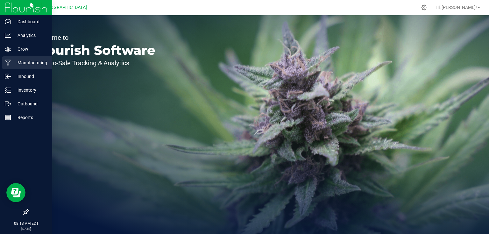
click at [35, 65] on p "Manufacturing" at bounding box center [30, 63] width 38 height 8
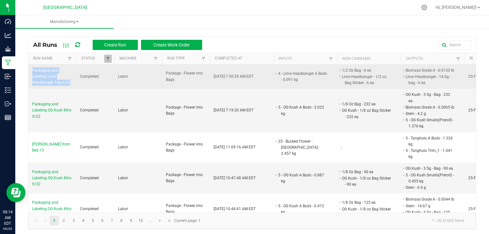
drag, startPoint x: 31, startPoint y: 67, endPoint x: 74, endPoint y: 86, distance: 46.9
click at [74, 86] on td "Packaging and Labeling Lime Headbanger 14g 9/22" at bounding box center [52, 77] width 48 height 24
copy span "Packaging and Labeling Lime Headbanger 14g 9/22"
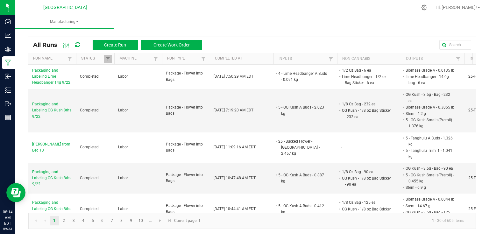
click at [120, 39] on div "All Runs Create Run Create Work Order" at bounding box center [120, 44] width 174 height 11
click at [124, 45] on span "Create Run" at bounding box center [115, 44] width 22 height 5
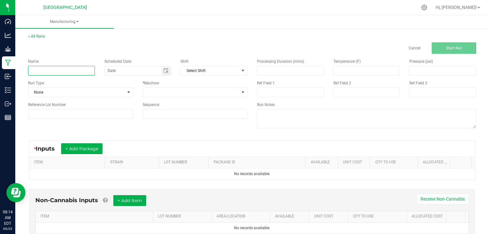
click at [75, 67] on input at bounding box center [61, 71] width 67 height 10
paste input "Packaging and Labeling Lime Headbanger 14g 9/22"
type input "Packaging and Labeling Lime Headbanger 3.5g 9/22"
click at [126, 92] on span at bounding box center [128, 92] width 5 height 5
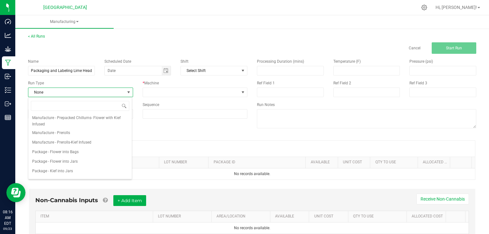
scroll to position [76, 0]
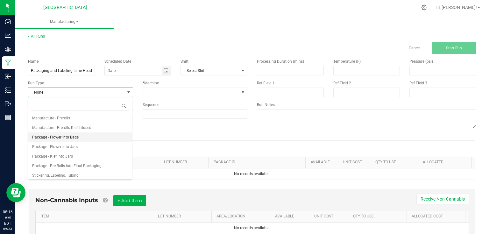
click at [69, 135] on span "Package - Flower into Bags" at bounding box center [55, 137] width 46 height 6
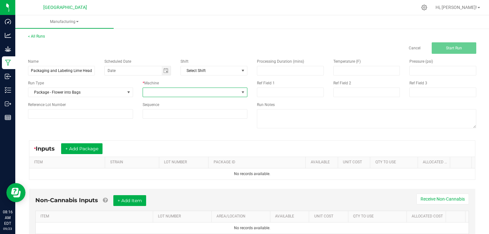
click at [191, 89] on span at bounding box center [191, 92] width 96 height 9
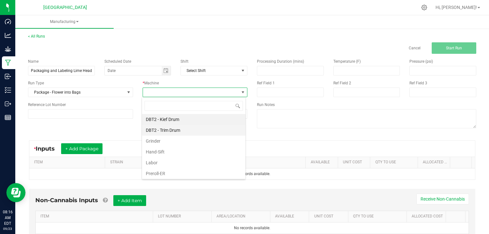
scroll to position [9, 104]
click at [163, 161] on li "Labor" at bounding box center [193, 162] width 103 height 11
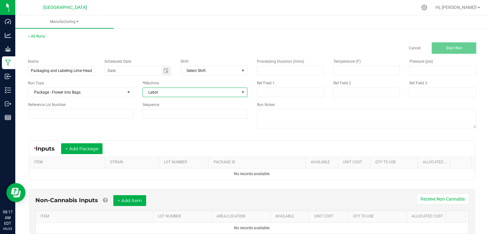
click at [186, 129] on div "Name Packaging and Labeling Lime Headbanger 3.5g 9/22 Scheduled Date Shift Sele…" at bounding box center [251, 94] width 457 height 81
click at [281, 66] on input at bounding box center [290, 70] width 66 height 9
type input "5.00"
click at [69, 122] on div "Name Packaging and Labeling Lime Headbanger 3.5g 9/22 Scheduled Date Shift Sele…" at bounding box center [137, 89] width 229 height 70
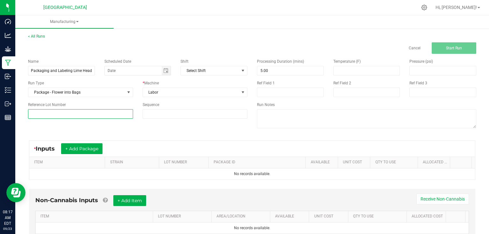
click at [73, 117] on input at bounding box center [80, 114] width 105 height 10
type input "25-F0044-1"
click at [150, 128] on div "Name Packaging and Labeling Lime Headbanger 3.5g 9/22 Scheduled Date Shift Sele…" at bounding box center [251, 94] width 457 height 81
click at [283, 95] on input at bounding box center [290, 92] width 67 height 10
type input "Time Test"
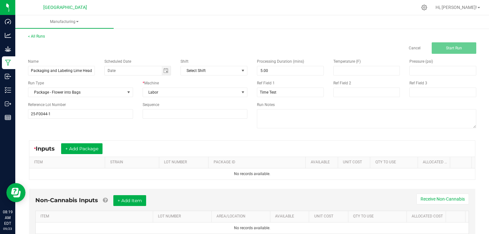
click at [93, 131] on div "Name Packaging and Labeling Lime Headbanger 3.5g 9/22 Scheduled Date Shift Sele…" at bounding box center [251, 94] width 457 height 81
click at [87, 151] on button "+ Add Package" at bounding box center [81, 148] width 41 height 11
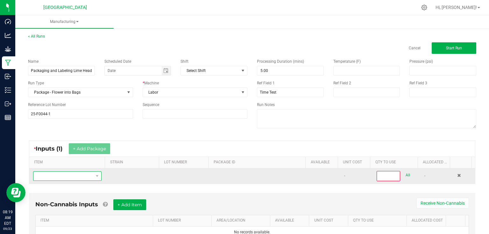
click at [83, 173] on span "NO DATA FOUND" at bounding box center [63, 175] width 60 height 9
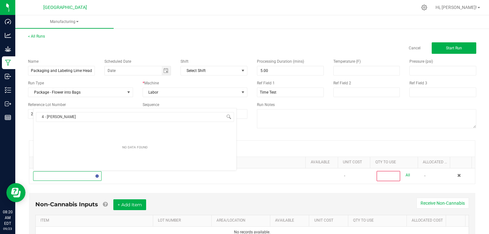
scroll to position [11, 0]
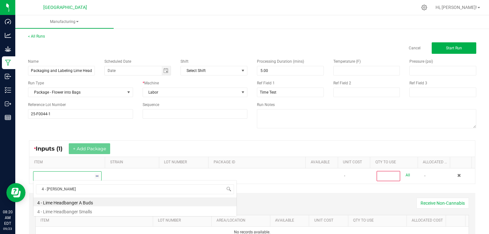
type input "4 - lime"
click at [90, 203] on li "4 - Lime Headbanger A Buds" at bounding box center [134, 201] width 203 height 9
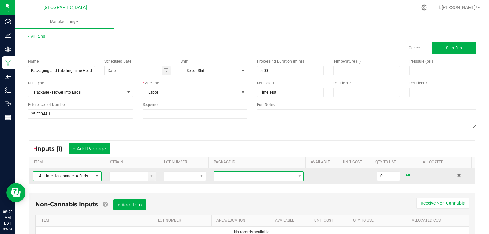
click at [267, 176] on span at bounding box center [254, 175] width 81 height 9
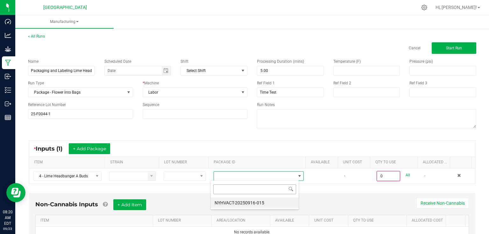
scroll to position [9, 88]
click at [235, 198] on li "NYHVACT-20250916-015" at bounding box center [255, 202] width 88 height 11
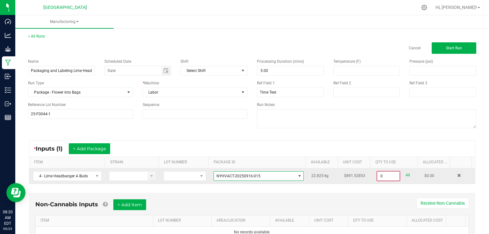
click at [393, 175] on input "0" at bounding box center [388, 175] width 22 height 9
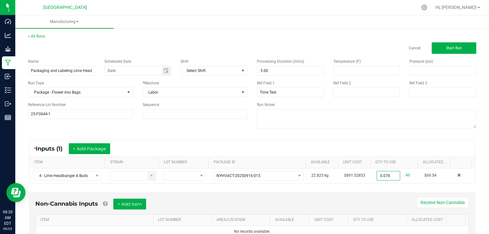
type input "0.0780 kg"
click at [370, 199] on div "Non-Cannabis Inputs + Add Item Receive Non-Cannabis" at bounding box center [251, 206] width 433 height 16
click at [130, 207] on button "+ Add Item" at bounding box center [129, 203] width 33 height 11
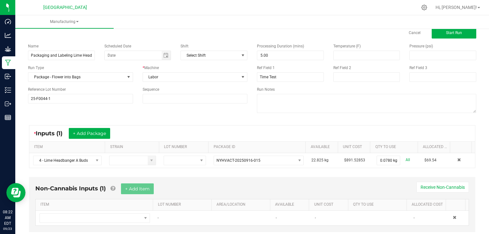
scroll to position [31, 0]
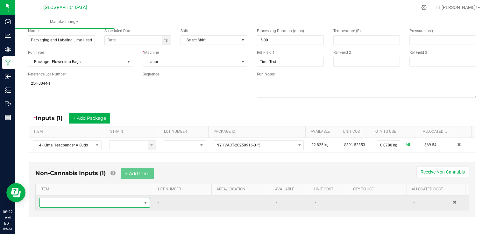
click at [125, 203] on span "NO DATA FOUND" at bounding box center [91, 202] width 102 height 9
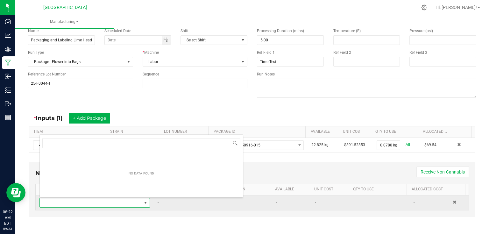
scroll to position [9, 107]
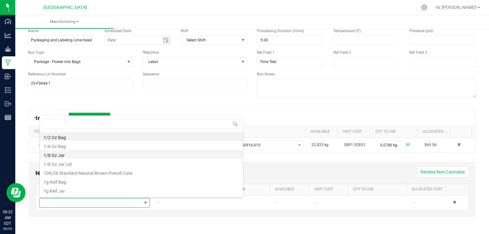
click at [70, 156] on li "1/8 Oz Jar" at bounding box center [141, 154] width 203 height 9
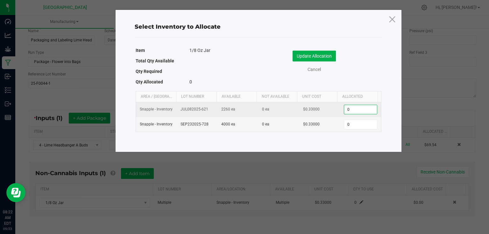
click at [354, 108] on input "0" at bounding box center [360, 109] width 32 height 9
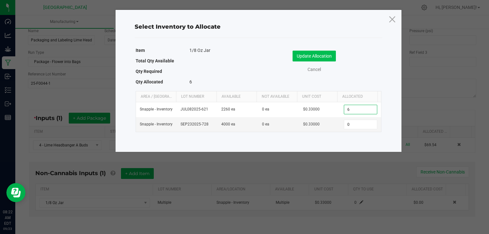
type input "6"
click at [331, 59] on button "Update Allocation" at bounding box center [313, 56] width 43 height 11
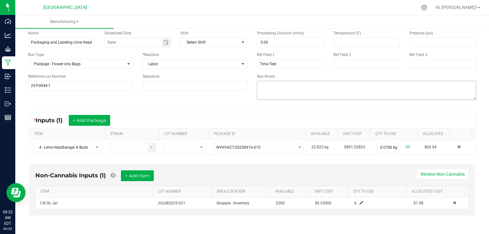
scroll to position [27, 0]
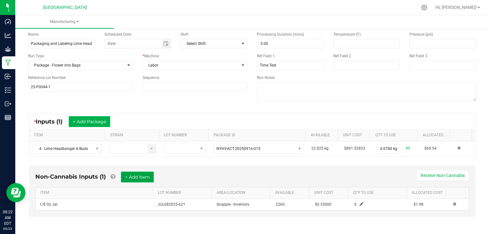
click at [146, 174] on button "+ Add Item" at bounding box center [137, 176] width 33 height 11
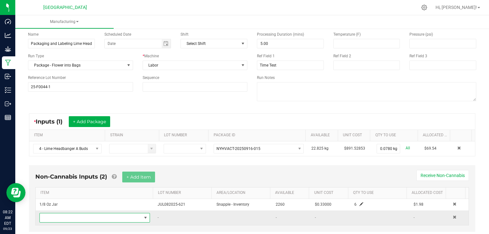
click at [77, 219] on span "NO DATA FOUND" at bounding box center [91, 217] width 102 height 9
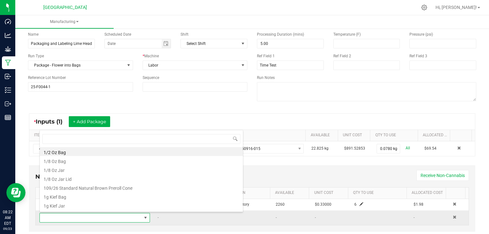
scroll to position [9, 107]
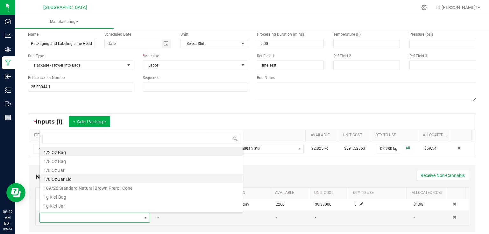
click at [77, 180] on li "1/8 Oz Jar Lid" at bounding box center [141, 178] width 203 height 9
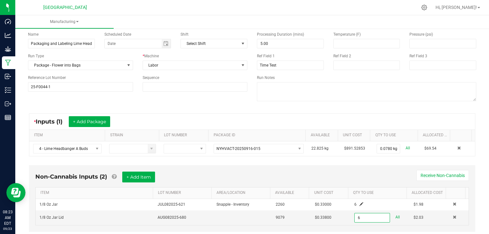
type input "6 ea"
click at [382, 173] on div "Non-Cannabis Inputs (2) + Add Item Receive Non-Cannabis" at bounding box center [251, 179] width 433 height 16
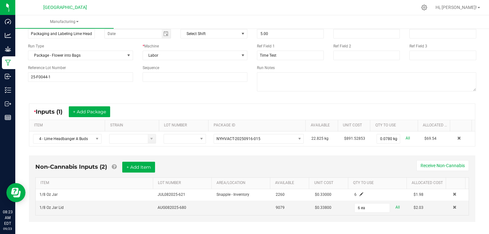
scroll to position [42, 0]
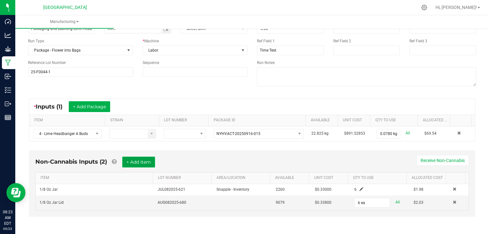
click at [137, 165] on button "+ Add Item" at bounding box center [138, 161] width 33 height 11
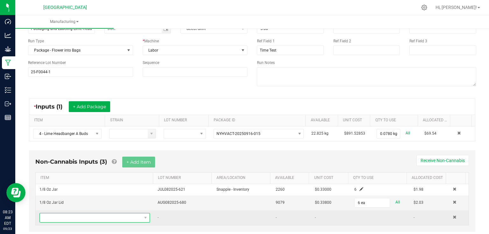
click at [104, 214] on span "NO DATA FOUND" at bounding box center [91, 217] width 102 height 9
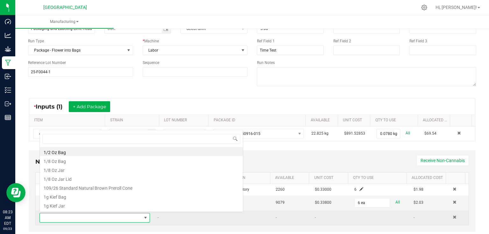
scroll to position [9, 107]
type input "boveda"
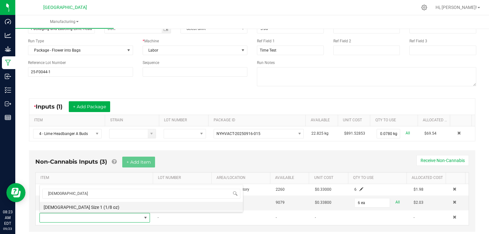
click at [103, 206] on li "[DEMOGRAPHIC_DATA] Size 1 (1/8 oz)" at bounding box center [141, 206] width 203 height 9
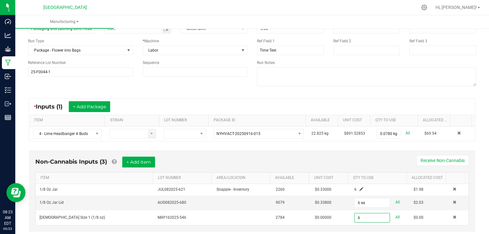
type input "6 ea"
click at [364, 158] on div "Non-Cannabis Inputs (3) + Add Item Receive Non-Cannabis" at bounding box center [251, 164] width 433 height 16
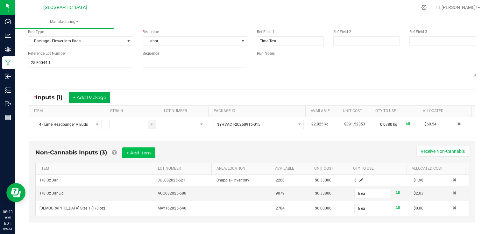
scroll to position [57, 0]
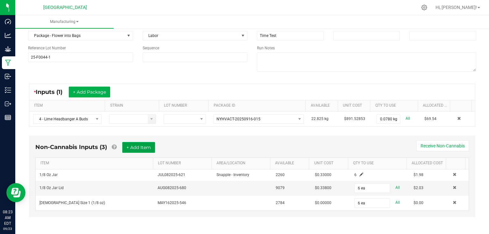
click at [138, 145] on button "+ Add Item" at bounding box center [138, 147] width 33 height 11
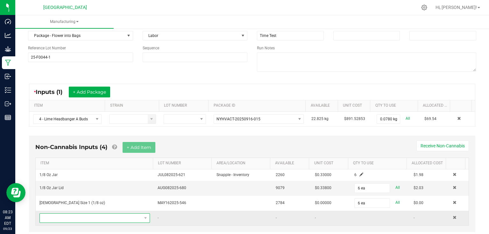
click at [107, 216] on span "NO DATA FOUND" at bounding box center [91, 217] width 102 height 9
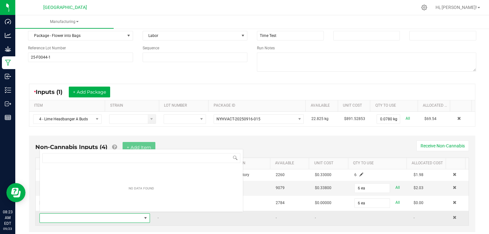
scroll to position [9, 107]
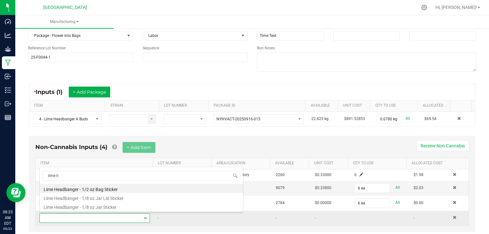
type input "lime he"
click at [118, 200] on li "Lime Headbanger - 1/8 oz Jar Lid Sticker" at bounding box center [141, 197] width 203 height 9
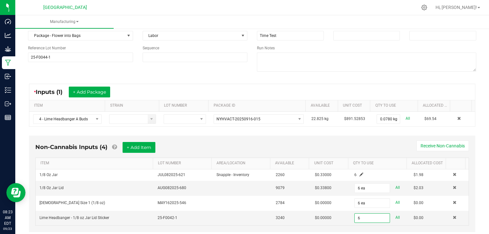
type input "6 ea"
click at [363, 152] on div "Non-Cannabis Inputs (4) + Add Item Receive Non-Cannabis" at bounding box center [251, 150] width 433 height 16
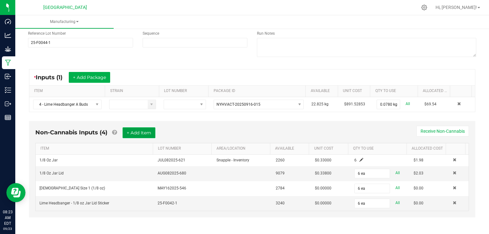
click at [143, 132] on button "+ Add Item" at bounding box center [138, 132] width 33 height 11
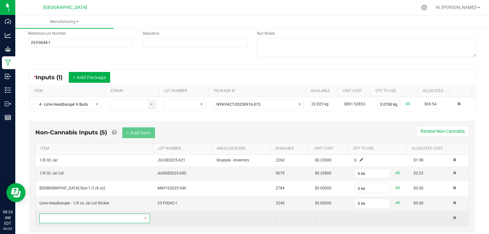
click at [66, 219] on span "NO DATA FOUND" at bounding box center [91, 218] width 102 height 9
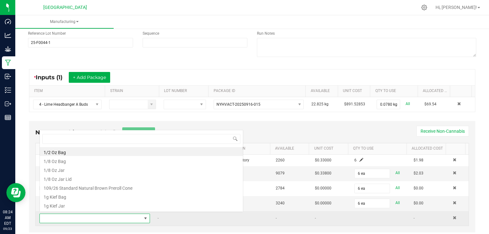
scroll to position [9, 107]
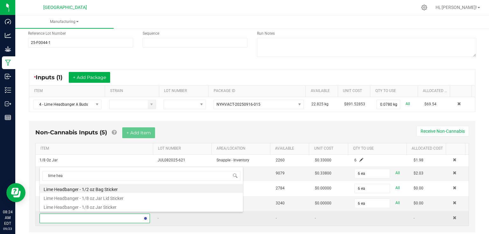
type input "lime head"
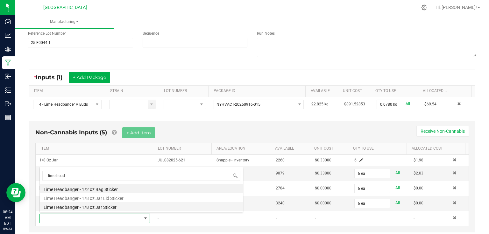
click at [106, 210] on li "Lime Headbanger - 1/8 oz Jar Sticker" at bounding box center [141, 206] width 203 height 9
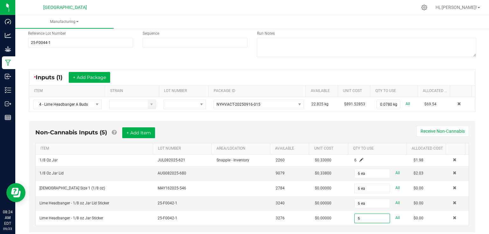
type input "6 ea"
click at [477, 185] on div "< All Runs Cancel Start Run Name Packaging and Labeling Lime Headbanger 3.5g 9/…" at bounding box center [251, 103] width 473 height 295
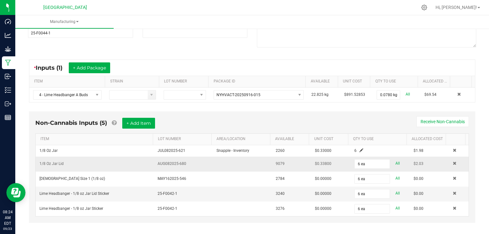
scroll to position [86, 0]
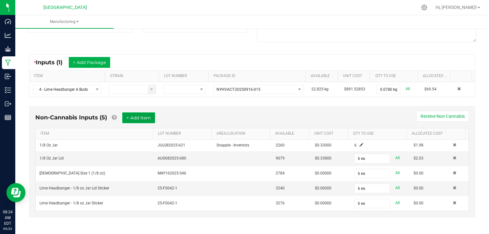
click at [143, 114] on button "+ Add Item" at bounding box center [138, 117] width 33 height 11
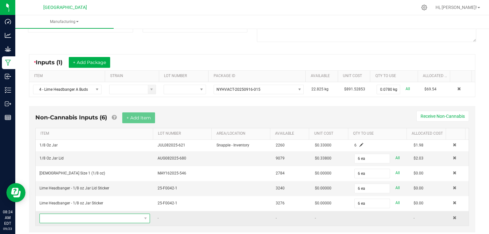
click at [111, 219] on span "NO DATA FOUND" at bounding box center [91, 218] width 102 height 9
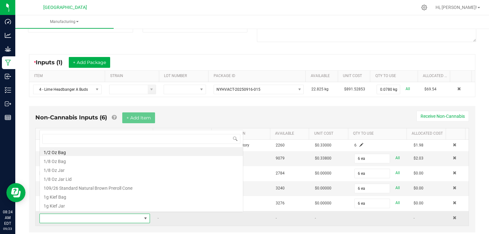
scroll to position [9, 107]
type input "tampe"
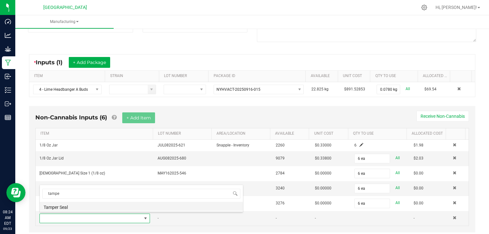
click at [55, 204] on li "Tamper Seal" at bounding box center [141, 206] width 203 height 9
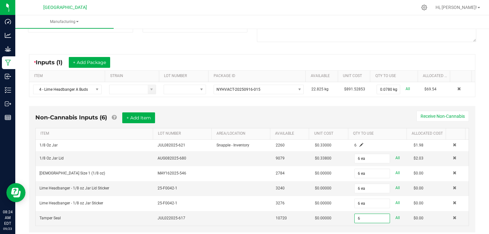
type input "6 ea"
click at [398, 123] on div "Non-Cannabis Inputs (6) + Add Item Receive Non-Cannabis" at bounding box center [251, 120] width 433 height 16
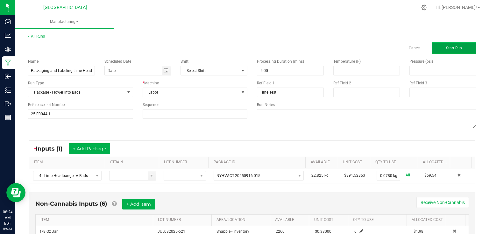
click at [446, 49] on span "Start Run" at bounding box center [454, 48] width 16 height 4
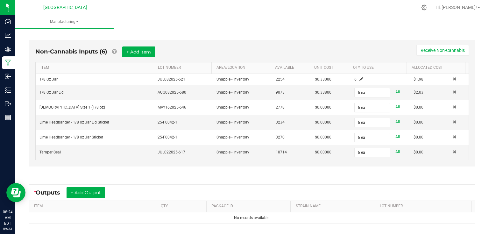
scroll to position [178, 0]
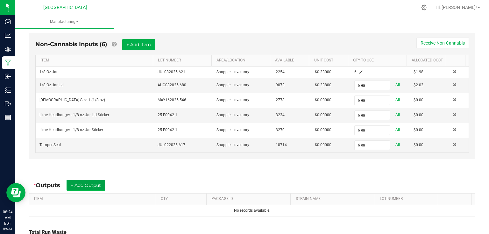
click at [97, 186] on button "+ Add Output" at bounding box center [85, 185] width 38 height 11
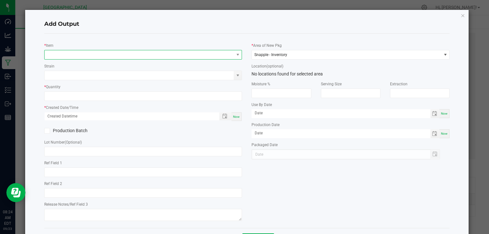
click at [136, 55] on span "NO DATA FOUND" at bounding box center [139, 54] width 189 height 9
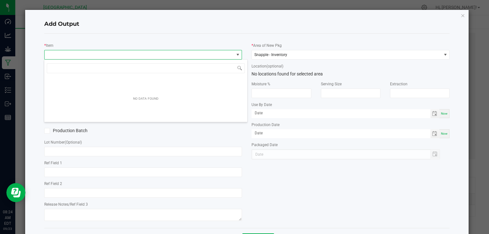
scroll to position [9, 196]
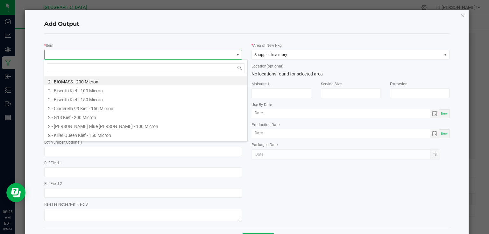
click at [142, 18] on div "Add Output" at bounding box center [246, 24] width 405 height 19
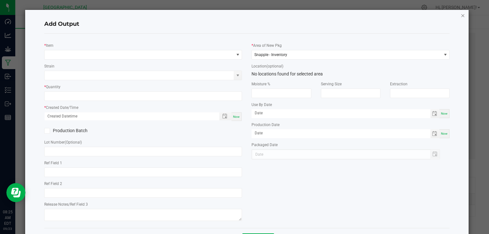
click at [460, 18] on icon "button" at bounding box center [462, 15] width 4 height 8
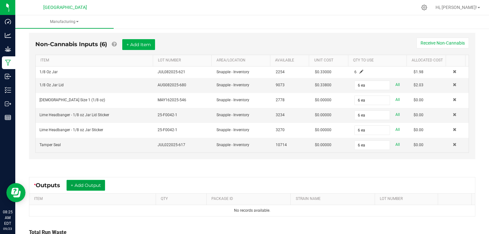
click at [95, 187] on button "+ Add Output" at bounding box center [85, 185] width 38 height 11
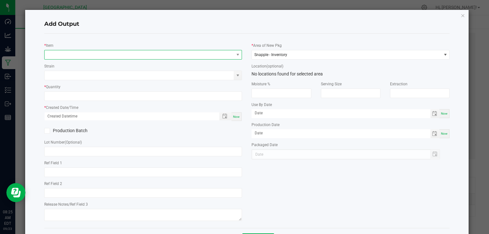
click at [98, 54] on span "NO DATA FOUND" at bounding box center [139, 54] width 189 height 9
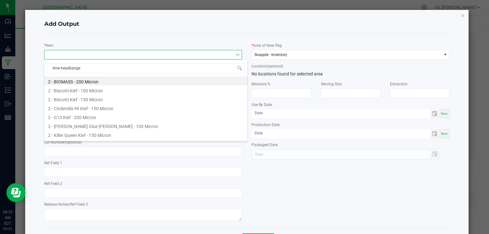
type input "lime headbanger"
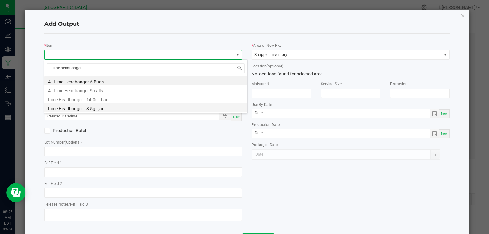
click at [97, 108] on li "Lime Headbanger - 3.5g - jar" at bounding box center [145, 107] width 203 height 9
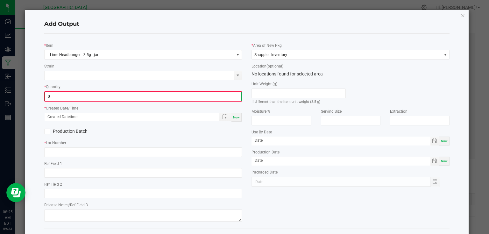
click at [99, 94] on input "0" at bounding box center [143, 96] width 197 height 9
type input "6 ea"
click at [235, 117] on span "Now" at bounding box center [236, 116] width 7 height 3
type input "09/23/2025 8:25 AM"
type input "[DATE]"
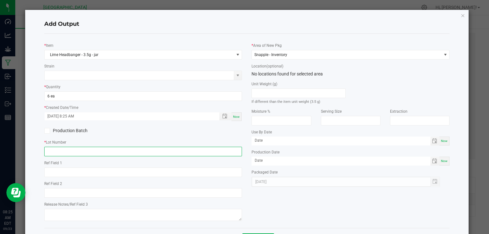
click at [227, 154] on input "text" at bounding box center [143, 152] width 198 height 10
type input "25-F0044-1"
click at [230, 141] on div "* Lot Number 25-F0044-1" at bounding box center [143, 147] width 198 height 17
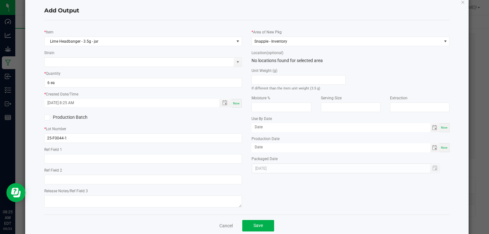
scroll to position [26, 0]
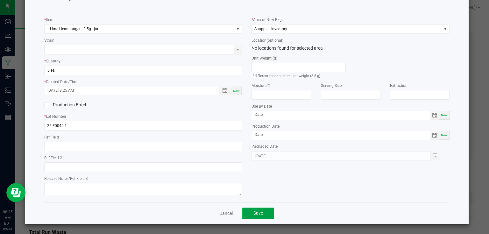
click at [252, 217] on button "Save" at bounding box center [258, 212] width 32 height 11
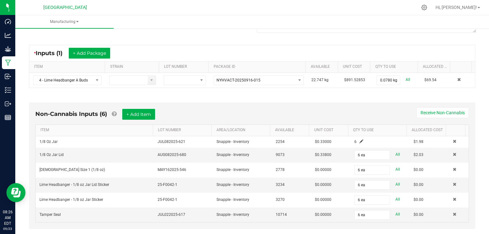
scroll to position [0, 0]
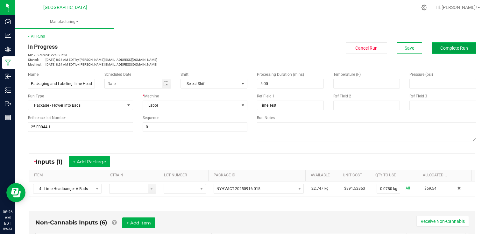
click at [451, 49] on span "Complete Run" at bounding box center [454, 47] width 28 height 5
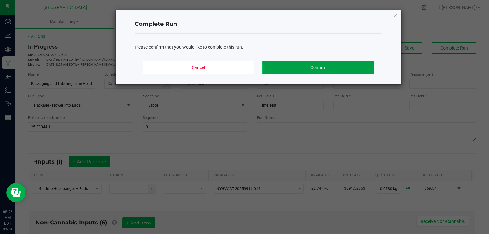
click at [354, 64] on button "Confirm" at bounding box center [317, 67] width 111 height 13
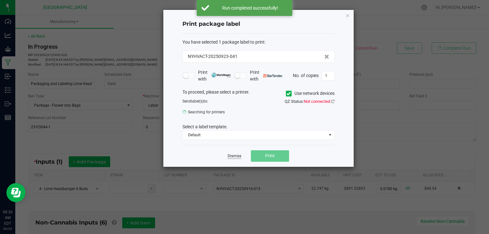
click at [235, 156] on link "Dismiss" at bounding box center [234, 155] width 14 height 5
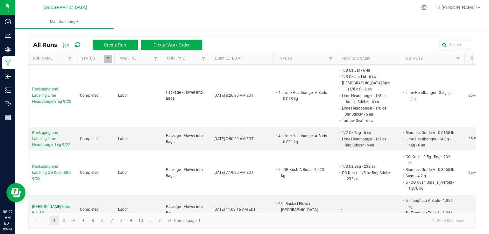
click at [79, 45] on icon at bounding box center [77, 45] width 5 height 6
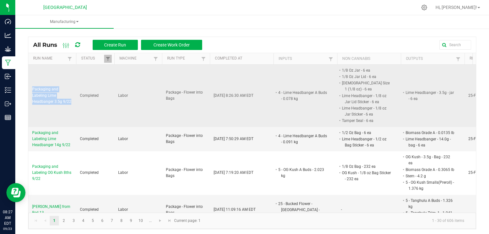
drag, startPoint x: 31, startPoint y: 85, endPoint x: 74, endPoint y: 97, distance: 44.1
click at [74, 97] on td "Packaging and Labeling Lime Headbanger 3.5g 9/22" at bounding box center [52, 96] width 48 height 62
copy span "Packaging and Labeling Lime Headbanger 3.5g 9/22"
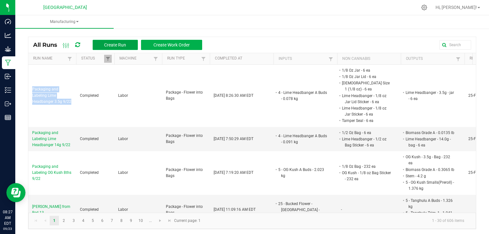
click at [118, 47] on button "Create Run" at bounding box center [115, 45] width 45 height 10
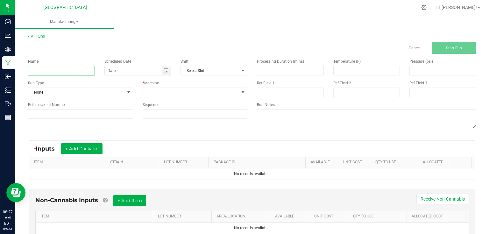
click at [85, 74] on input at bounding box center [61, 71] width 67 height 10
click at [65, 70] on input at bounding box center [61, 71] width 67 height 10
paste input "Packaging and Labeling Lime Headbanger 3.5g 9/22"
type input "Packaging and Labeling Tanghulu 3.5g 9/22"
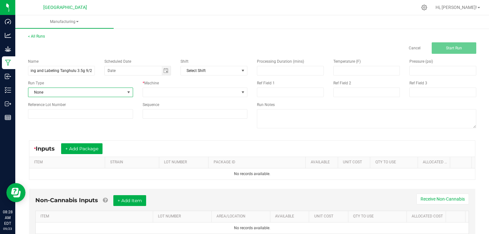
scroll to position [0, 0]
click at [124, 90] on span at bounding box center [128, 92] width 8 height 9
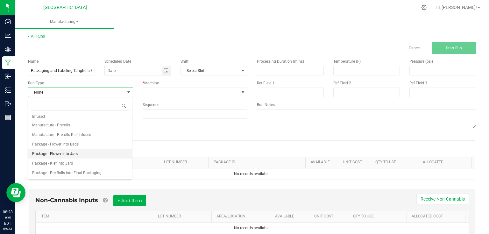
scroll to position [76, 0]
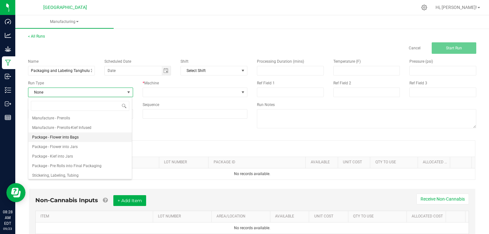
click at [70, 137] on span "Package - Flower into Bags" at bounding box center [55, 137] width 46 height 6
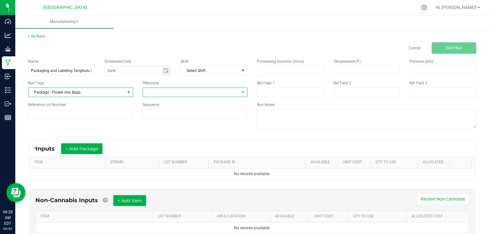
click at [196, 91] on span at bounding box center [191, 92] width 96 height 9
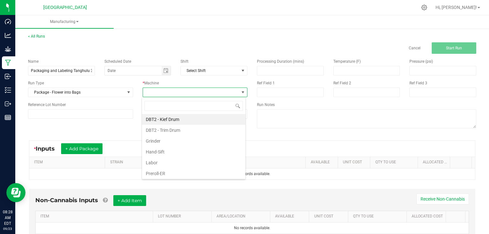
scroll to position [9, 104]
click at [171, 163] on li "Labor" at bounding box center [193, 162] width 103 height 11
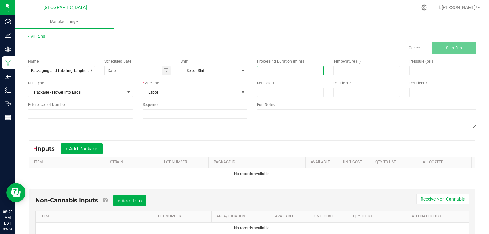
click at [259, 72] on input at bounding box center [290, 70] width 66 height 9
type input "5.00"
drag, startPoint x: 221, startPoint y: 131, endPoint x: 210, endPoint y: 135, distance: 12.3
click at [221, 131] on div "Name Packaging and Labeling Tanghulu 3.5g 9/22 Scheduled Date Shift Select Shif…" at bounding box center [251, 94] width 457 height 81
click at [115, 114] on input at bounding box center [80, 114] width 105 height 10
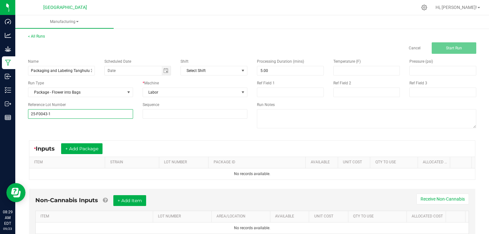
type input "25-F0043-1"
click at [167, 135] on div "* Inputs + Add Package ITEM STRAIN LOT NUMBER PACKAGE ID AVAILABLE Unit Cost QT…" at bounding box center [251, 160] width 457 height 51
click at [297, 94] on input at bounding box center [290, 92] width 67 height 10
type input "Time Test"
click at [85, 147] on button "+ Add Package" at bounding box center [81, 148] width 41 height 11
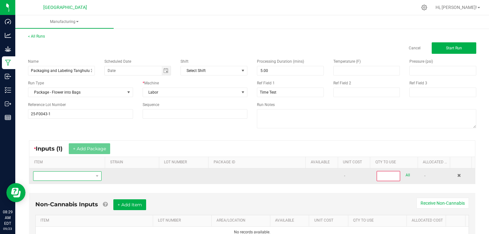
click at [76, 175] on span "NO DATA FOUND" at bounding box center [63, 175] width 60 height 9
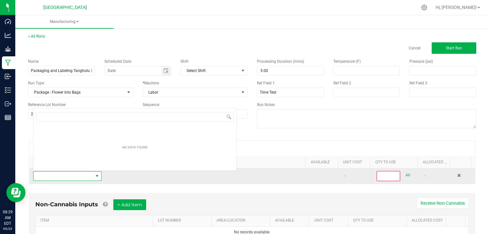
scroll to position [9, 66]
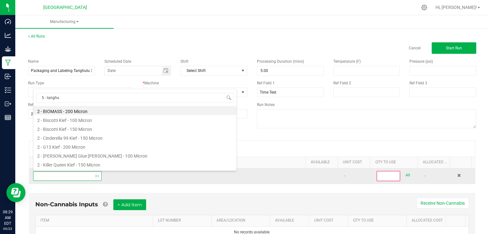
type input "5 - tanghul"
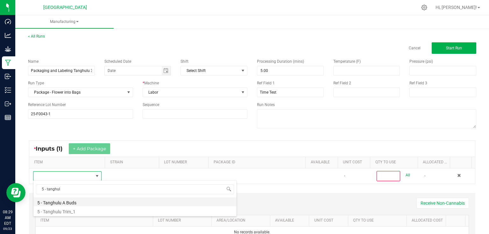
click at [87, 203] on li "5 - Tanghulu A Buds" at bounding box center [134, 201] width 203 height 9
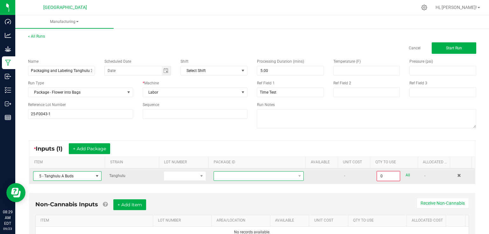
click at [229, 176] on span at bounding box center [254, 175] width 81 height 9
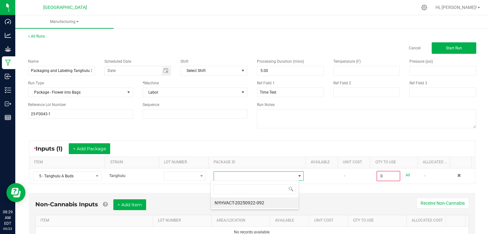
scroll to position [9, 88]
click at [235, 202] on li "NYHVACT-20250922-092" at bounding box center [255, 202] width 88 height 11
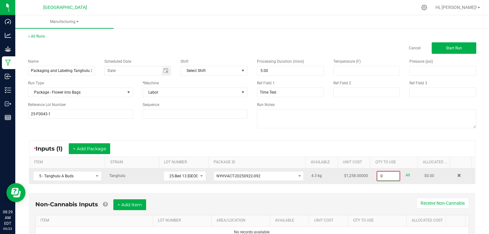
click at [386, 174] on input "0" at bounding box center [388, 175] width 22 height 9
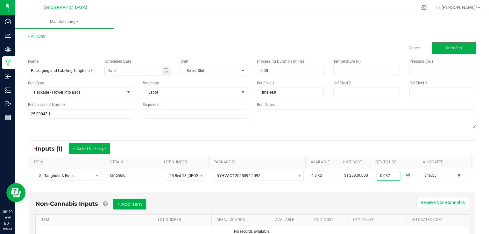
type input "0.0370 kg"
click at [362, 192] on div "Non-Cannabis Inputs + Add Item Receive Non-Cannabis ITEM LOT NUMBER AREA/LOCATI…" at bounding box center [252, 218] width 446 height 52
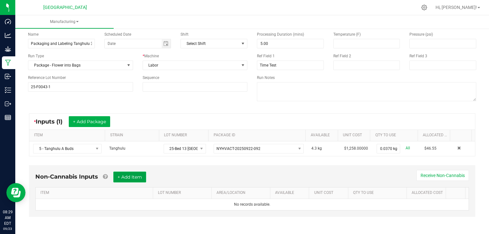
click at [133, 174] on button "+ Add Item" at bounding box center [129, 176] width 33 height 11
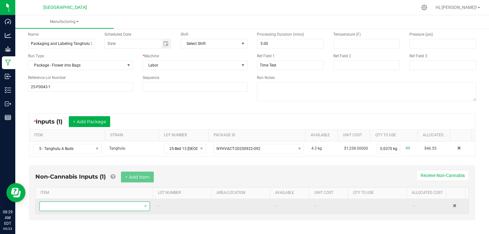
click at [104, 205] on span "NO DATA FOUND" at bounding box center [91, 206] width 102 height 9
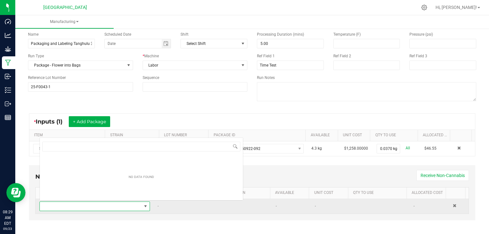
scroll to position [9, 107]
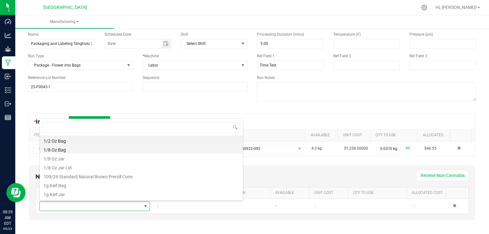
click at [64, 147] on li "1/8 Oz Bag" at bounding box center [141, 148] width 203 height 9
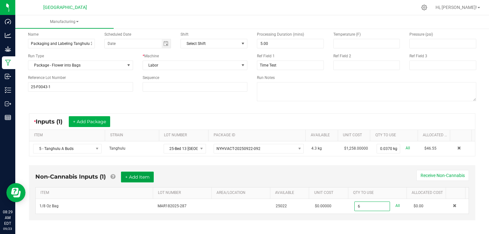
type input "6 ea"
click at [143, 180] on button "+ Add Item" at bounding box center [137, 176] width 33 height 11
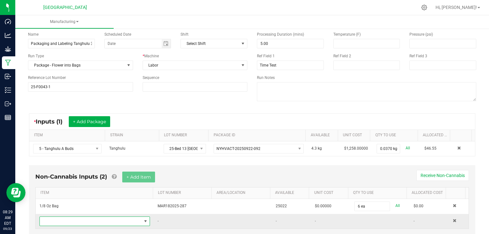
click at [72, 223] on span "NO DATA FOUND" at bounding box center [91, 221] width 102 height 9
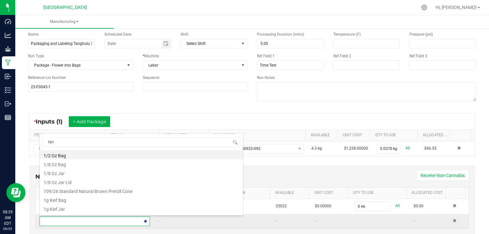
type input "tang"
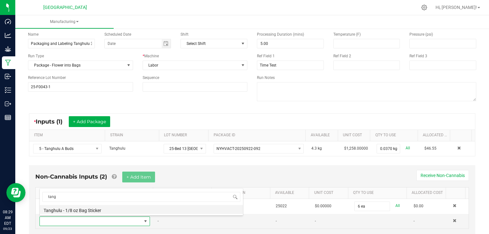
click at [94, 211] on li "Tanghulu - 1/8 oz Bag Sticker" at bounding box center [141, 209] width 203 height 9
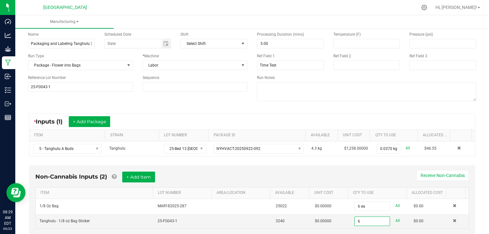
type input "6 ea"
click at [340, 170] on div "Non-Cannabis Inputs (2) + Add Item Receive Non-Cannabis ITEM LOT NUMBER AREA/LO…" at bounding box center [252, 200] width 446 height 70
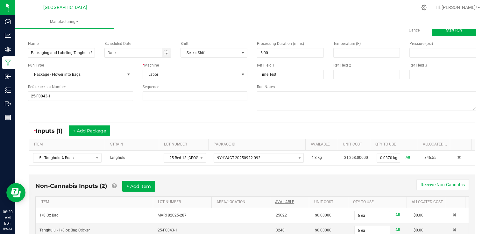
scroll to position [0, 0]
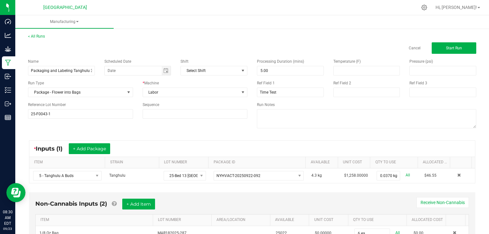
click at [471, 56] on div "Processing Duration (mins) 5.00 Temperature (F) Pressure (psi) Ref Field 1 Time…" at bounding box center [366, 94] width 229 height 81
click at [455, 50] on span "Start Run" at bounding box center [454, 48] width 16 height 4
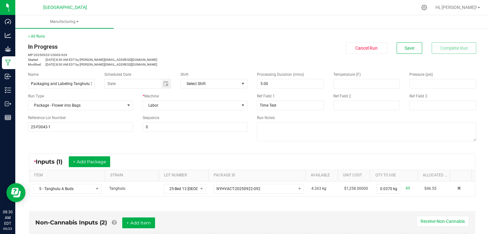
scroll to position [127, 0]
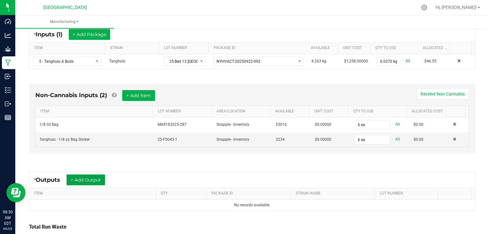
click at [95, 174] on button "+ Add Output" at bounding box center [85, 179] width 38 height 11
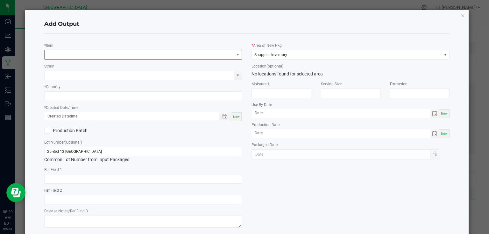
click at [133, 52] on span "NO DATA FOUND" at bounding box center [139, 54] width 189 height 9
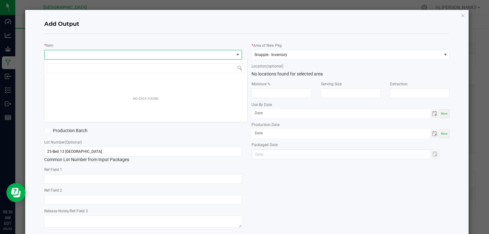
scroll to position [9, 196]
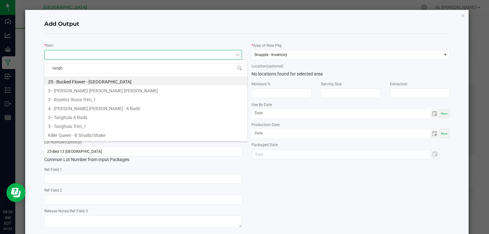
type input "tanghu"
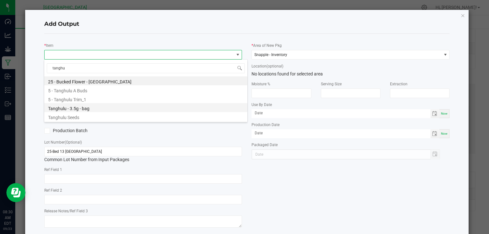
click at [80, 109] on li "Tanghulu - 3.5g - bag" at bounding box center [145, 107] width 203 height 9
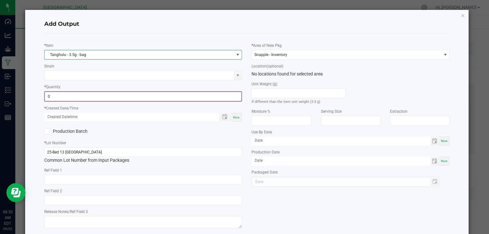
click at [80, 97] on input "0" at bounding box center [143, 96] width 197 height 9
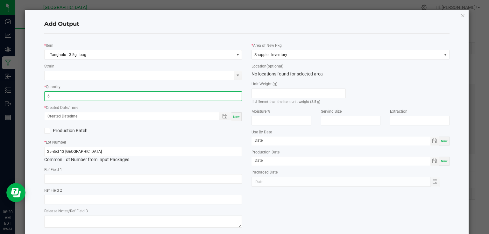
type input "6 ea"
click at [234, 117] on span "Now" at bounding box center [236, 116] width 7 height 3
type input "09/23/2025 8:30 AM"
type input "[DATE]"
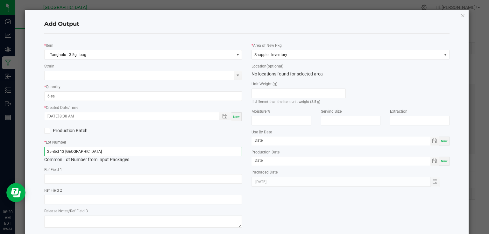
click at [223, 149] on input "25-Bed 13 [GEOGRAPHIC_DATA]" at bounding box center [143, 152] width 198 height 10
type input "25-F0043-1"
click at [235, 137] on div "* Item Tanghulu - 3.5g - bag Strain * Quantity 6 ea * Created Date/Time 09/23/2…" at bounding box center [142, 134] width 207 height 191
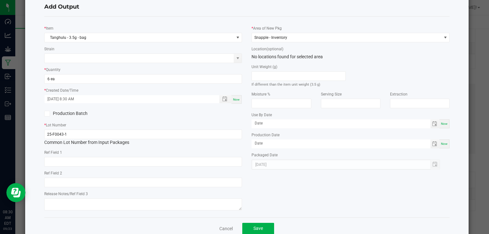
scroll to position [32, 0]
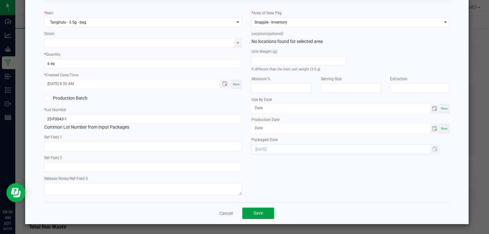
click at [256, 209] on button "Save" at bounding box center [258, 212] width 32 height 11
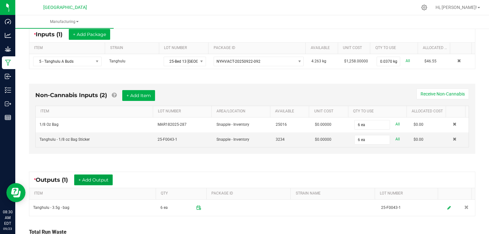
click at [97, 177] on button "+ Add Output" at bounding box center [93, 179] width 38 height 11
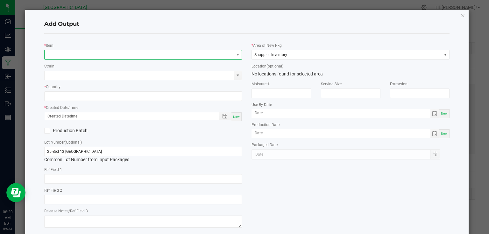
click at [91, 55] on span "NO DATA FOUND" at bounding box center [139, 54] width 189 height 9
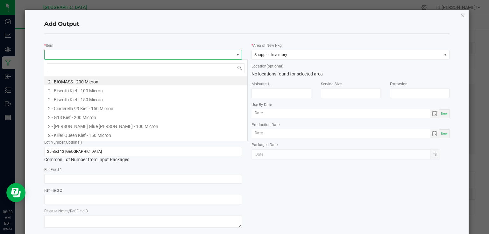
scroll to position [9, 196]
type input "biomass"
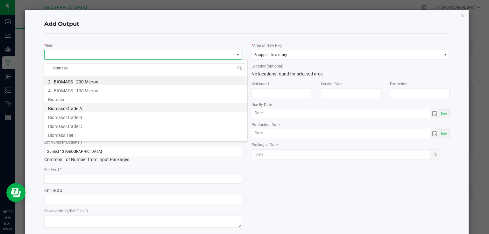
click at [78, 107] on li "Biomass Grade A" at bounding box center [145, 107] width 203 height 9
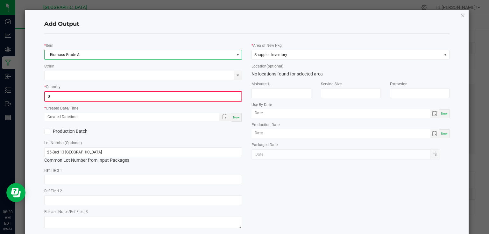
click at [81, 94] on input "0" at bounding box center [143, 96] width 197 height 9
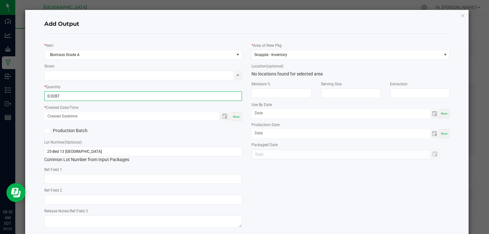
type input "0.0287 lb"
click at [235, 116] on span "Now" at bounding box center [236, 116] width 7 height 3
type input "09/23/2025 8:30 AM"
type input "[DATE]"
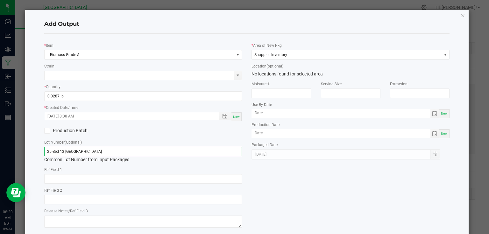
click at [228, 151] on input "25-Bed 13 [GEOGRAPHIC_DATA]" at bounding box center [143, 152] width 198 height 10
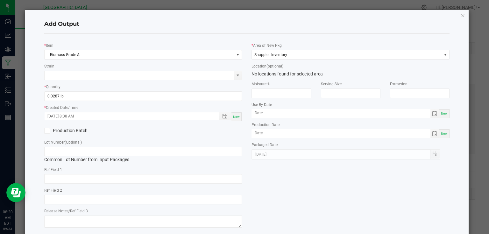
click at [244, 178] on div "* Item Biomass Grade A Strain * Quantity 0.0287 lb * Created Date/Time 09/23/20…" at bounding box center [142, 134] width 207 height 191
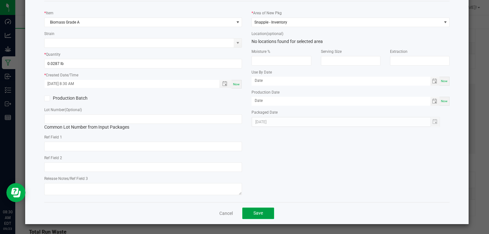
click at [249, 211] on button "Save" at bounding box center [258, 212] width 32 height 11
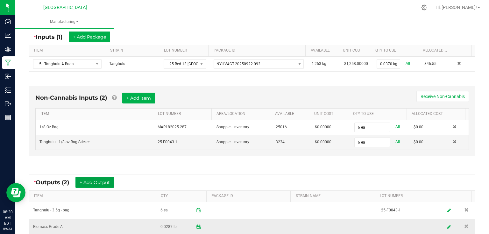
scroll to position [0, 0]
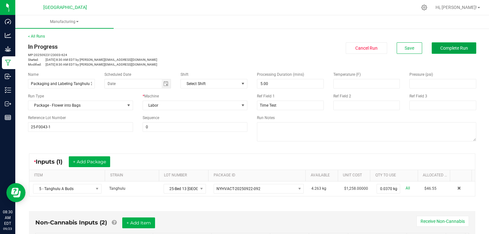
click at [451, 49] on span "Complete Run" at bounding box center [454, 47] width 28 height 5
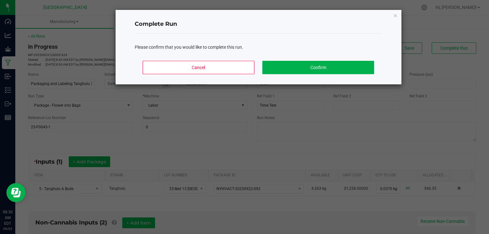
click at [377, 71] on div "Cancel Confirm" at bounding box center [258, 70] width 247 height 29
click at [358, 73] on button "Confirm" at bounding box center [317, 67] width 111 height 13
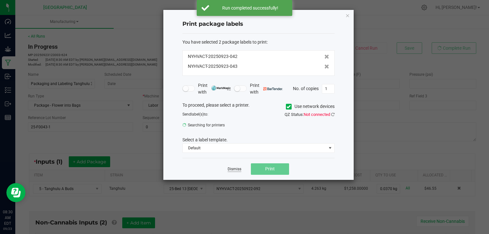
click at [230, 168] on link "Dismiss" at bounding box center [234, 168] width 14 height 5
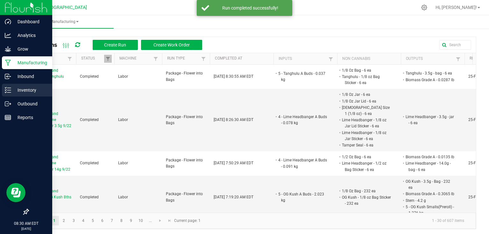
click at [11, 93] on p "Inventory" at bounding box center [30, 90] width 38 height 8
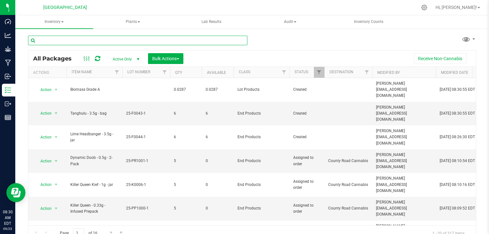
click at [73, 42] on input "text" at bounding box center [137, 41] width 219 height 10
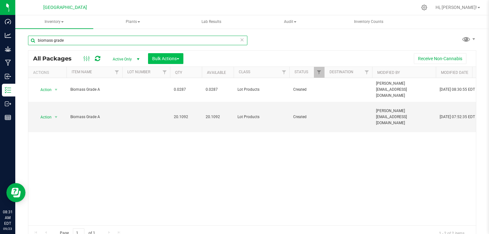
type input "biomass grade"
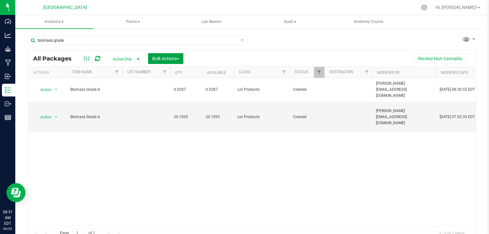
click at [178, 61] on button "Bulk Actions" at bounding box center [165, 58] width 35 height 11
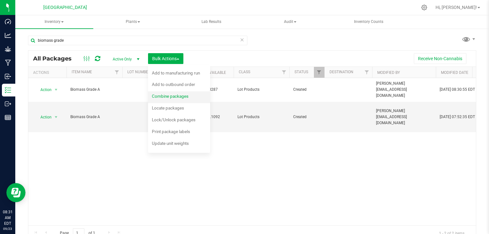
click at [174, 94] on span "Combine packages" at bounding box center [170, 96] width 37 height 5
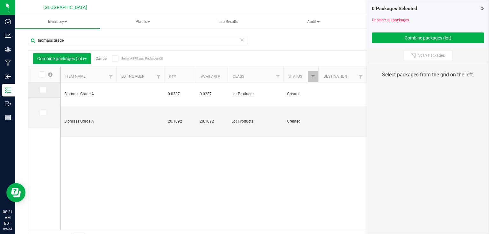
drag, startPoint x: 41, startPoint y: 90, endPoint x: 41, endPoint y: 96, distance: 5.8
click at [41, 90] on icon at bounding box center [42, 90] width 4 height 0
click at [0, 0] on input "checkbox" at bounding box center [0, 0] width 0 height 0
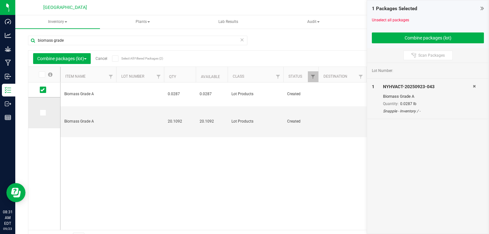
click at [39, 115] on td at bounding box center [44, 112] width 32 height 31
click at [41, 113] on icon at bounding box center [42, 113] width 4 height 0
click at [0, 0] on input "checkbox" at bounding box center [0, 0] width 0 height 0
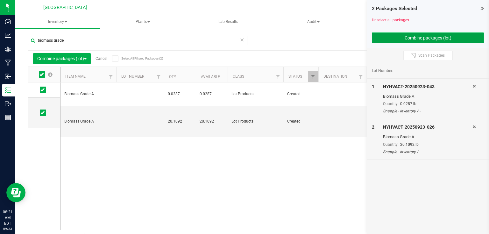
click at [378, 37] on button "Combine packages (lot)" at bounding box center [428, 37] width 112 height 11
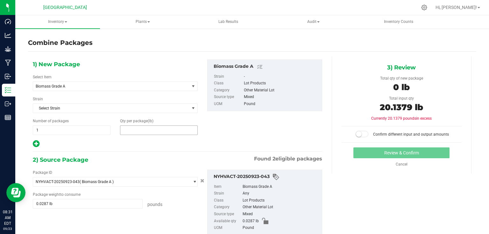
click at [157, 127] on span at bounding box center [159, 130] width 78 height 10
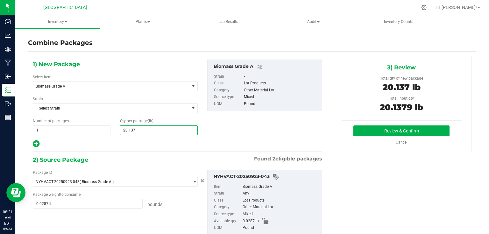
type input "20.1379"
type input "20"
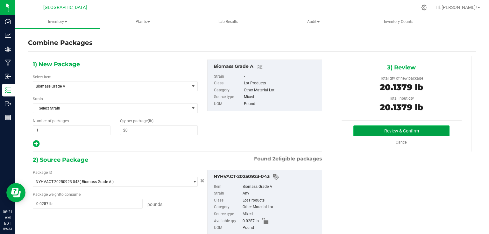
click at [397, 130] on button "Review & Confirm" at bounding box center [401, 130] width 96 height 11
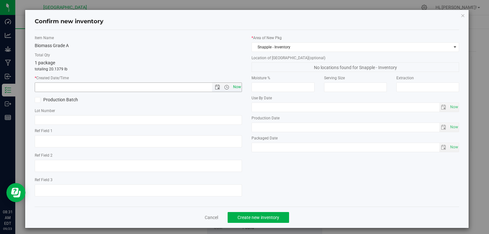
click at [236, 86] on span "Now" at bounding box center [236, 86] width 11 height 9
type input "9/23/2025 8:31 AM"
click at [249, 218] on span "Create new inventory" at bounding box center [258, 217] width 42 height 5
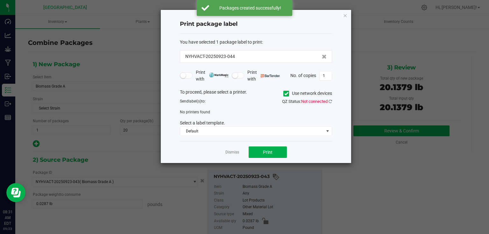
click at [235, 160] on div "Dismiss Print" at bounding box center [256, 152] width 152 height 22
click at [235, 154] on link "Dismiss" at bounding box center [232, 151] width 14 height 5
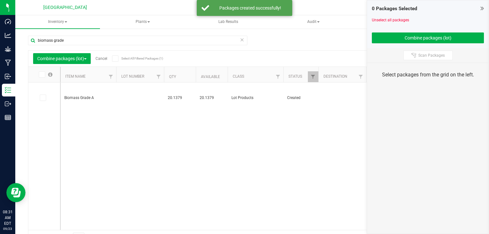
click at [483, 8] on icon at bounding box center [481, 8] width 3 height 6
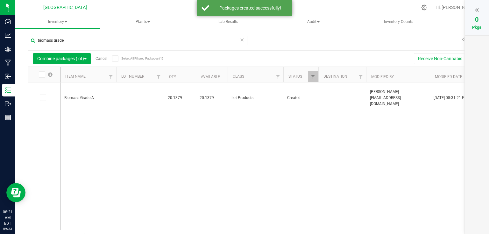
click at [99, 60] on link "Cancel" at bounding box center [101, 58] width 12 height 4
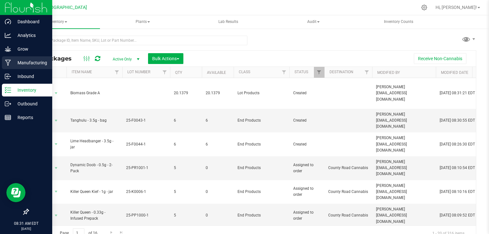
click at [11, 64] on p "Manufacturing" at bounding box center [30, 63] width 38 height 8
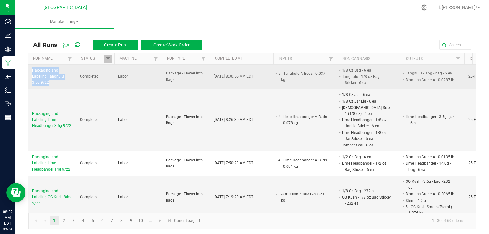
drag, startPoint x: 30, startPoint y: 68, endPoint x: 70, endPoint y: 85, distance: 43.5
click at [70, 85] on td "Packaging and Labeling Tanghulu 3.5g 9/22" at bounding box center [52, 77] width 48 height 24
copy span "Packaging and Labeling Tanghulu 3.5g 9/22"
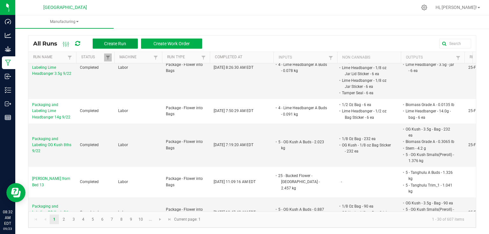
click at [131, 44] on button "Create Run" at bounding box center [115, 43] width 45 height 10
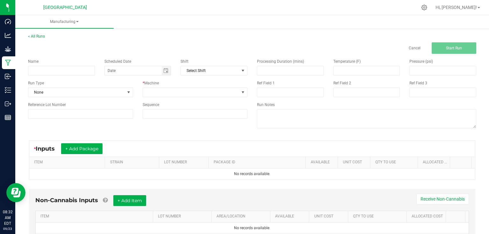
click at [82, 76] on div "Name Scheduled Date Shift Select Shift Run Type None * Machine Reference Lot Nu…" at bounding box center [137, 89] width 229 height 70
click at [83, 71] on input at bounding box center [61, 71] width 67 height 10
paste input "Packaging and Labeling Tanghulu 3.5g 9/22"
type input "Packaging and Labeling Tanghulu 8ths 9/22"
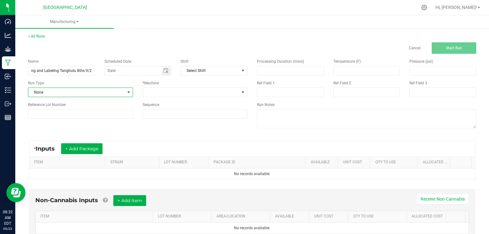
scroll to position [0, 0]
click at [116, 89] on span "None" at bounding box center [76, 92] width 96 height 9
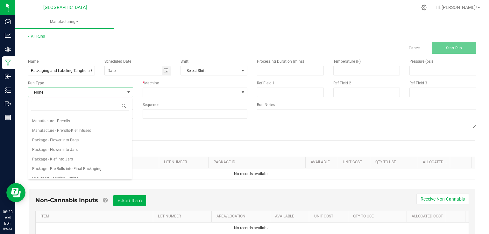
scroll to position [76, 0]
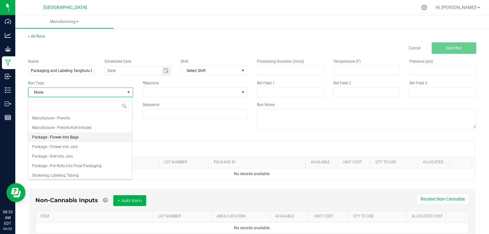
click at [74, 133] on li "Package - Flower into Bags" at bounding box center [79, 137] width 103 height 10
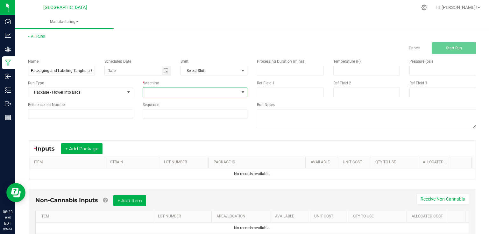
click at [150, 94] on span at bounding box center [191, 92] width 96 height 9
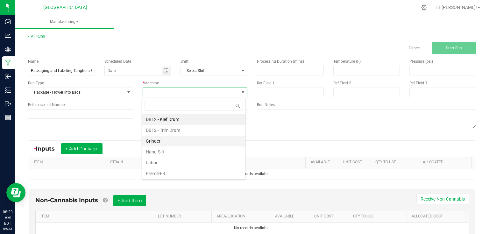
scroll to position [9, 104]
click at [161, 163] on li "Labor" at bounding box center [193, 162] width 103 height 11
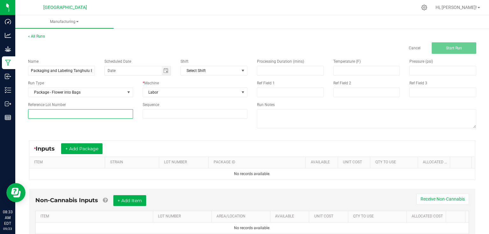
click at [114, 115] on input at bounding box center [80, 114] width 105 height 10
type input "25"
click at [87, 70] on input "Packaging and Labeling Tanghulu 8ths 9/22" at bounding box center [61, 71] width 67 height 10
type input "Packaging and Labeling OG Kush Qs 9/22"
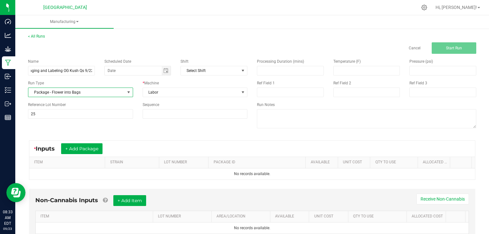
click at [122, 90] on span "Package - Flower into Bags" at bounding box center [76, 92] width 96 height 9
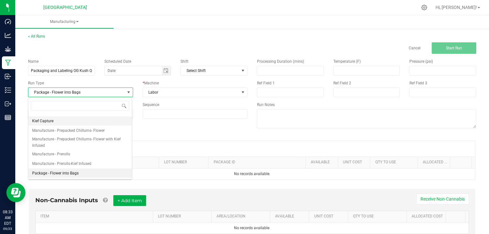
scroll to position [9, 104]
click at [74, 174] on span "Package - Flower into Bags" at bounding box center [55, 173] width 46 height 6
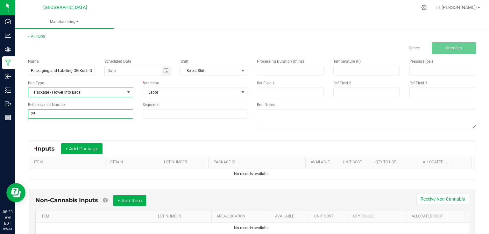
click at [76, 114] on input "25" at bounding box center [80, 114] width 105 height 10
type input "25-F0016-2"
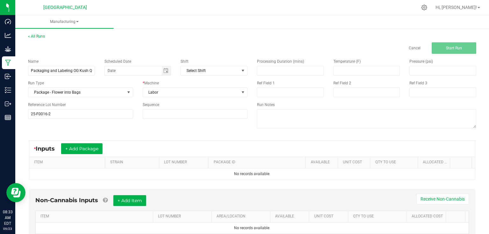
click at [201, 131] on div "Name Packaging and Labeling OG Kush Qs 9/22 Scheduled Date Shift Select Shift R…" at bounding box center [251, 94] width 457 height 81
click at [275, 71] on input at bounding box center [290, 70] width 66 height 9
type input "5.00"
click at [87, 145] on button "+ Add Package" at bounding box center [81, 148] width 41 height 11
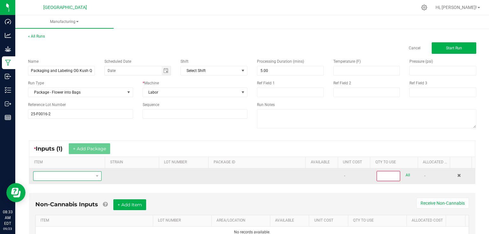
click at [78, 177] on span "NO DATA FOUND" at bounding box center [63, 175] width 60 height 9
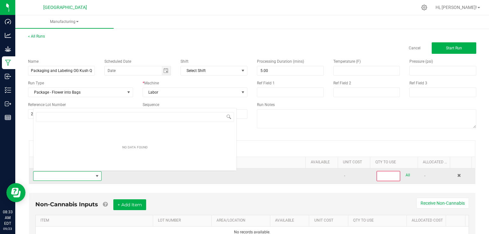
scroll to position [9, 66]
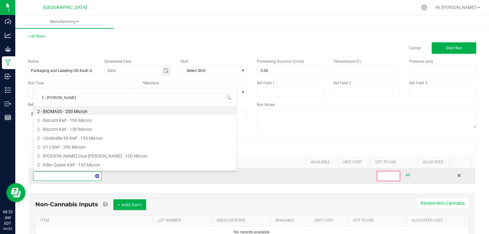
type input "5 - og kush"
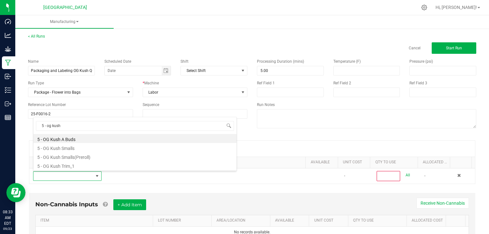
click at [74, 140] on li "5 - OG Kush A Buds" at bounding box center [134, 138] width 203 height 9
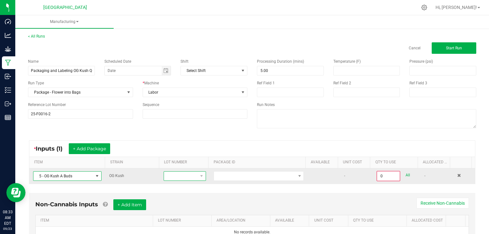
click at [169, 174] on span at bounding box center [181, 175] width 34 height 9
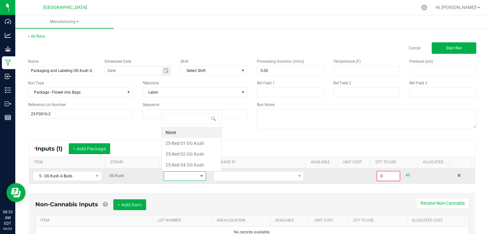
scroll to position [9, 41]
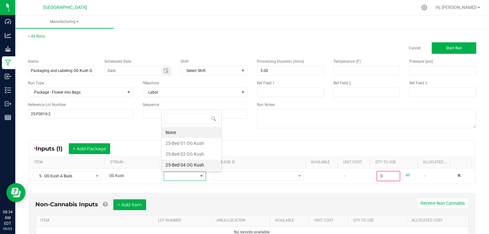
click at [179, 167] on Kush "25-Bed 04 OG Kush" at bounding box center [191, 164] width 59 height 11
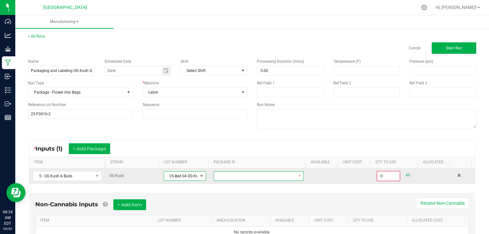
click at [225, 172] on span at bounding box center [254, 175] width 81 height 9
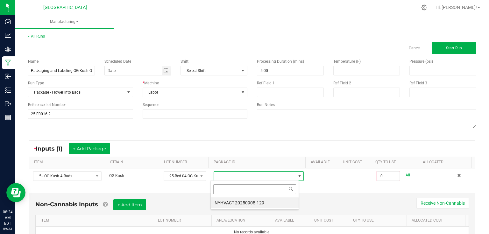
scroll to position [9, 88]
click at [249, 202] on li "NYHVACT-20250905-129" at bounding box center [255, 202] width 88 height 11
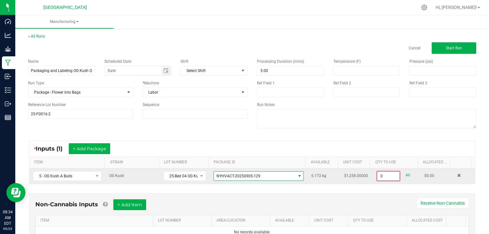
click at [387, 171] on input "0" at bounding box center [388, 175] width 22 height 9
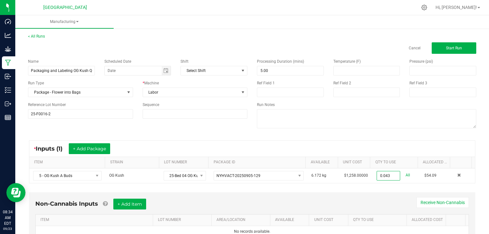
type input "0.0430 kg"
click at [386, 194] on div "Non-Cannabis Inputs + Add Item Receive Non-Cannabis ITEM LOT NUMBER AREA/LOCATI…" at bounding box center [252, 218] width 446 height 52
click at [143, 204] on button "+ Add Item" at bounding box center [129, 203] width 33 height 11
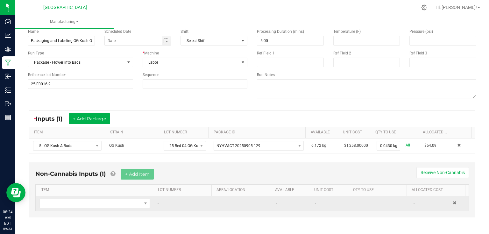
scroll to position [31, 0]
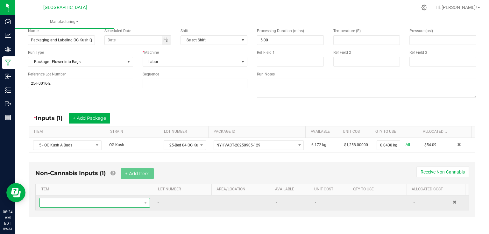
click at [106, 200] on span "NO DATA FOUND" at bounding box center [91, 202] width 102 height 9
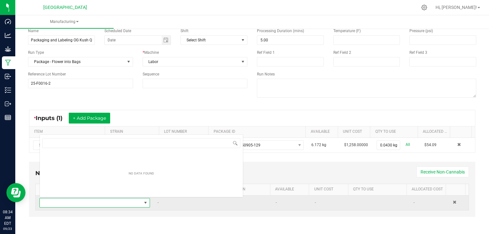
scroll to position [9, 107]
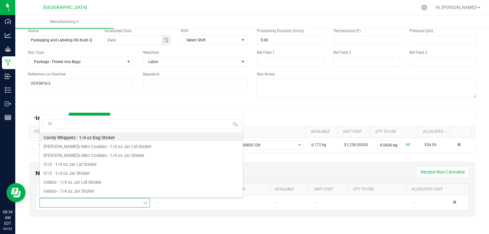
type input "1"
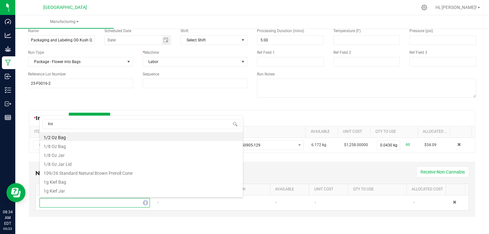
type input "kief"
click at [67, 137] on li "1g Kief Bag" at bounding box center [141, 136] width 203 height 9
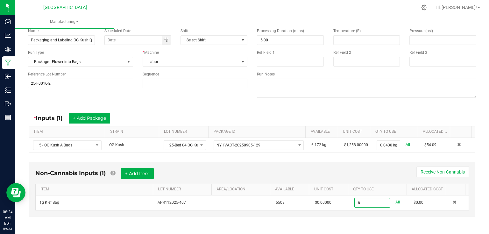
type input "6 ea"
click at [349, 179] on div "Non-Cannabis Inputs (1) + Add Item Receive Non-Cannabis" at bounding box center [251, 176] width 433 height 16
click at [145, 175] on button "+ Add Item" at bounding box center [137, 173] width 33 height 11
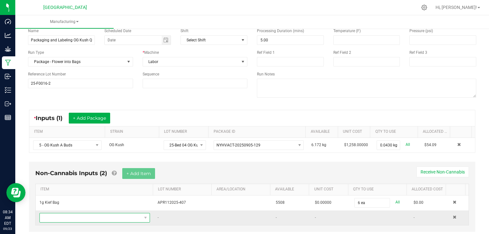
click at [71, 219] on span "NO DATA FOUND" at bounding box center [91, 217] width 102 height 9
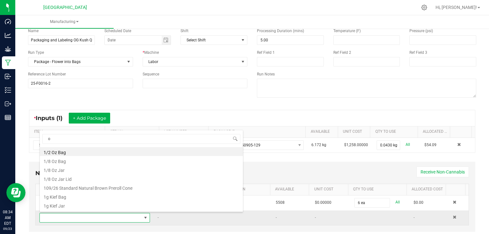
type input "og"
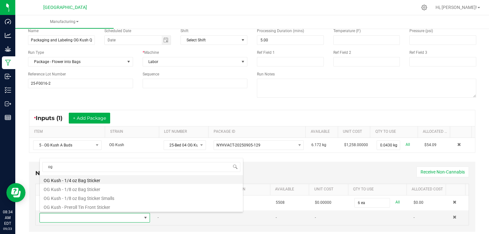
click at [88, 181] on li "OG Kush - 1/4 oz Bag Sticker" at bounding box center [141, 179] width 203 height 9
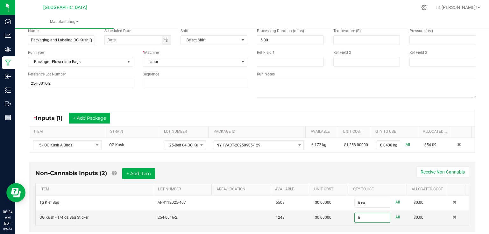
type input "6 ea"
click at [395, 110] on kendo-grid "* Inputs (1) + Add Package ITEM STRAIN LOT NUMBER PACKAGE ID AVAILABLE Unit Cos…" at bounding box center [252, 131] width 446 height 43
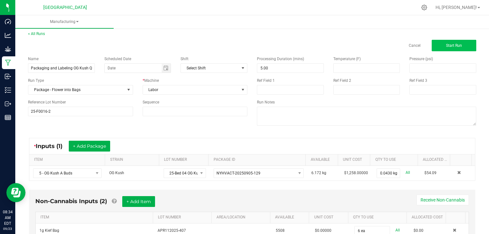
scroll to position [0, 0]
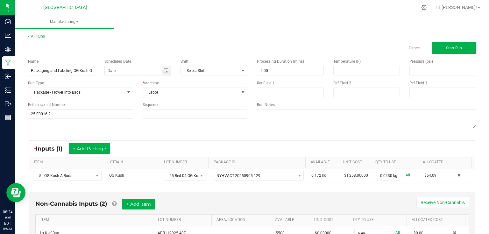
click at [444, 42] on div "< All Runs Cancel Start Run" at bounding box center [252, 43] width 448 height 20
click at [441, 48] on button "Start Run" at bounding box center [453, 47] width 45 height 11
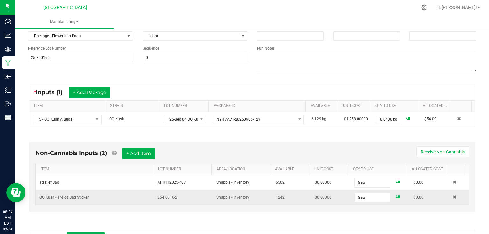
scroll to position [76, 0]
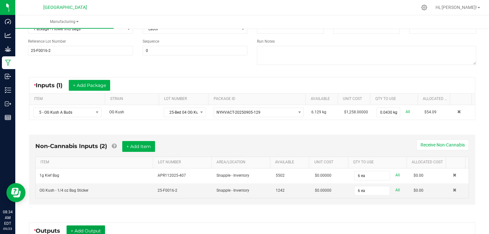
click at [90, 228] on button "+ Add Output" at bounding box center [85, 230] width 38 height 11
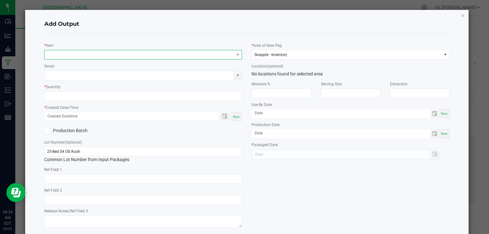
click at [99, 51] on span "NO DATA FOUND" at bounding box center [139, 54] width 189 height 9
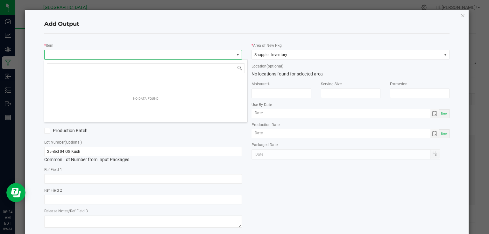
scroll to position [9, 196]
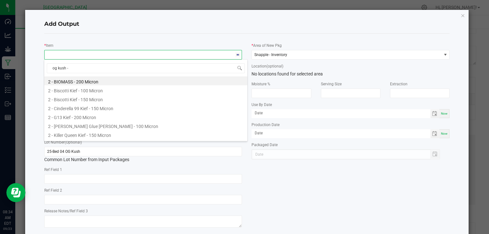
type input "og kush -"
click at [83, 134] on li "OG Kush - 7.0g - bag" at bounding box center [145, 134] width 203 height 9
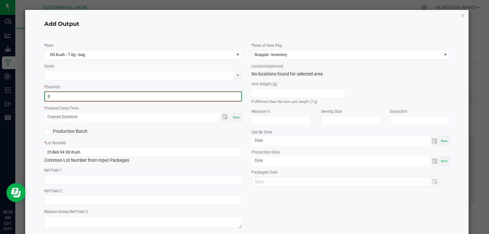
click at [100, 94] on input "0" at bounding box center [143, 96] width 197 height 9
type input "6 ea"
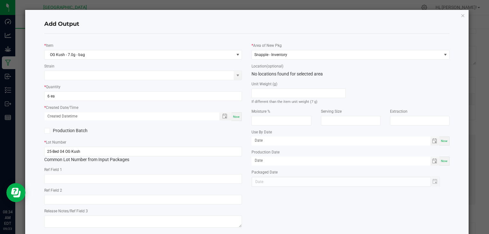
click at [234, 117] on span "Now" at bounding box center [236, 116] width 7 height 3
type input "09/23/2025 8:34 AM"
type input "[DATE]"
click at [219, 148] on input "25-Bed 04 OG Kush" at bounding box center [143, 152] width 198 height 10
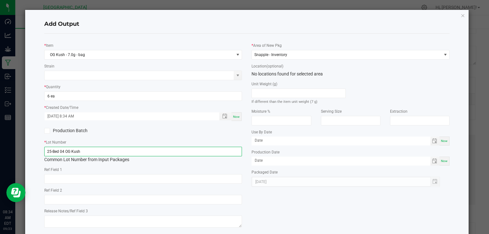
click at [219, 148] on input "25-Bed 04 OG Kush" at bounding box center [143, 152] width 198 height 10
type input "25-F0016-2"
click at [232, 132] on div "Production Batch" at bounding box center [142, 131] width 207 height 10
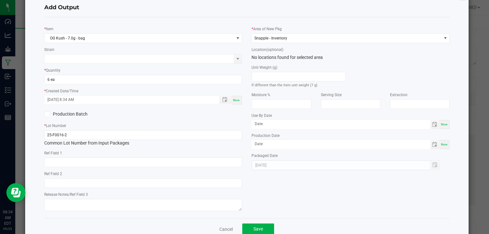
scroll to position [32, 0]
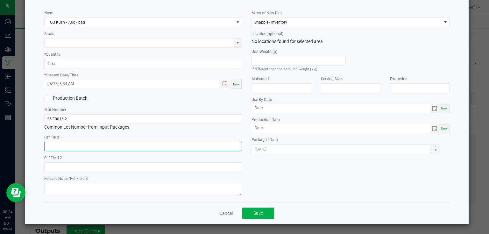
click at [125, 148] on input "text" at bounding box center [143, 147] width 198 height 10
type input "Bed 4"
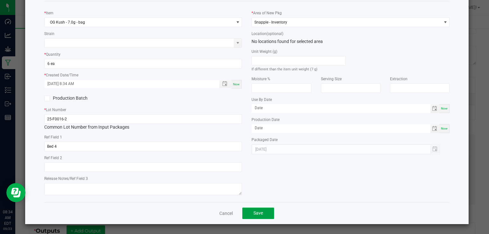
click at [255, 209] on button "Save" at bounding box center [258, 212] width 32 height 11
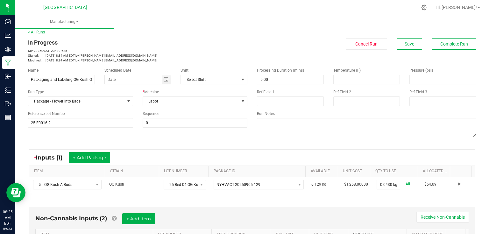
scroll to position [0, 0]
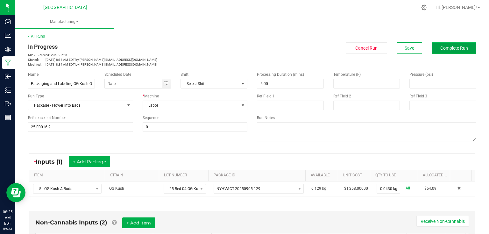
click at [454, 45] on button "Complete Run" at bounding box center [453, 47] width 45 height 11
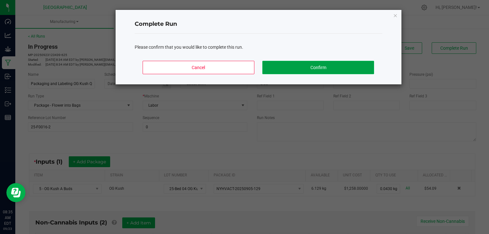
click at [352, 69] on button "Confirm" at bounding box center [317, 67] width 111 height 13
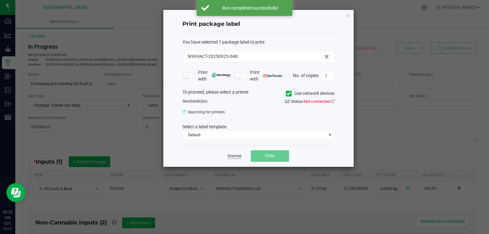
click at [230, 154] on link "Dismiss" at bounding box center [234, 155] width 14 height 5
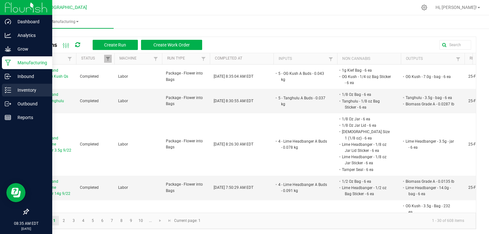
click at [8, 91] on icon at bounding box center [8, 90] width 6 height 6
